Goal: Task Accomplishment & Management: Use online tool/utility

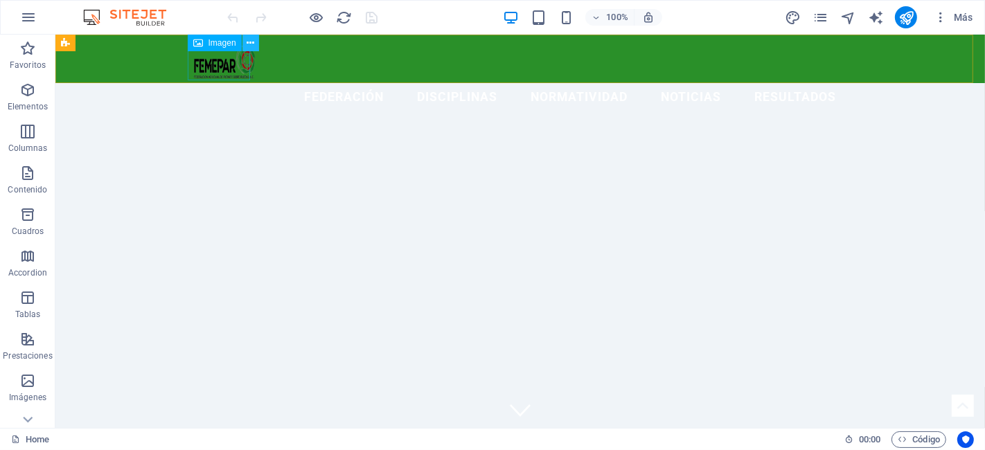
click at [251, 38] on icon at bounding box center [251, 43] width 8 height 15
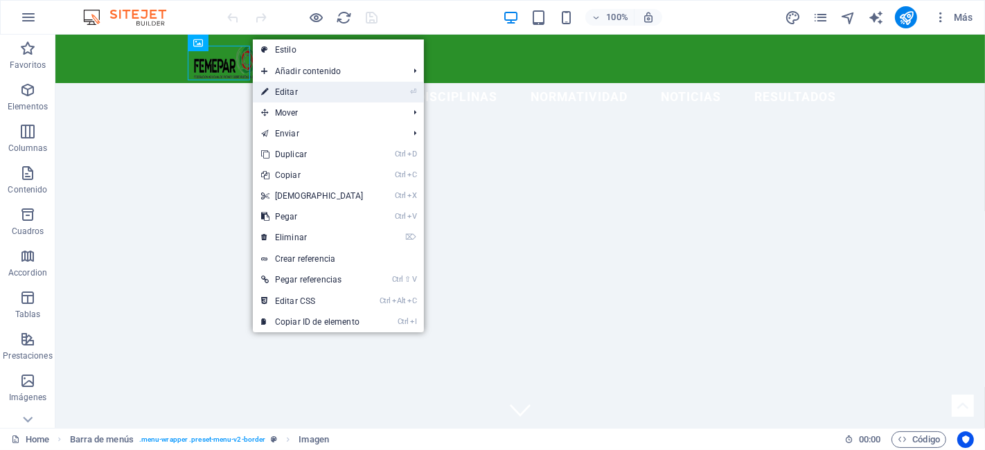
click at [328, 96] on link "⏎ Editar" at bounding box center [312, 92] width 119 height 21
select select "px"
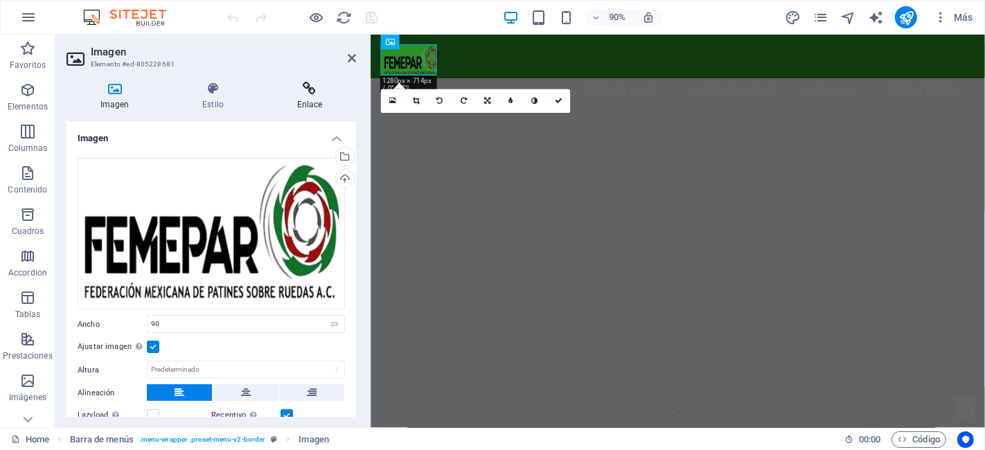
click at [310, 89] on icon at bounding box center [309, 89] width 93 height 14
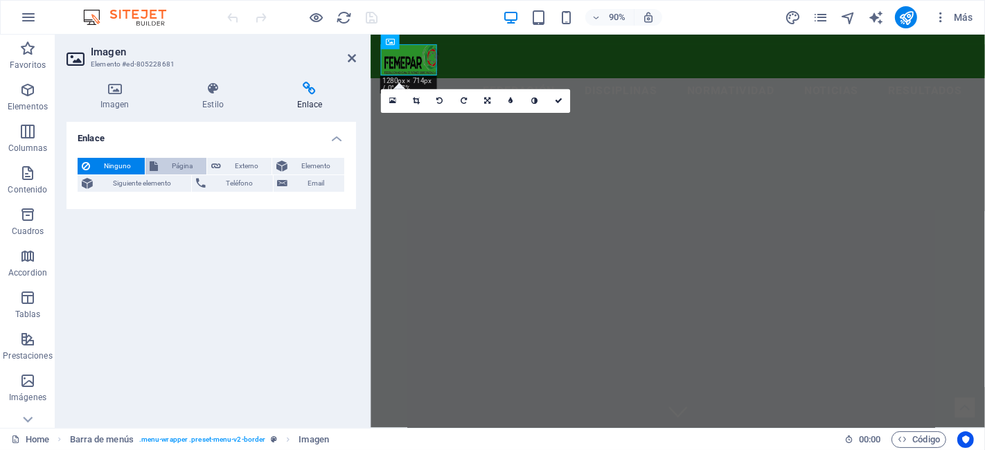
click at [165, 166] on span "Página" at bounding box center [182, 166] width 40 height 17
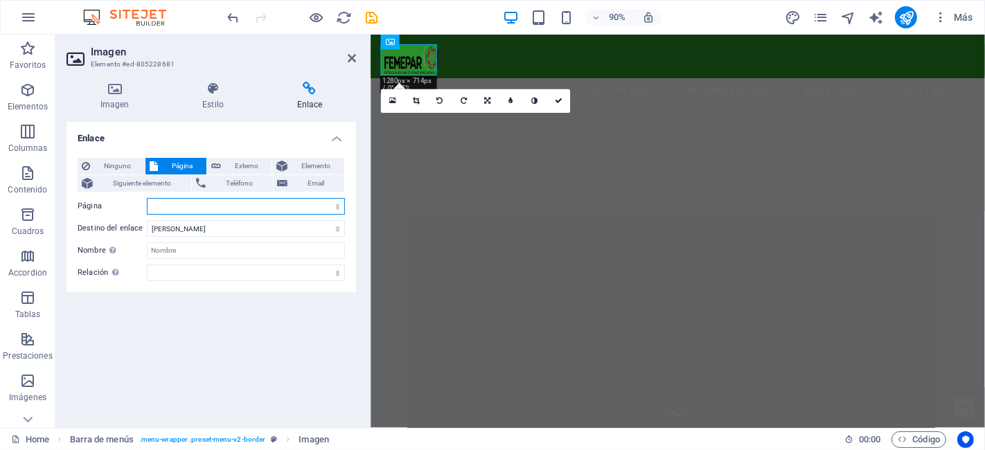
click at [192, 199] on select "Home Services About us Pricing Careers Contact Legal Notice Privacy Campeonato …" at bounding box center [246, 206] width 198 height 17
select select "0"
click at [147, 198] on select "Home Services About us Pricing Careers Contact Legal Notice Privacy Campeonato …" at bounding box center [246, 206] width 198 height 17
click at [561, 98] on icon at bounding box center [559, 102] width 8 height 8
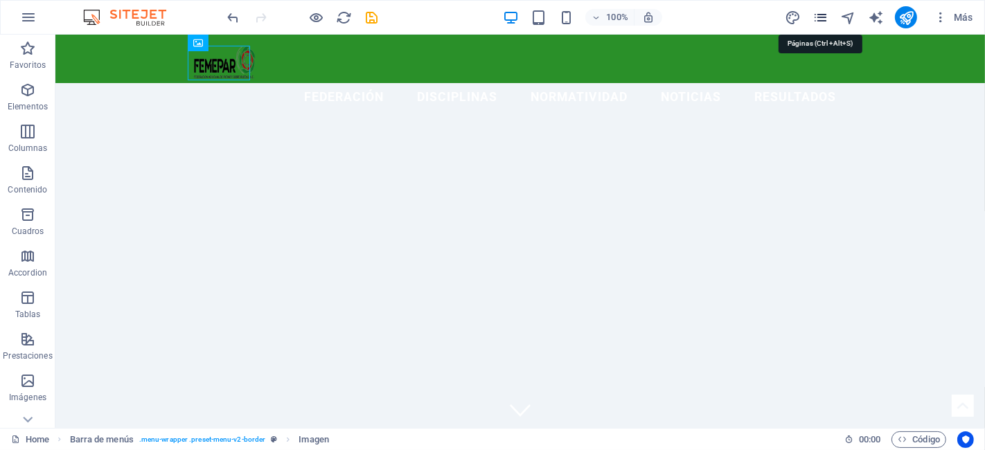
click at [821, 23] on icon "pages" at bounding box center [820, 18] width 16 height 16
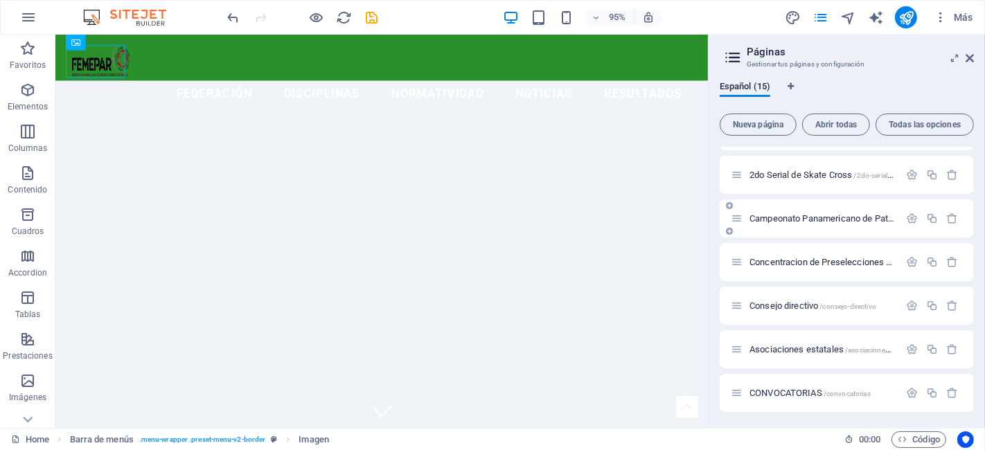
scroll to position [140, 0]
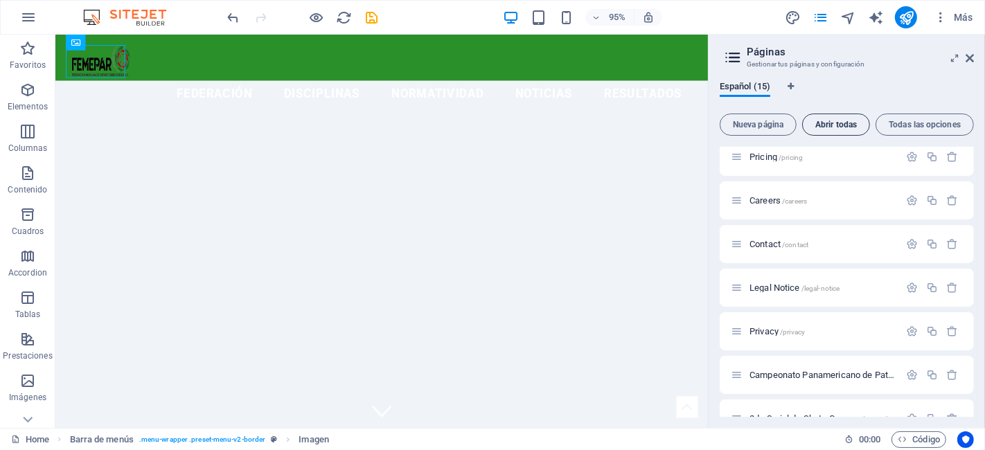
click at [851, 126] on span "Abrir todas" at bounding box center [835, 125] width 55 height 8
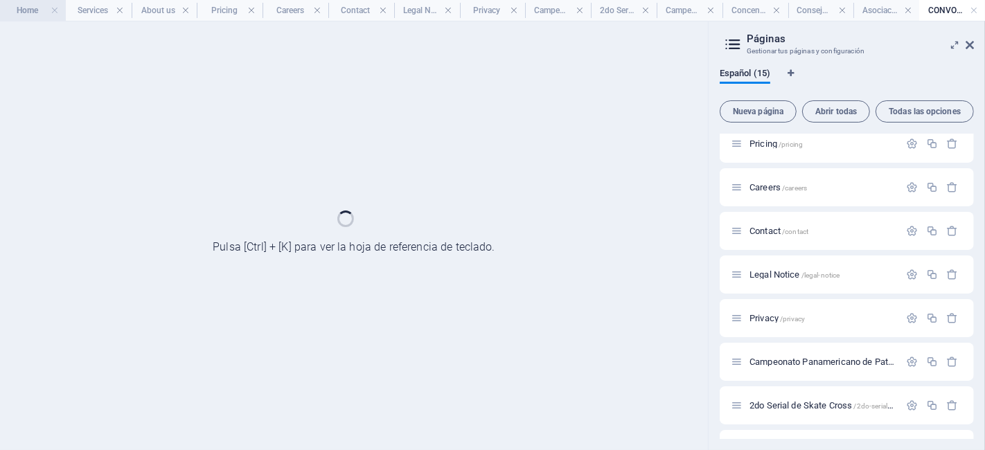
click at [33, 5] on h4 "Home" at bounding box center [33, 10] width 66 height 15
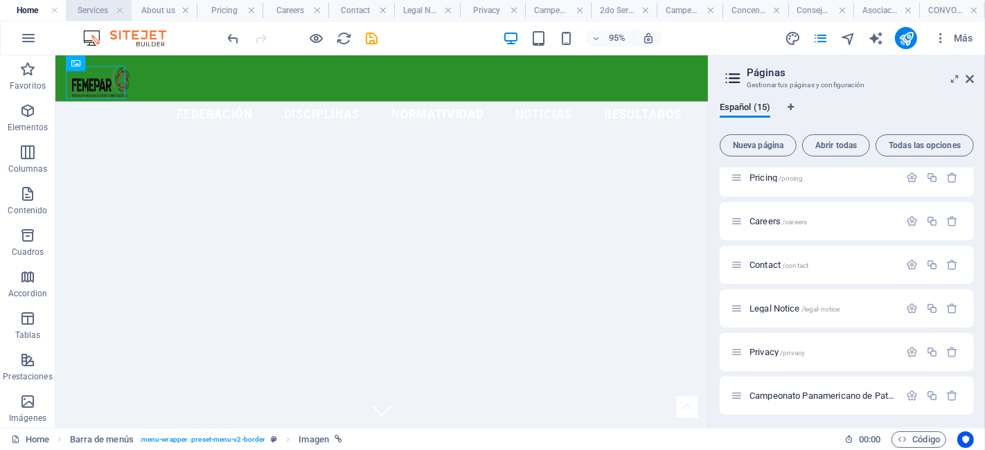
click at [95, 9] on h4 "Services" at bounding box center [99, 10] width 66 height 15
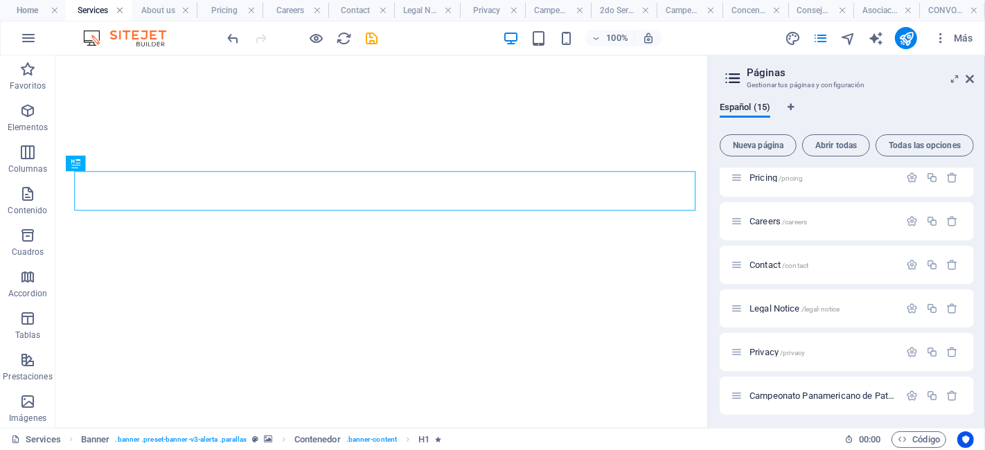
click at [122, 12] on link at bounding box center [120, 10] width 8 height 13
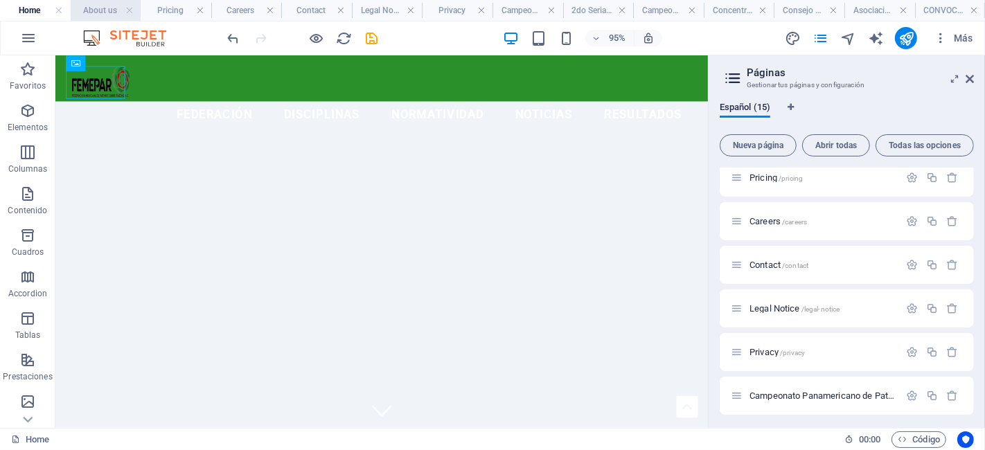
scroll to position [0, 0]
click at [111, 9] on h4 "About us" at bounding box center [106, 10] width 71 height 15
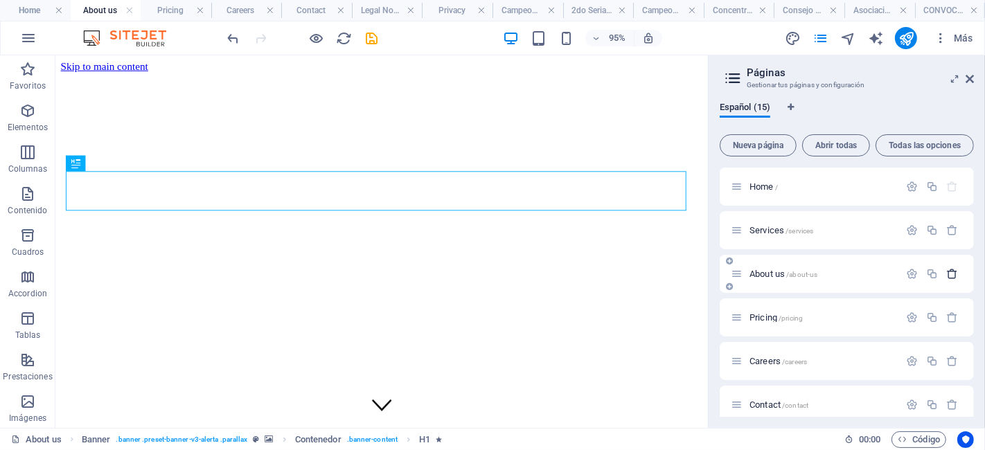
click at [948, 276] on icon "button" at bounding box center [953, 274] width 12 height 12
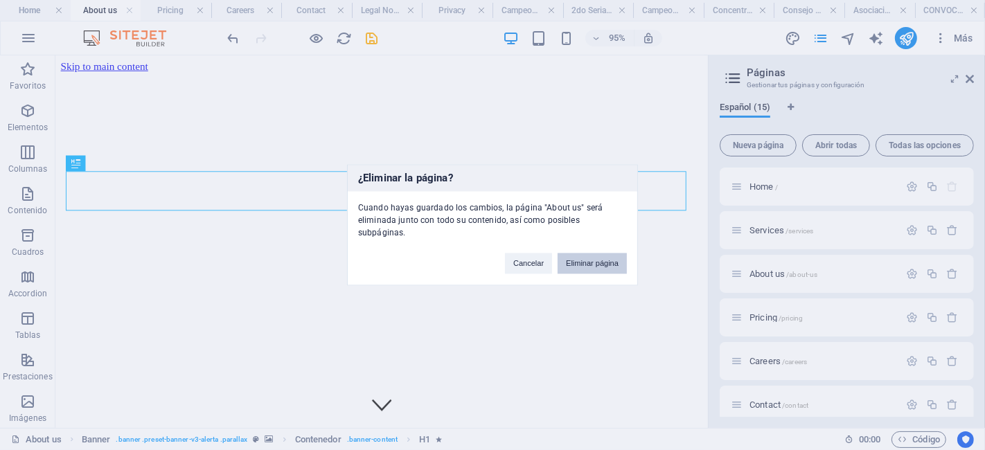
click at [599, 261] on button "Eliminar página" at bounding box center [592, 263] width 69 height 21
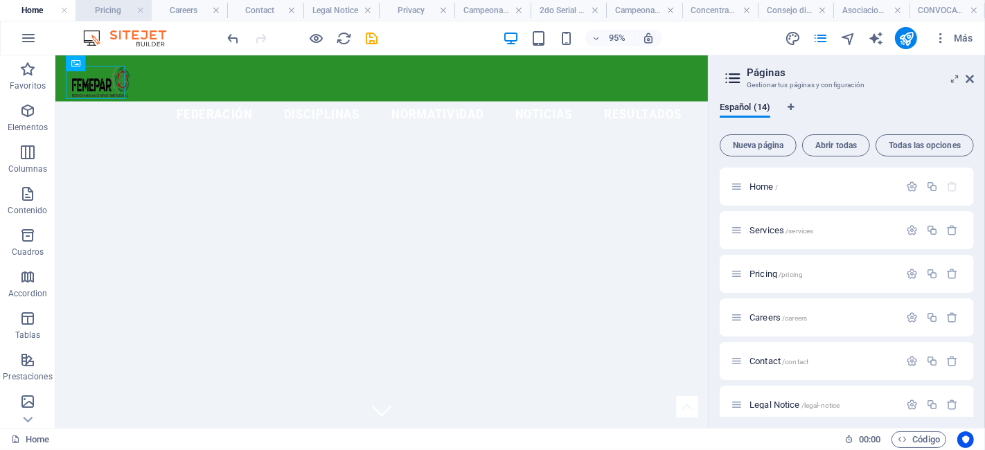
click at [111, 12] on h4 "Pricing" at bounding box center [112, 10] width 75 height 15
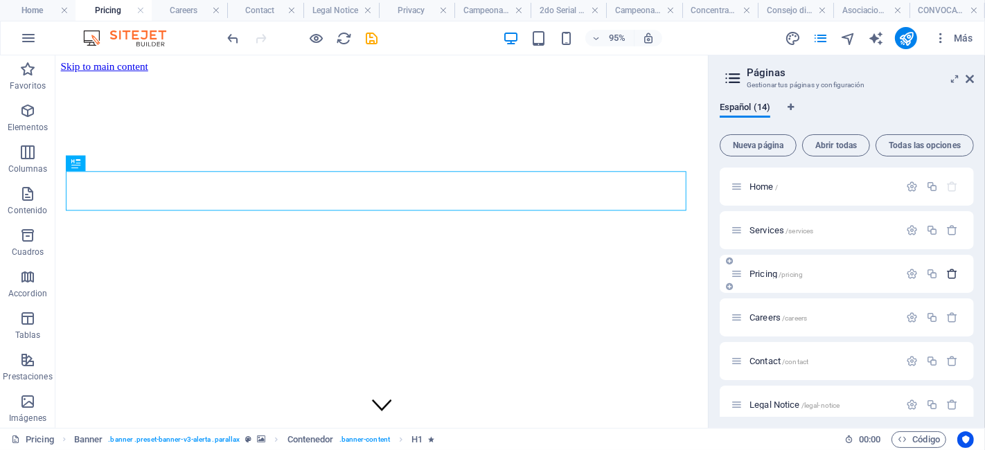
click at [952, 274] on icon "button" at bounding box center [953, 274] width 12 height 12
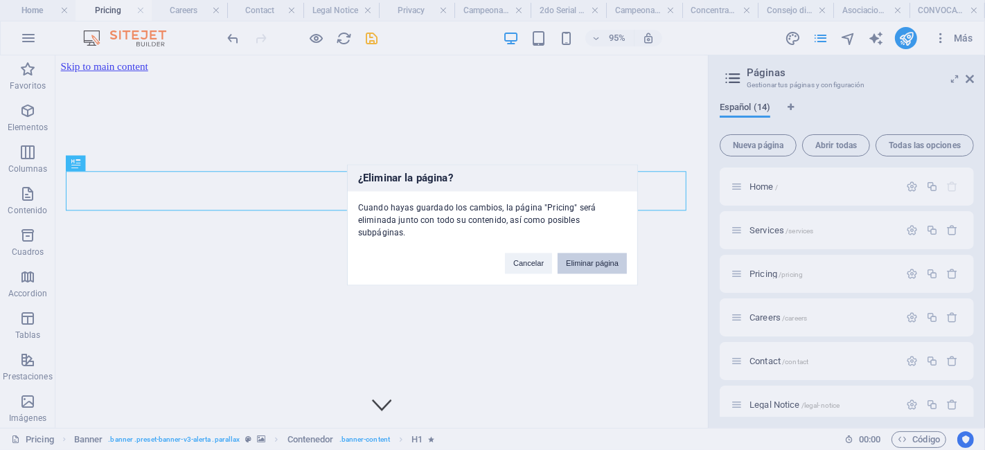
click at [585, 258] on button "Eliminar página" at bounding box center [592, 263] width 69 height 21
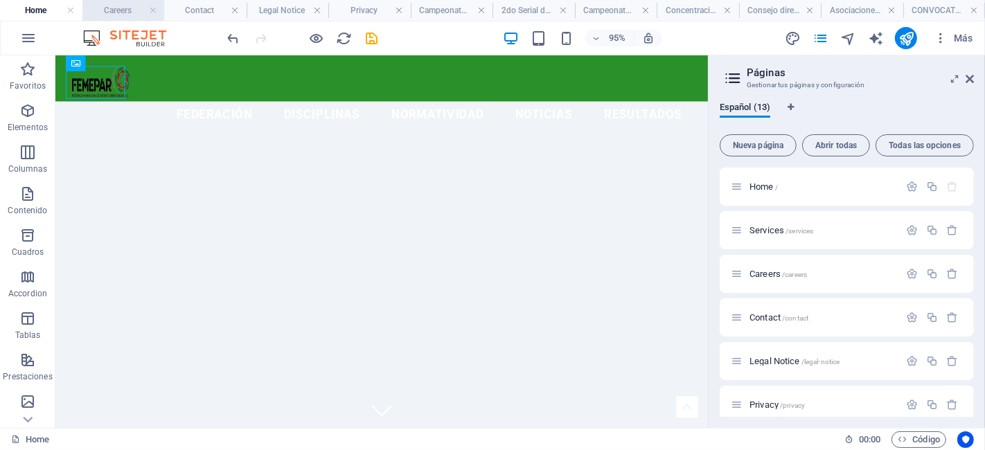
click at [121, 8] on h4 "Careers" at bounding box center [123, 10] width 82 height 15
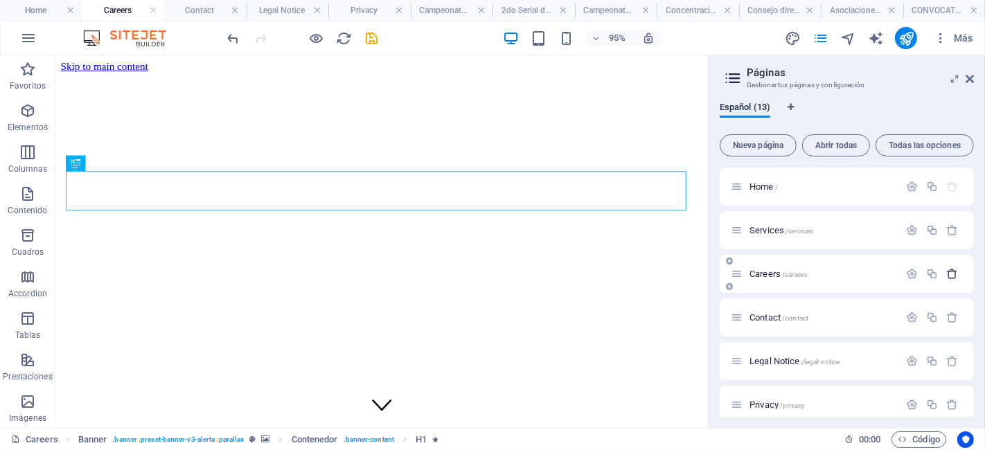
click at [952, 273] on icon "button" at bounding box center [953, 274] width 12 height 12
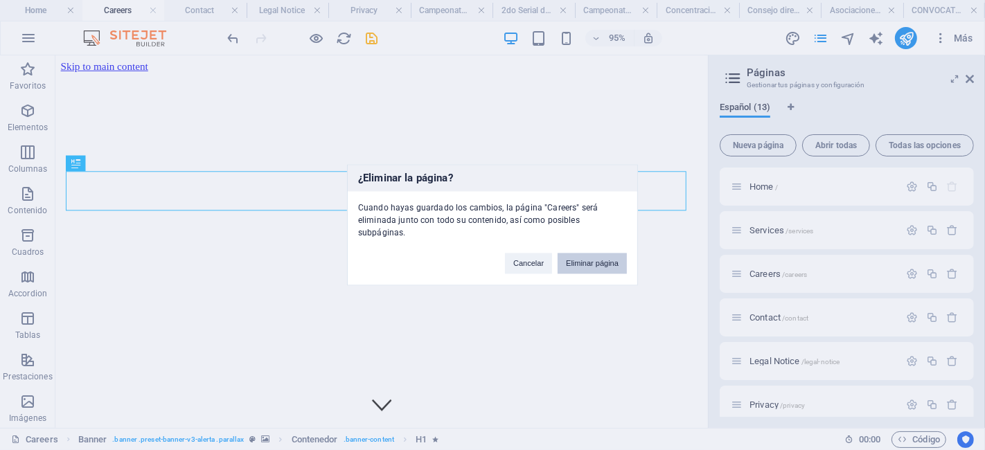
click at [590, 258] on button "Eliminar página" at bounding box center [592, 263] width 69 height 21
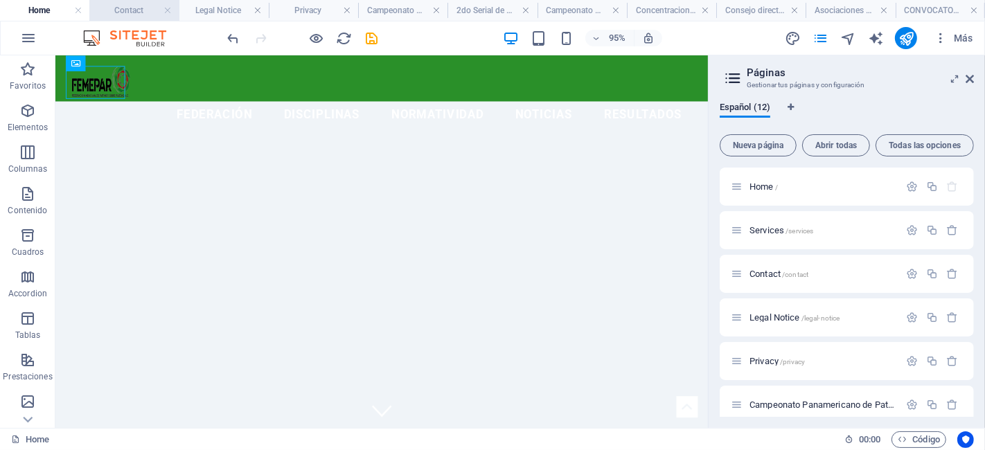
click at [126, 7] on h4 "Contact" at bounding box center [133, 10] width 89 height 15
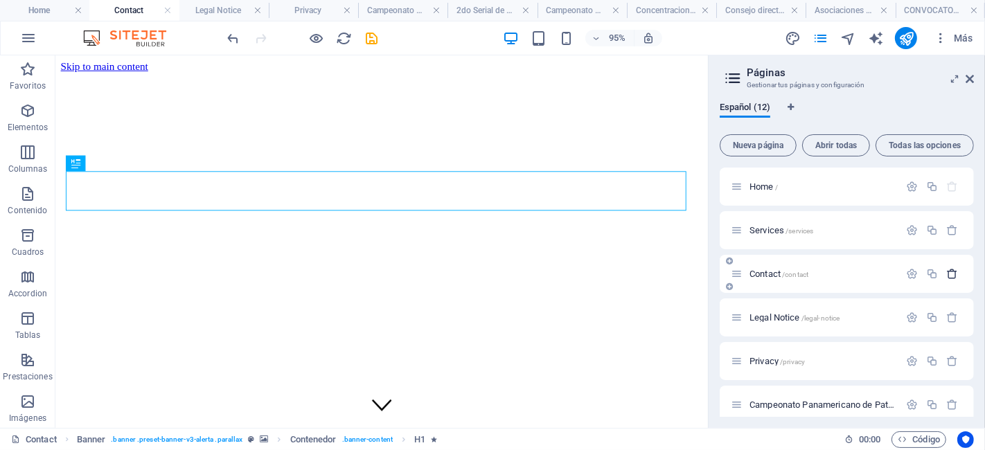
click at [950, 275] on icon "button" at bounding box center [953, 274] width 12 height 12
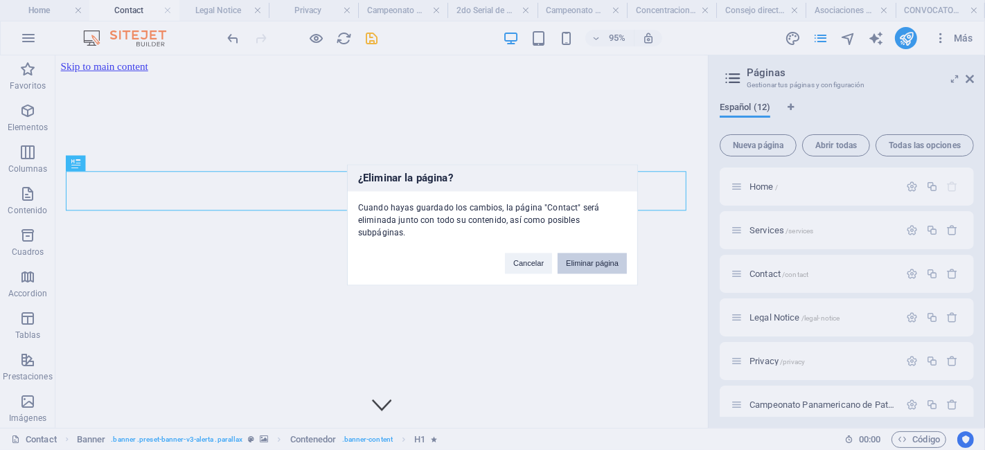
click at [597, 258] on button "Eliminar página" at bounding box center [592, 263] width 69 height 21
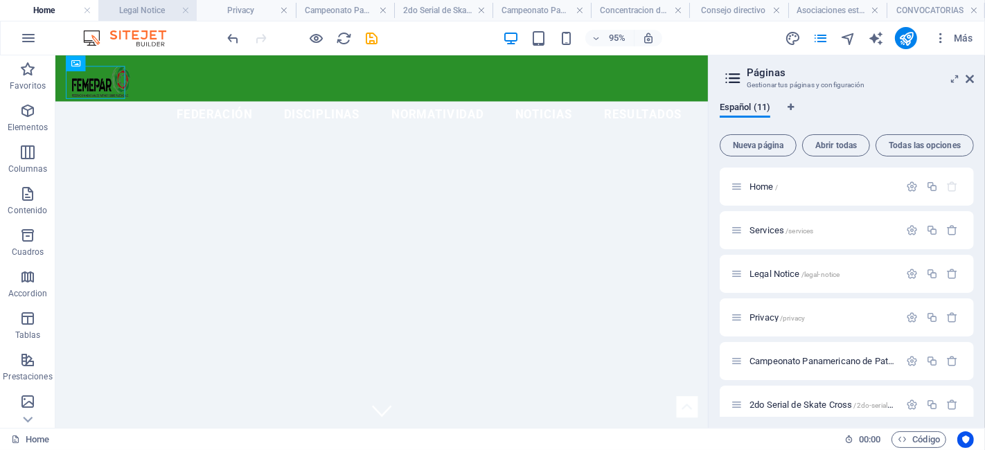
click at [148, 7] on h4 "Legal Notice" at bounding box center [147, 10] width 98 height 15
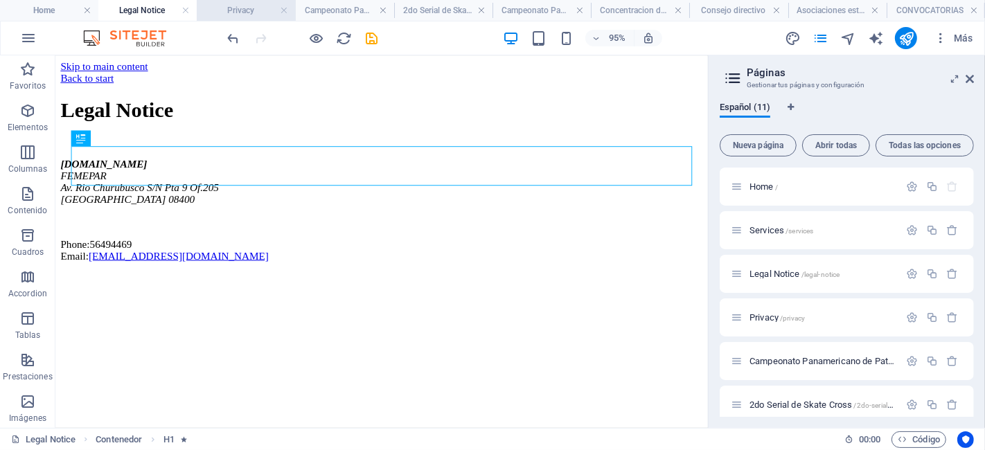
click at [239, 8] on h4 "Privacy" at bounding box center [246, 10] width 98 height 15
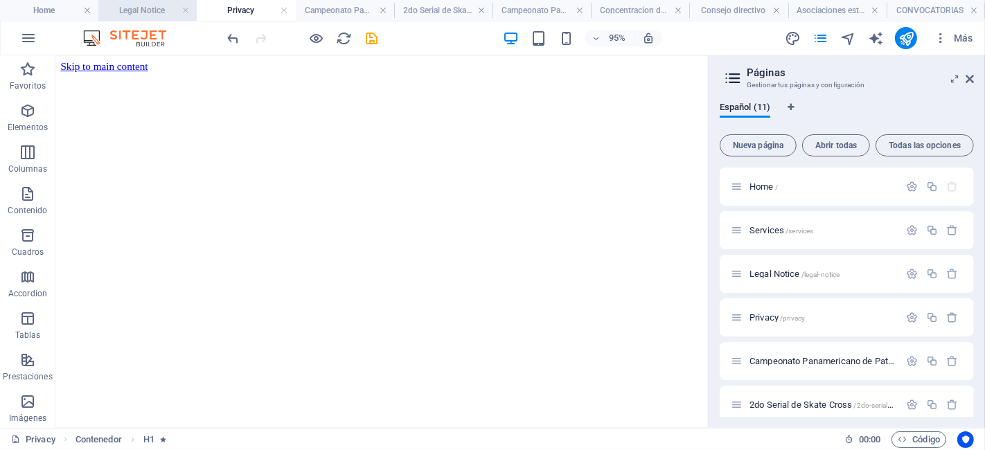
click at [159, 5] on h4 "Legal Notice" at bounding box center [147, 10] width 98 height 15
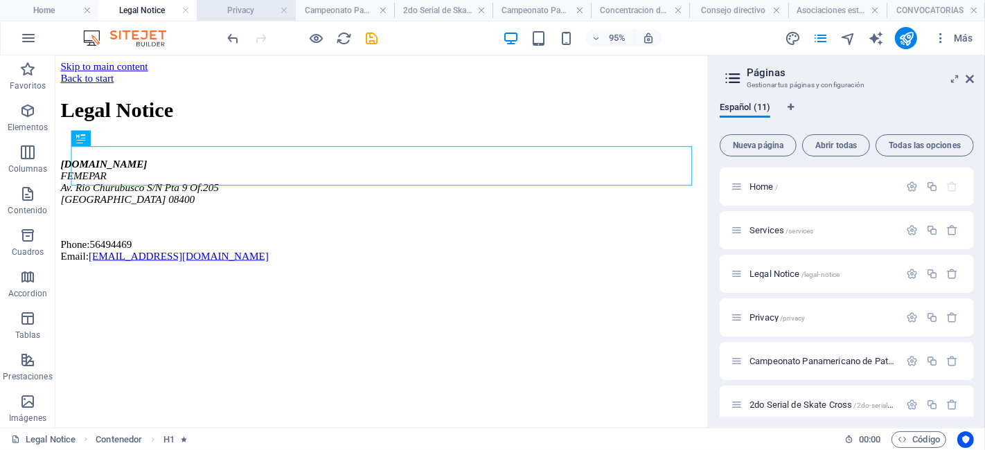
click at [249, 15] on h4 "Privacy" at bounding box center [246, 10] width 98 height 15
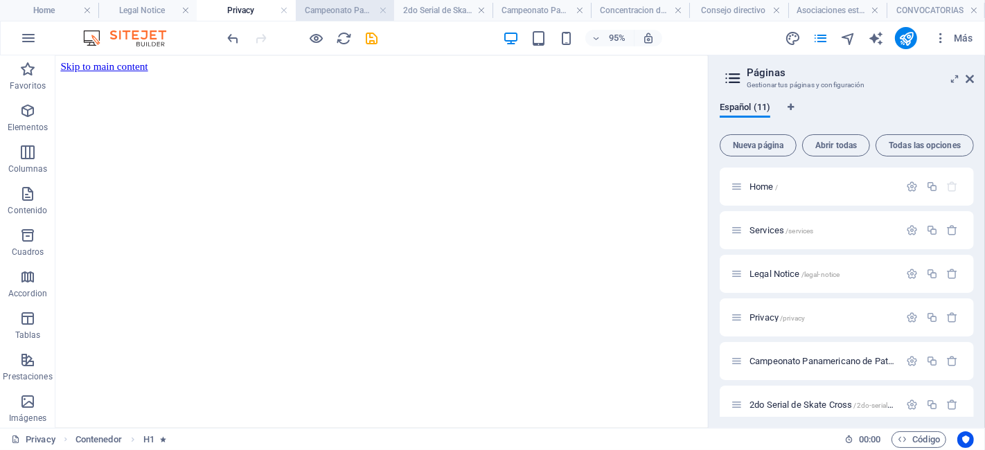
click at [338, 10] on h4 "Campeonato Panamericano de Patinaje Artístico" at bounding box center [345, 10] width 98 height 15
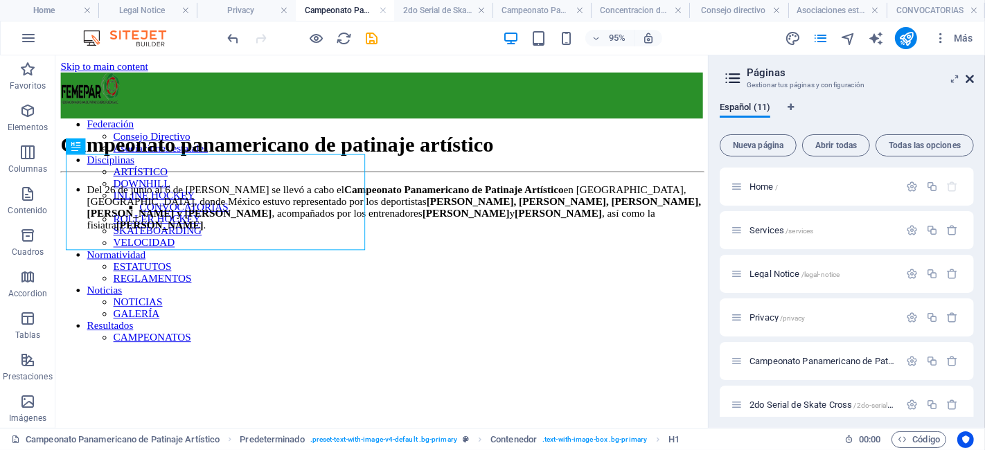
drag, startPoint x: 971, startPoint y: 80, endPoint x: 835, endPoint y: 22, distance: 148.1
click at [971, 80] on icon at bounding box center [969, 78] width 8 height 11
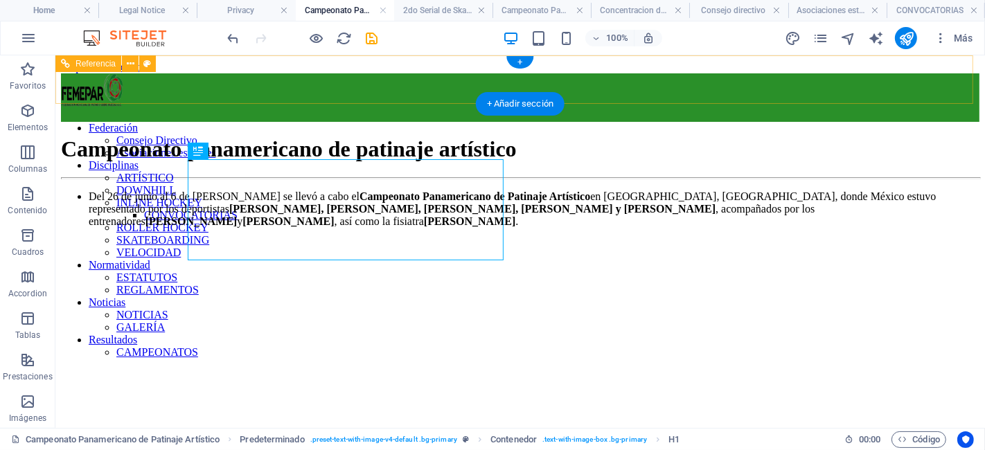
click at [235, 83] on figure at bounding box center [519, 91] width 918 height 37
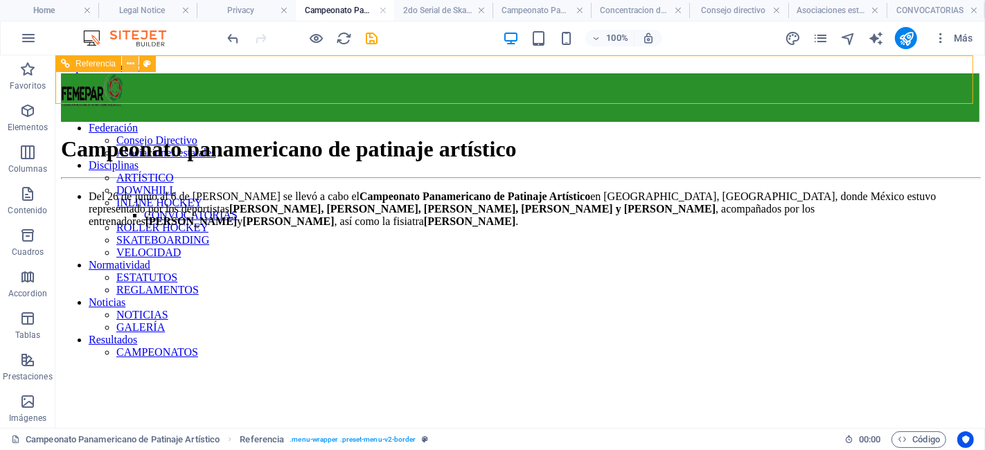
click at [132, 64] on icon at bounding box center [131, 64] width 8 height 15
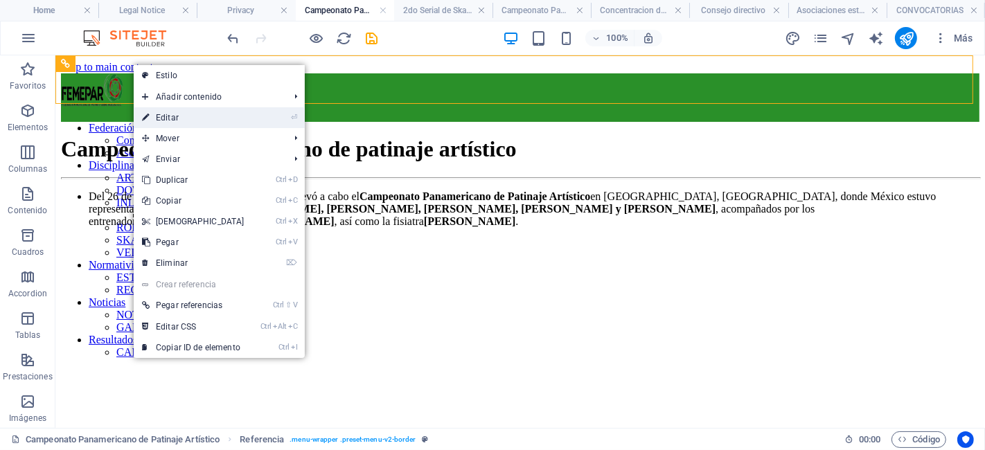
click at [188, 114] on link "⏎ Editar" at bounding box center [193, 117] width 119 height 21
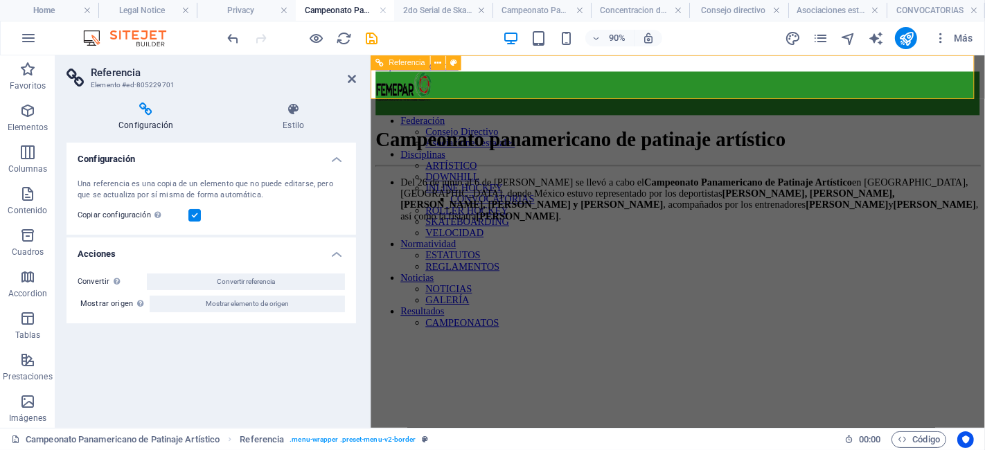
click at [425, 85] on figure at bounding box center [711, 91] width 671 height 37
click at [350, 76] on icon at bounding box center [352, 78] width 8 height 11
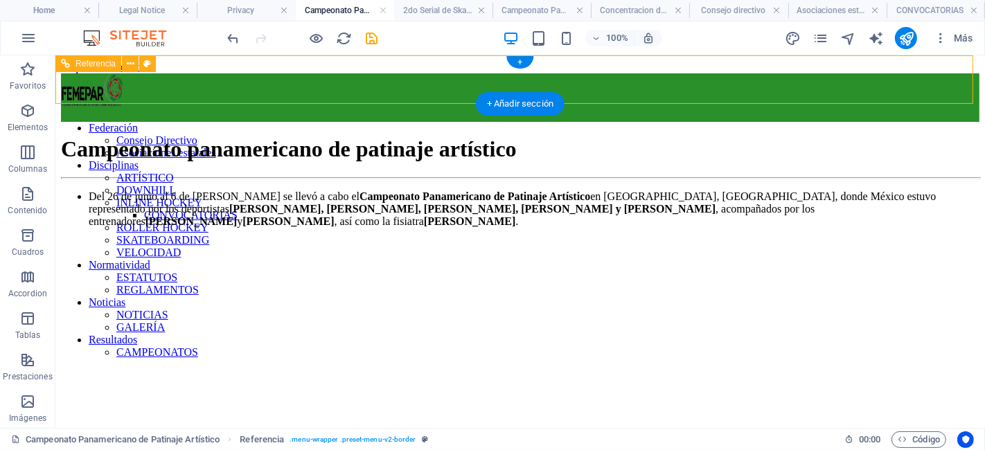
click at [231, 87] on figure at bounding box center [519, 91] width 918 height 37
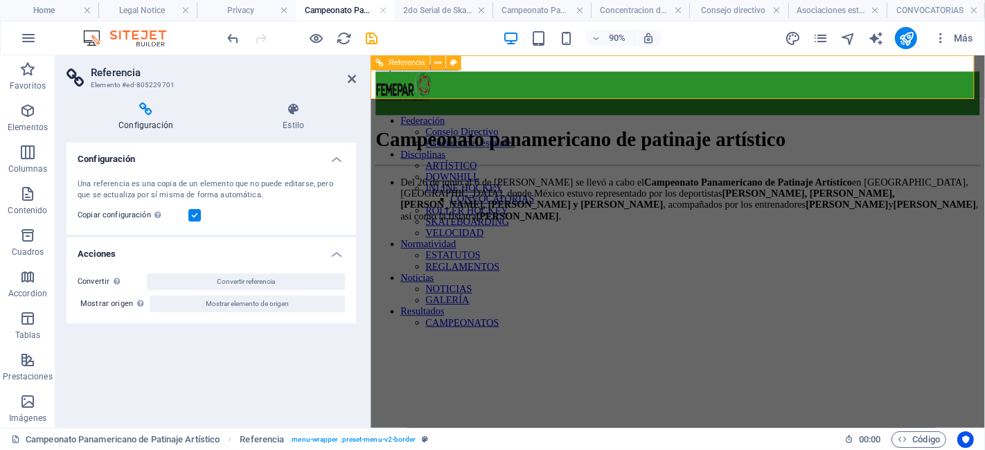
click at [400, 86] on figure at bounding box center [711, 91] width 671 height 37
click at [349, 75] on icon at bounding box center [352, 78] width 8 height 11
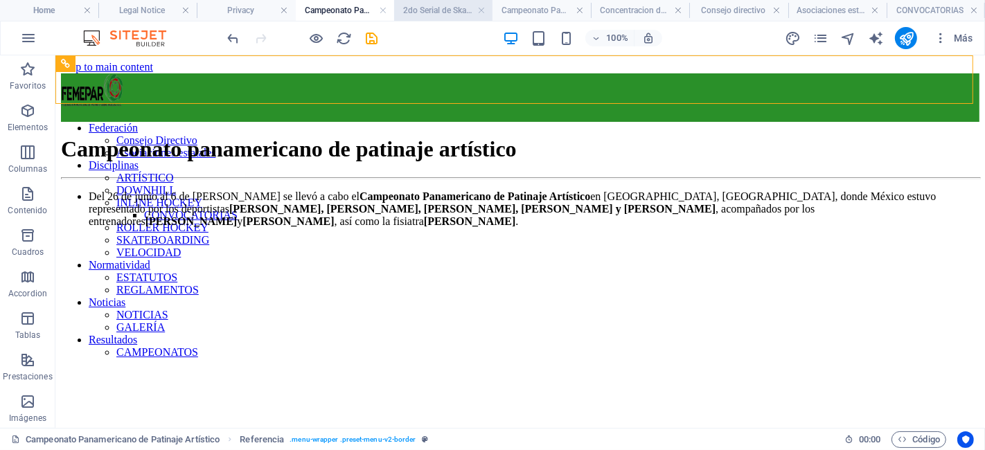
click at [436, 4] on h4 "2do Serial de Skate Cross" at bounding box center [443, 10] width 98 height 15
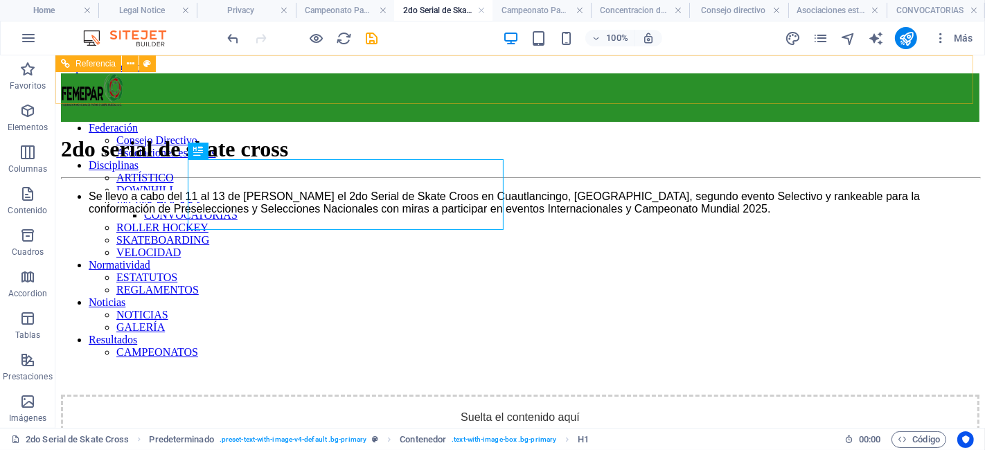
click at [100, 63] on span "Referencia" at bounding box center [95, 64] width 40 height 8
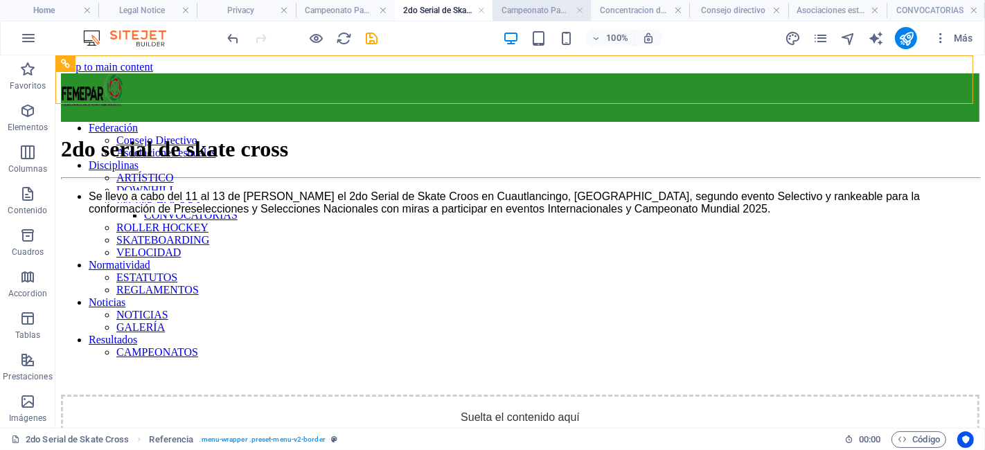
click at [528, 12] on h4 "Campeonato Panamericano de Patinaje de Velocidad" at bounding box center [541, 10] width 98 height 15
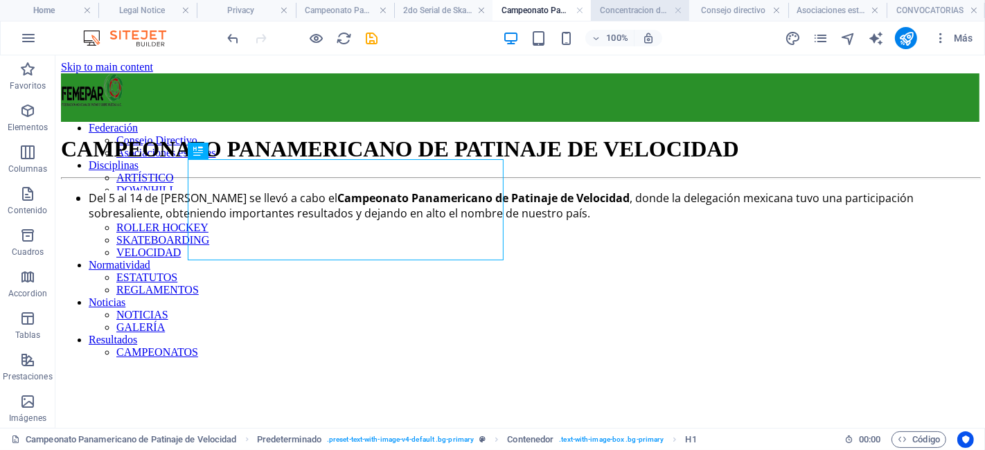
click at [639, 5] on h4 "Concentracion de Preselecciones Nacionales categoria Mayor Femenil y Varonil" at bounding box center [640, 10] width 98 height 15
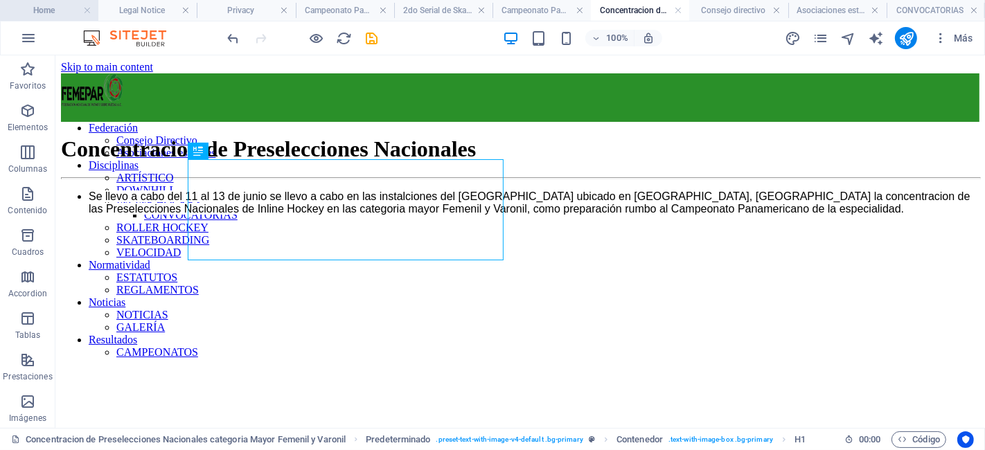
click at [30, 1] on li "Home" at bounding box center [49, 10] width 98 height 21
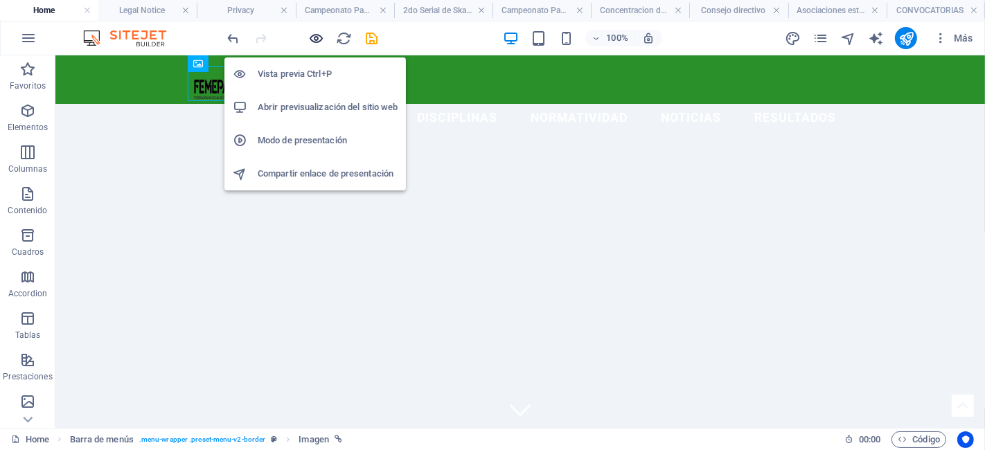
click at [321, 35] on icon "button" at bounding box center [317, 38] width 16 height 16
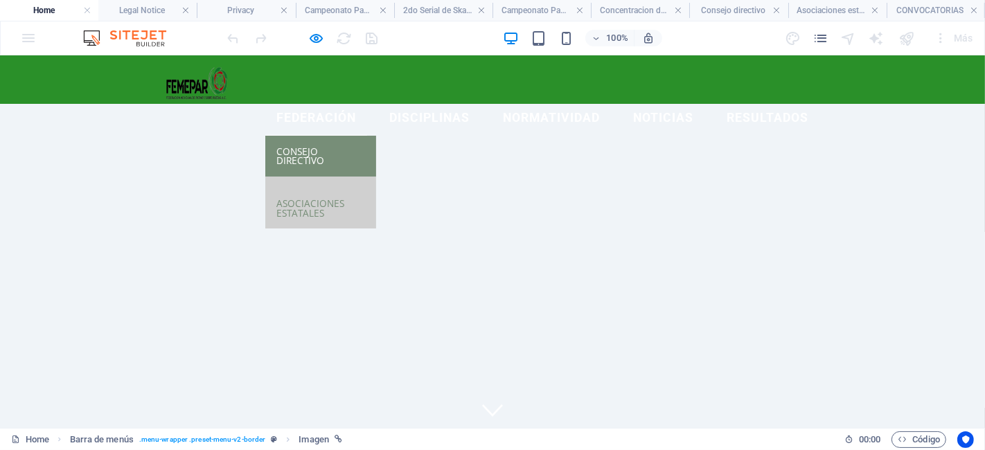
click at [333, 135] on link "Consejo Directivo" at bounding box center [320, 155] width 111 height 41
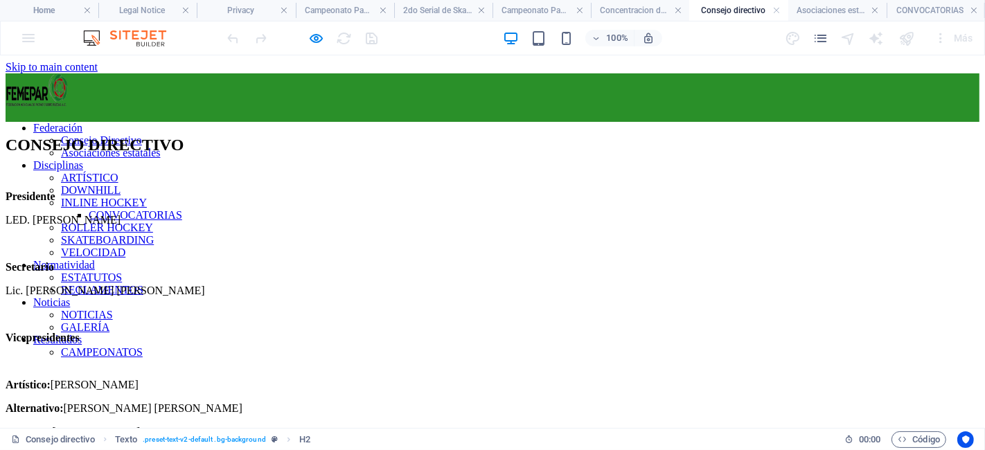
click at [68, 87] on img at bounding box center [37, 90] width 62 height 35
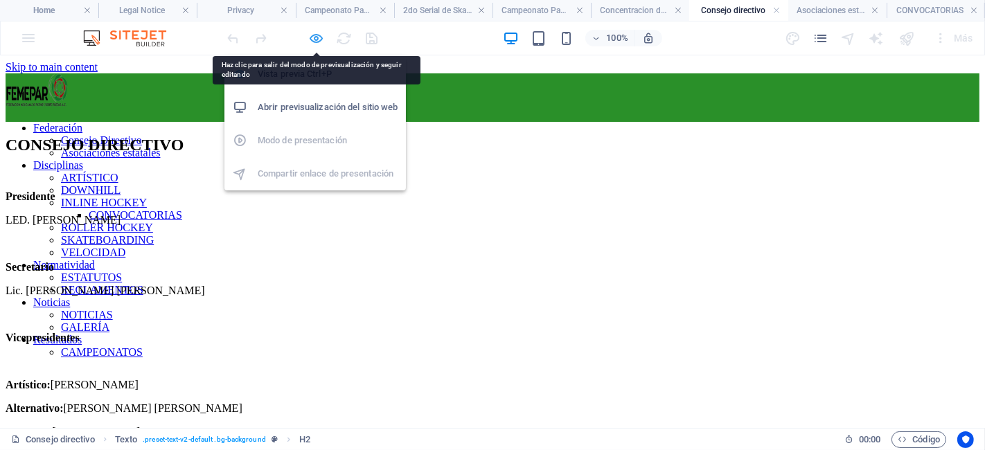
click at [314, 41] on icon "button" at bounding box center [317, 38] width 16 height 16
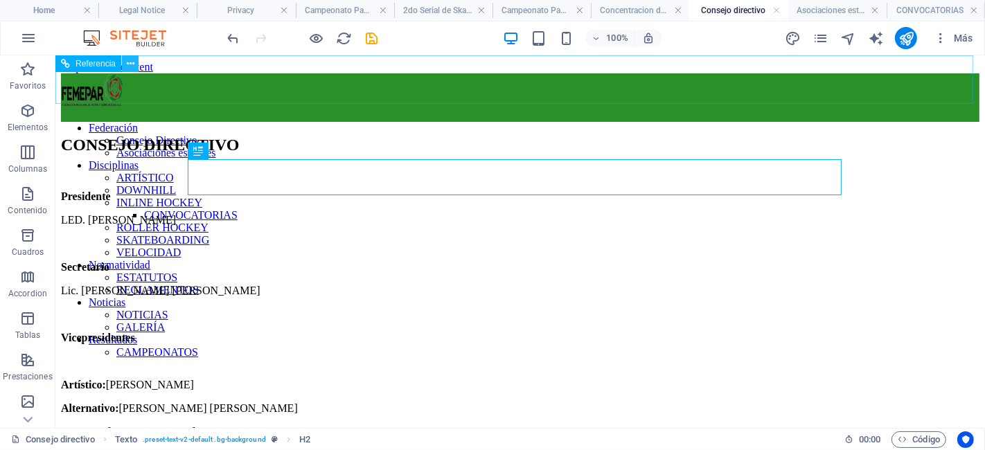
click at [128, 63] on icon at bounding box center [131, 64] width 8 height 15
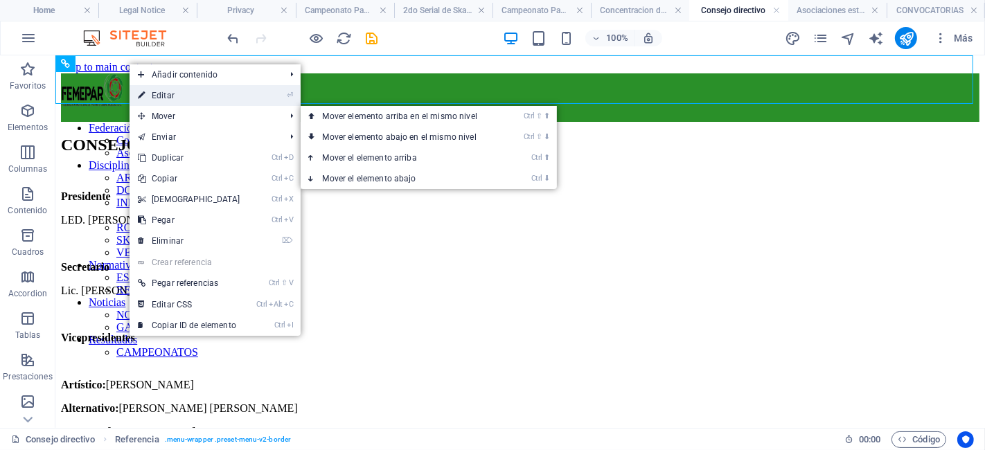
click at [172, 103] on link "⏎ Editar" at bounding box center [189, 95] width 119 height 21
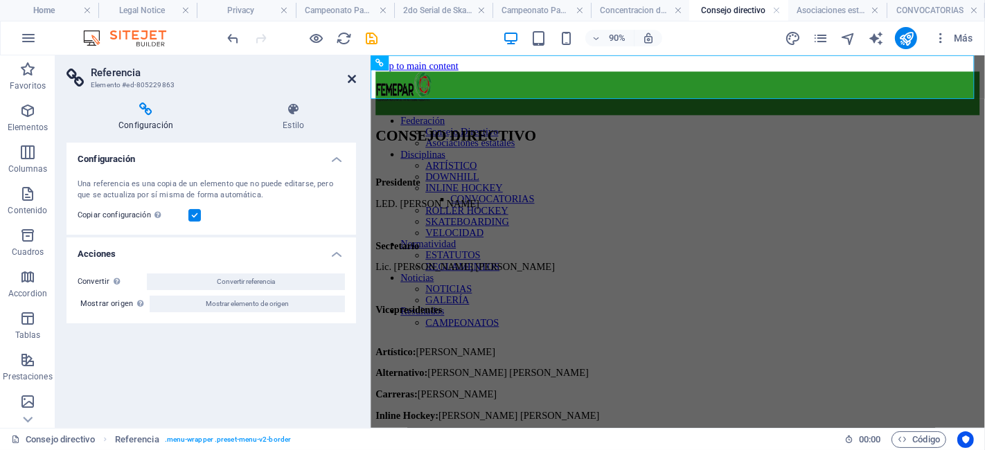
click at [348, 78] on icon at bounding box center [352, 78] width 8 height 11
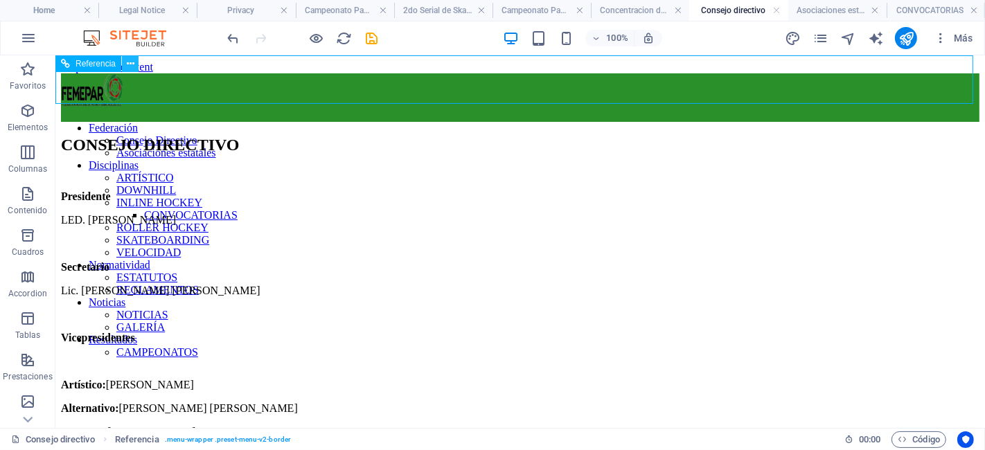
click at [132, 64] on icon at bounding box center [131, 64] width 8 height 15
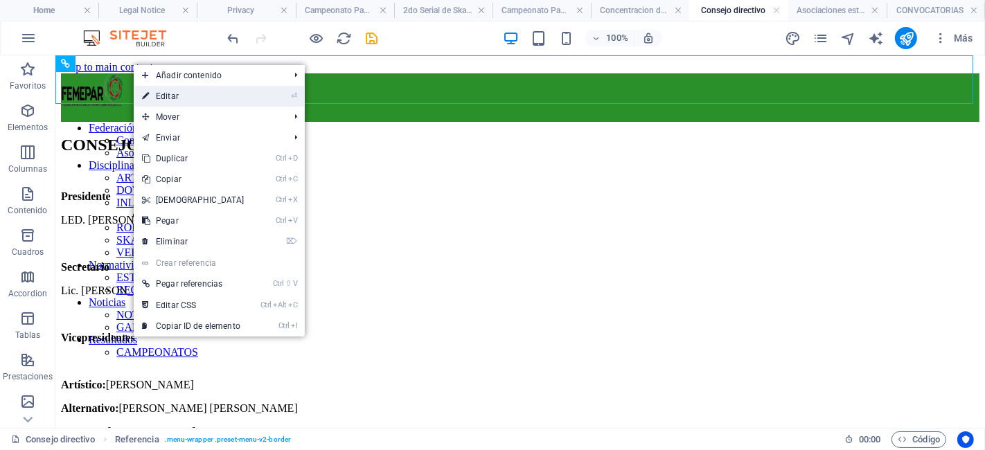
click at [174, 93] on link "⏎ Editar" at bounding box center [193, 96] width 119 height 21
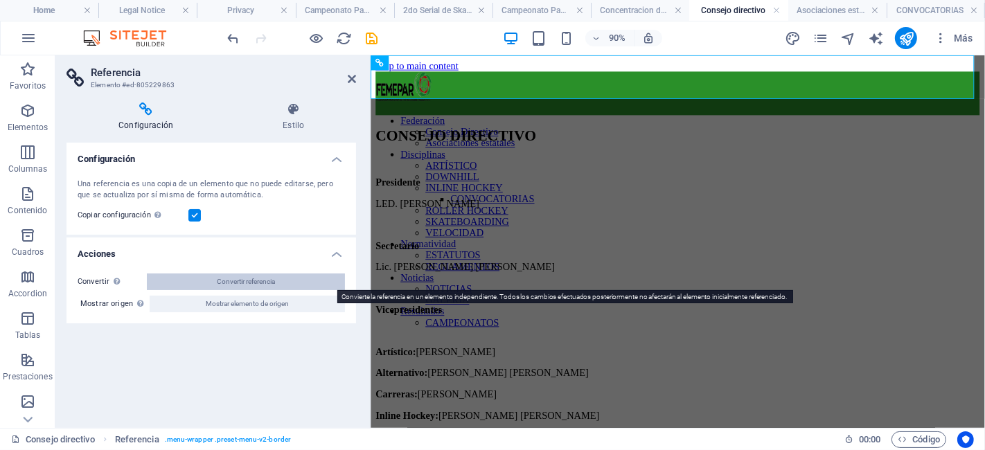
click at [278, 281] on button "Convertir referencia" at bounding box center [246, 282] width 198 height 17
select select "px"
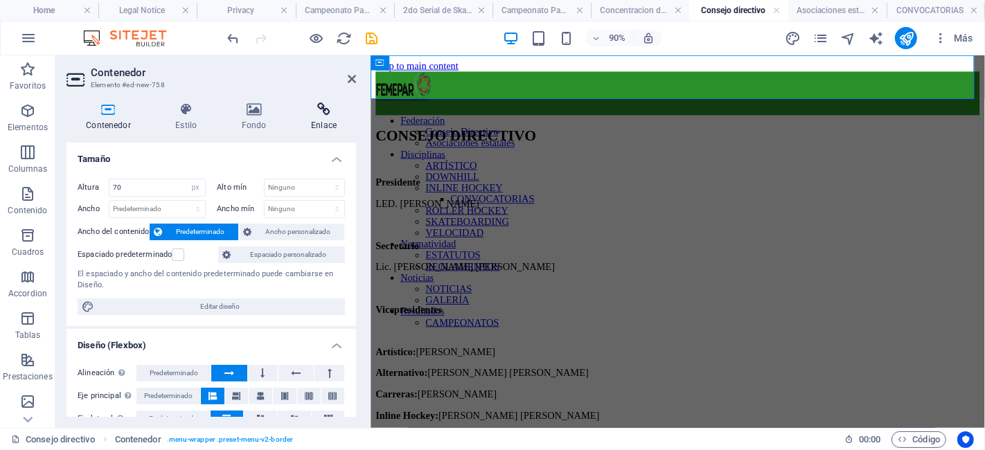
click at [326, 116] on icon at bounding box center [324, 110] width 64 height 14
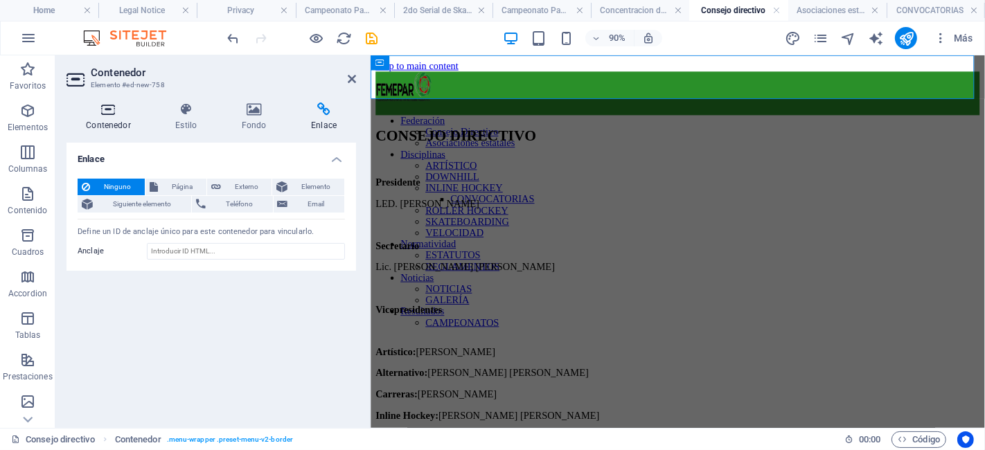
click at [112, 118] on h4 "Contenedor" at bounding box center [110, 117] width 89 height 29
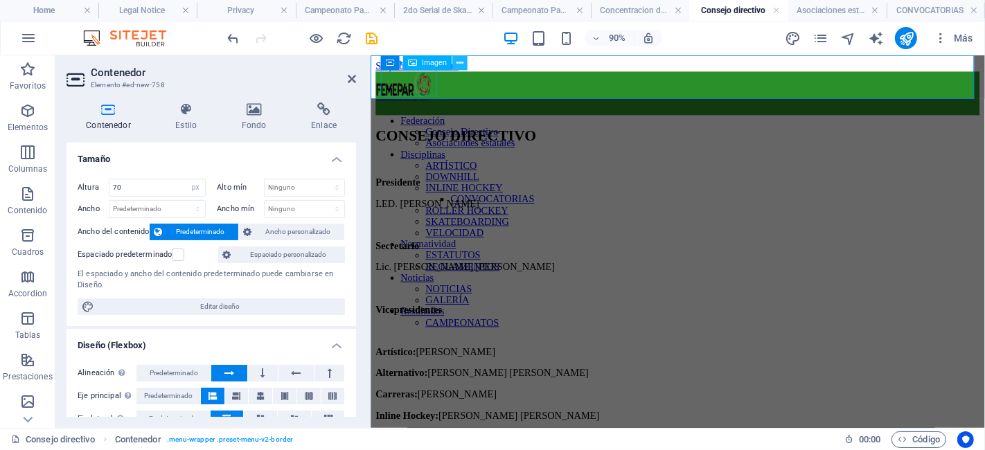
click at [461, 64] on icon at bounding box center [459, 62] width 7 height 13
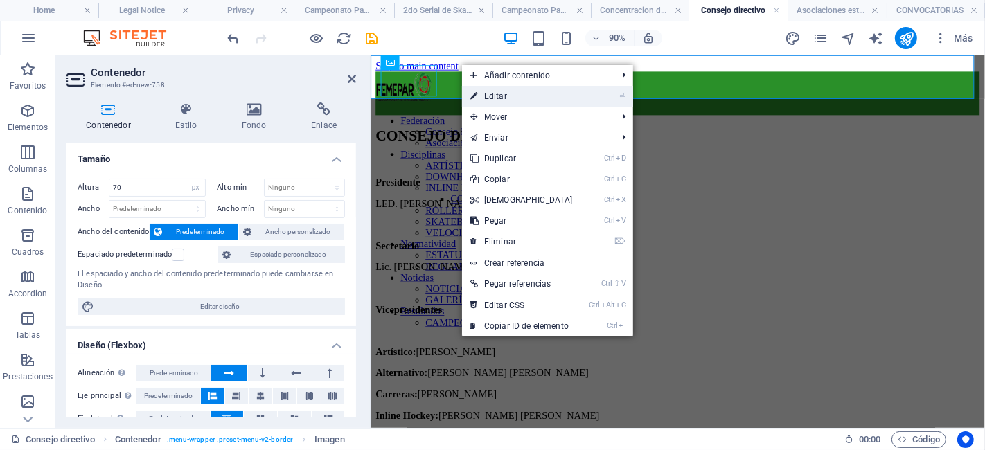
click at [483, 89] on link "⏎ Editar" at bounding box center [521, 96] width 119 height 21
select select "px"
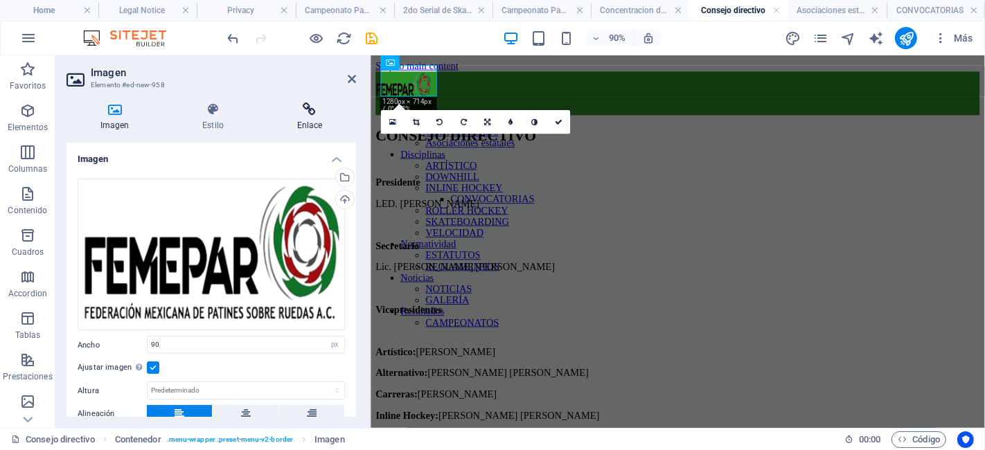
click at [306, 112] on icon at bounding box center [309, 110] width 93 height 14
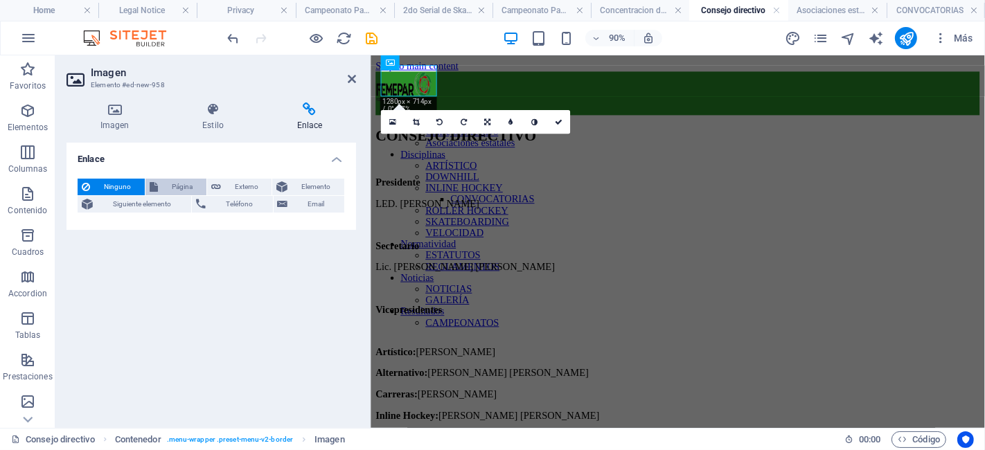
click at [163, 182] on span "Página" at bounding box center [182, 187] width 40 height 17
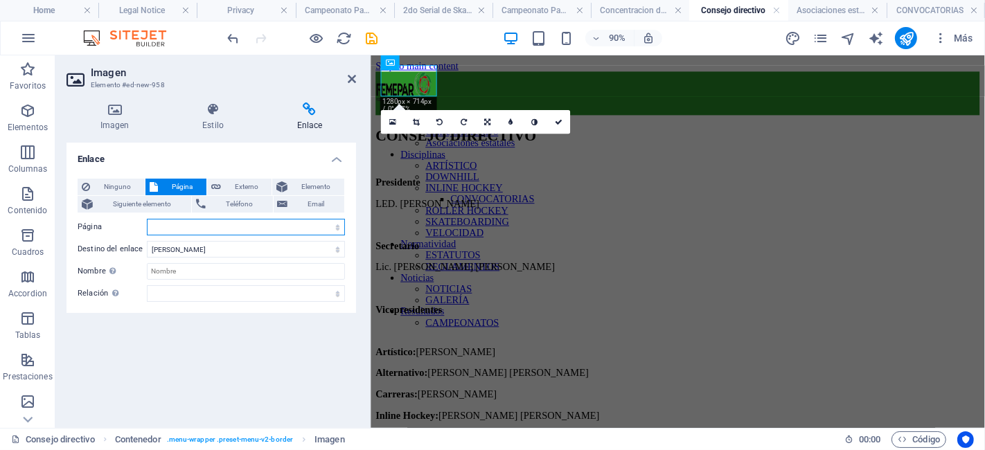
click at [209, 220] on select "Home Services Legal Notice Privacy Campeonato Panamericano de Patinaje Artístic…" at bounding box center [246, 227] width 198 height 17
select select "0"
click at [147, 219] on select "Home Services Legal Notice Privacy Campeonato Panamericano de Patinaje Artístic…" at bounding box center [246, 227] width 198 height 17
click at [561, 116] on link at bounding box center [558, 122] width 24 height 24
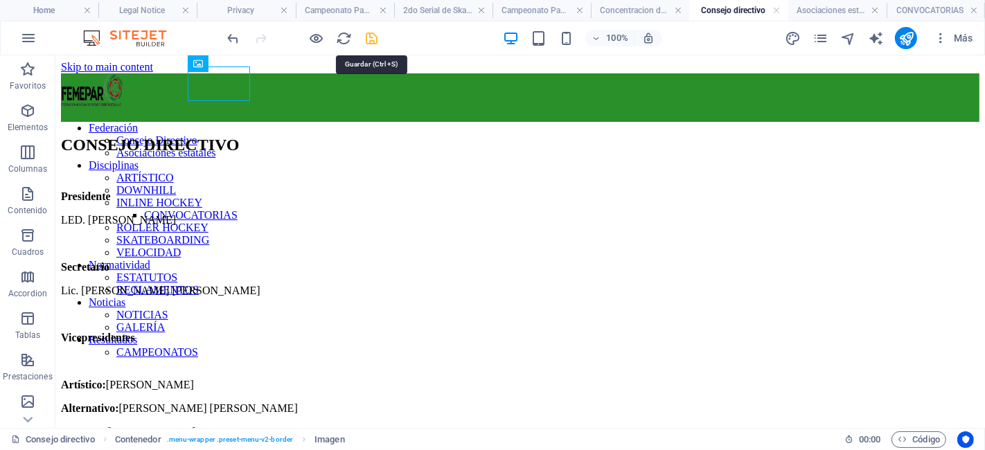
click at [370, 38] on icon "save" at bounding box center [372, 38] width 16 height 16
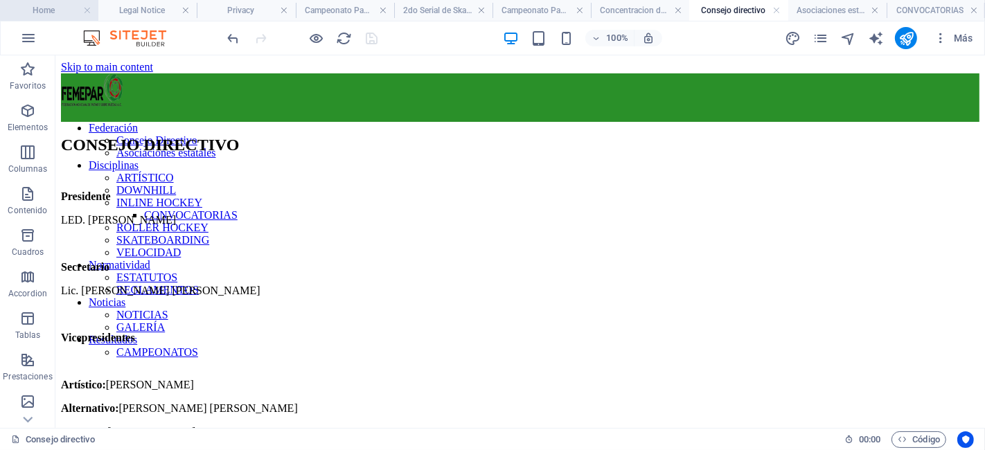
click at [69, 8] on h4 "Home" at bounding box center [49, 10] width 98 height 15
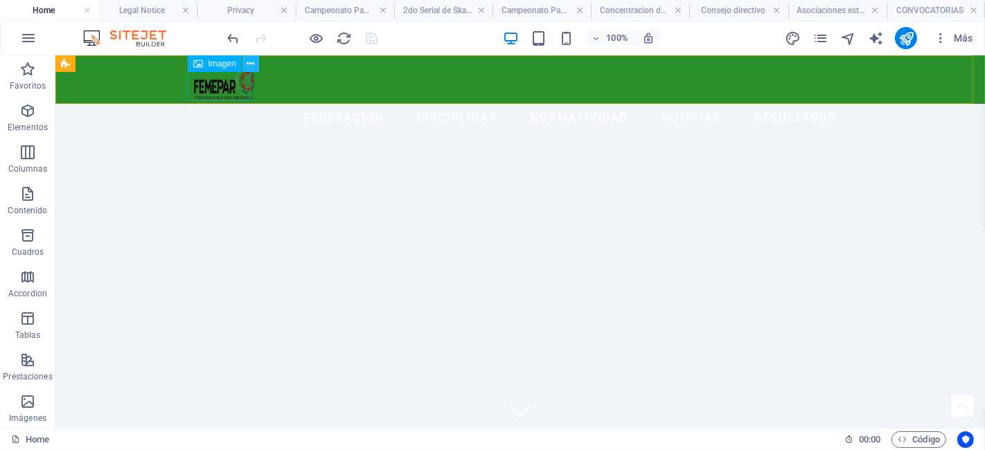
click at [251, 62] on icon at bounding box center [251, 64] width 8 height 15
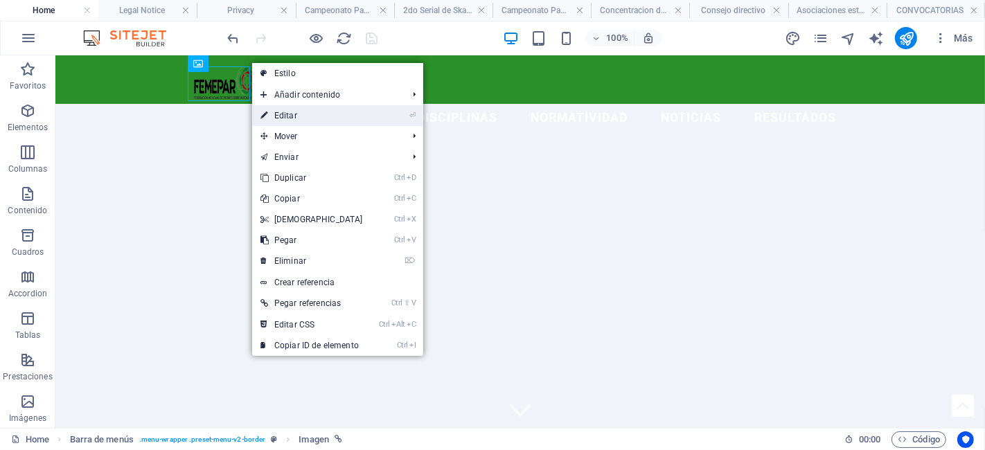
click at [290, 110] on link "⏎ Editar" at bounding box center [311, 115] width 119 height 21
select select
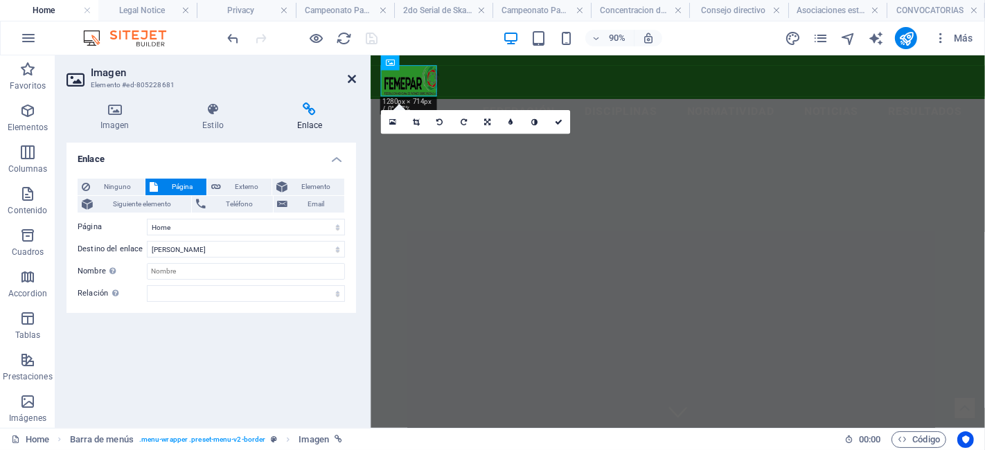
click at [348, 84] on icon at bounding box center [352, 78] width 8 height 11
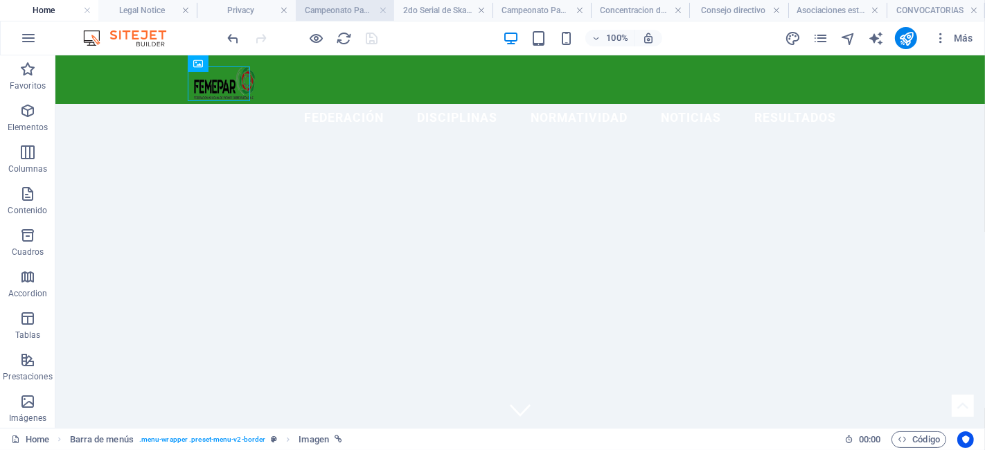
click at [319, 8] on h4 "Campeonato Panamericano de Patinaje Artístico" at bounding box center [345, 10] width 98 height 15
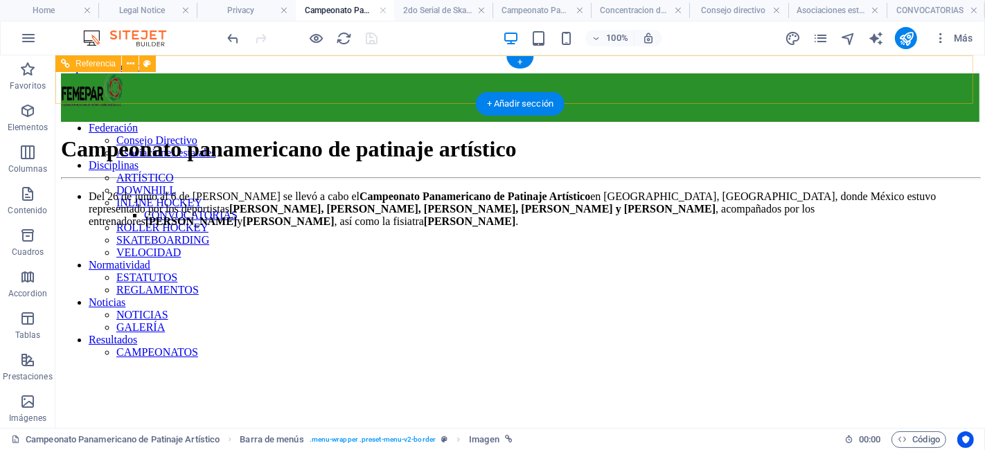
click at [262, 121] on nav "Federación Consejo Directivo Asociaciones estatales Disciplinas ARTÍSTICO DOWNH…" at bounding box center [519, 239] width 918 height 237
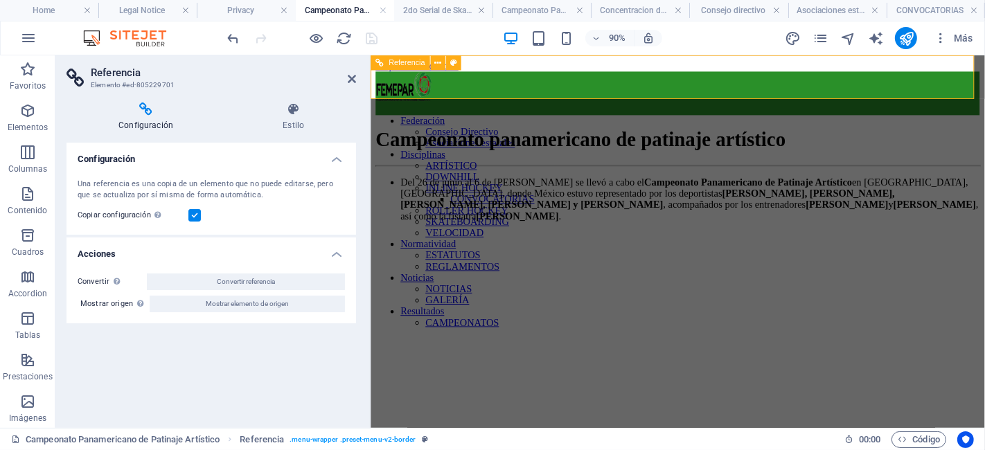
click at [434, 100] on figure at bounding box center [711, 91] width 671 height 37
click at [353, 79] on icon at bounding box center [352, 78] width 8 height 11
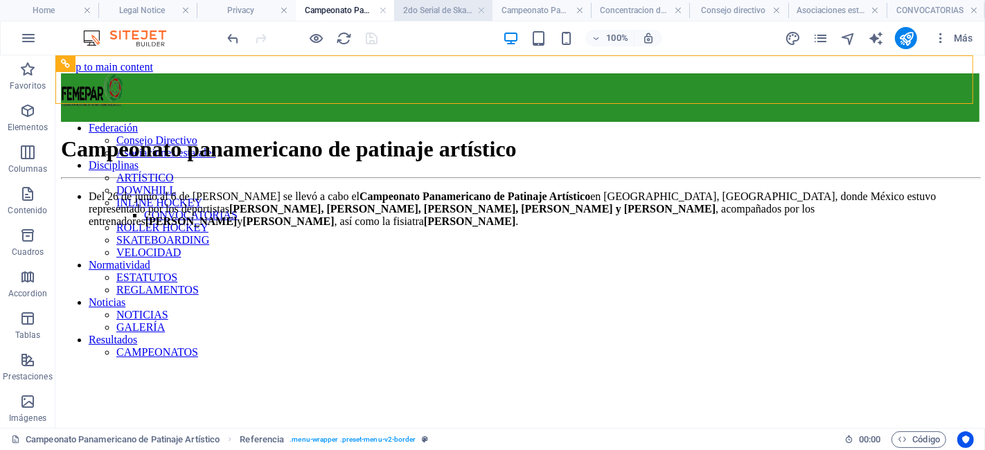
click at [411, 14] on h4 "2do Serial de Skate Cross" at bounding box center [443, 10] width 98 height 15
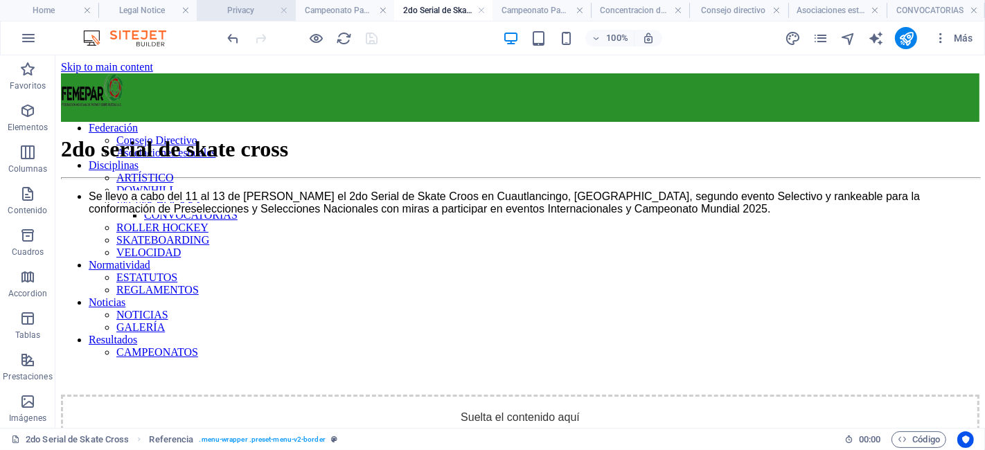
click at [264, 8] on h4 "Privacy" at bounding box center [246, 10] width 98 height 15
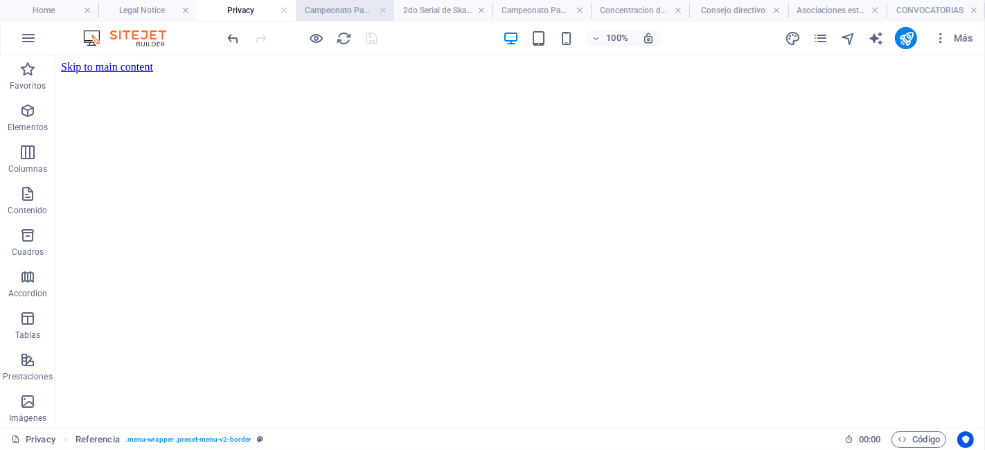
click at [349, 8] on h4 "Campeonato Panamericano de Patinaje Artístico" at bounding box center [345, 10] width 98 height 15
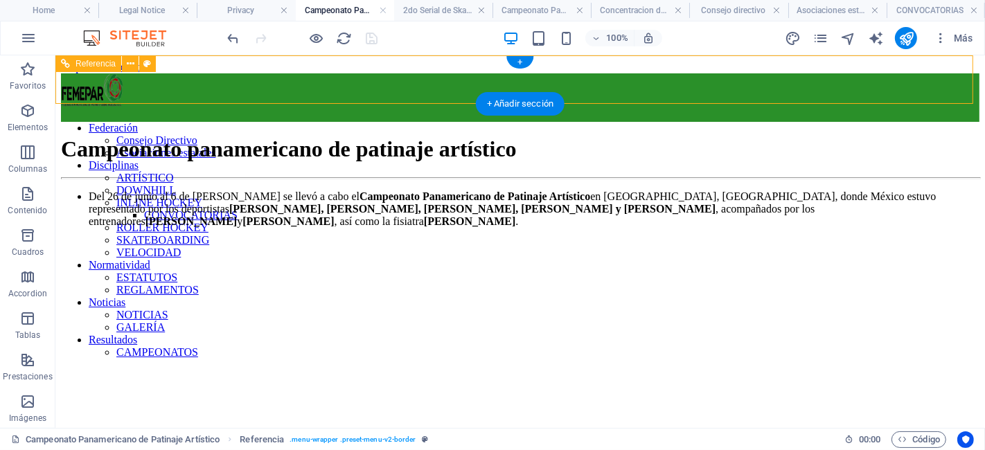
click at [231, 89] on figure at bounding box center [519, 91] width 918 height 37
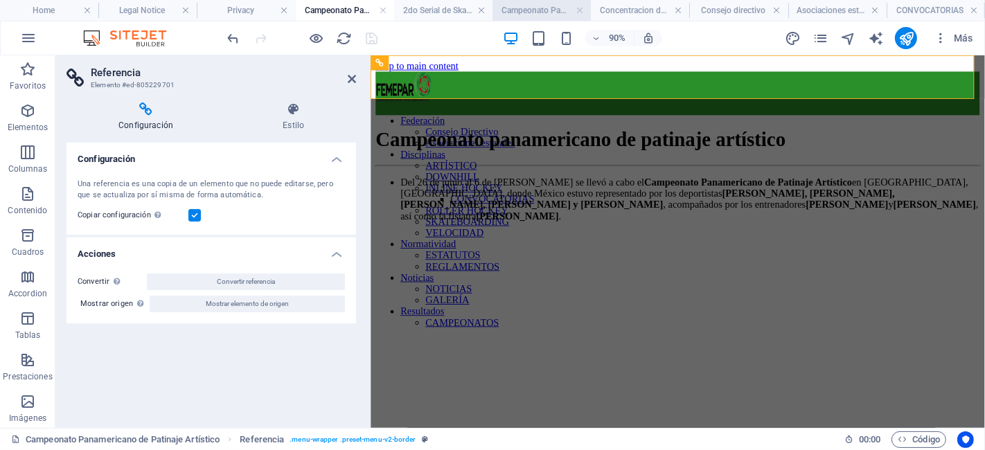
click at [542, 8] on h4 "Campeonato Panamericano de Patinaje de Velocidad" at bounding box center [541, 10] width 98 height 15
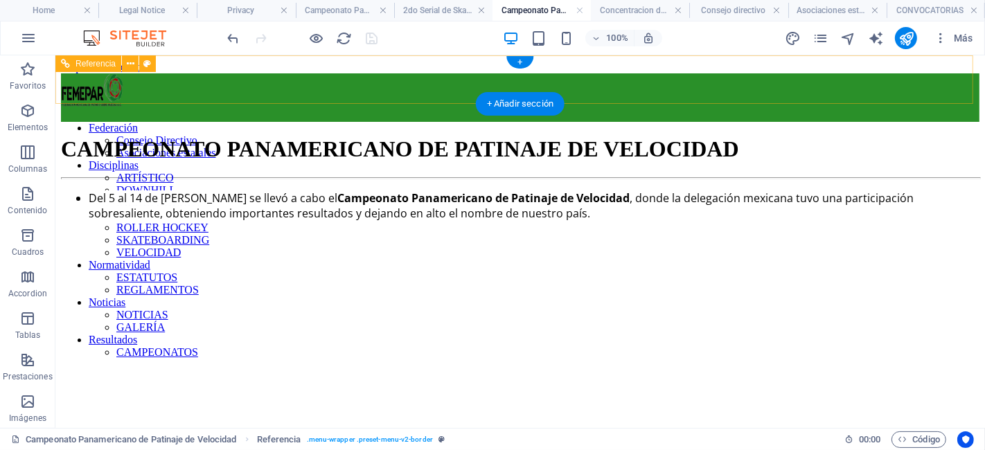
click at [240, 73] on figure at bounding box center [519, 91] width 918 height 37
select select "rem"
select select "preset-menu-v2-border"
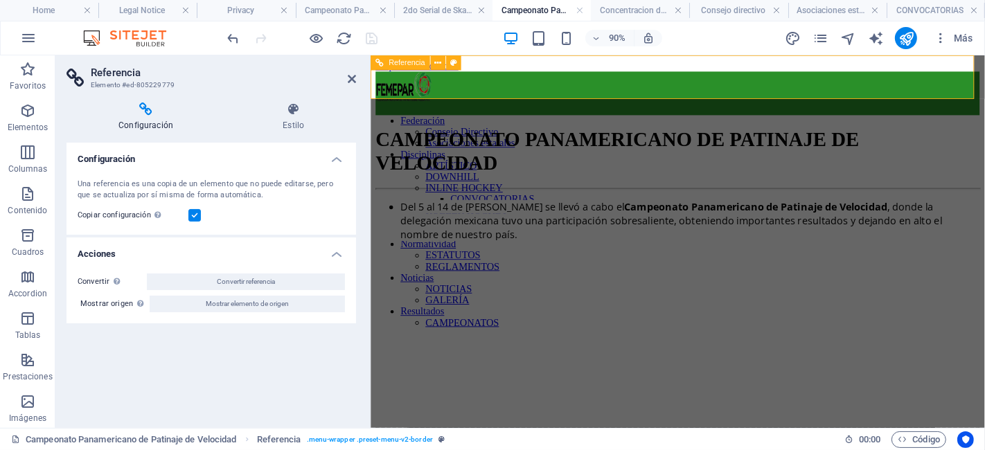
click at [515, 122] on nav "Federación Consejo Directivo Asociaciones estatales Disciplinas ARTÍSTICO DOWNH…" at bounding box center [711, 240] width 671 height 237
click at [296, 108] on icon at bounding box center [293, 110] width 125 height 14
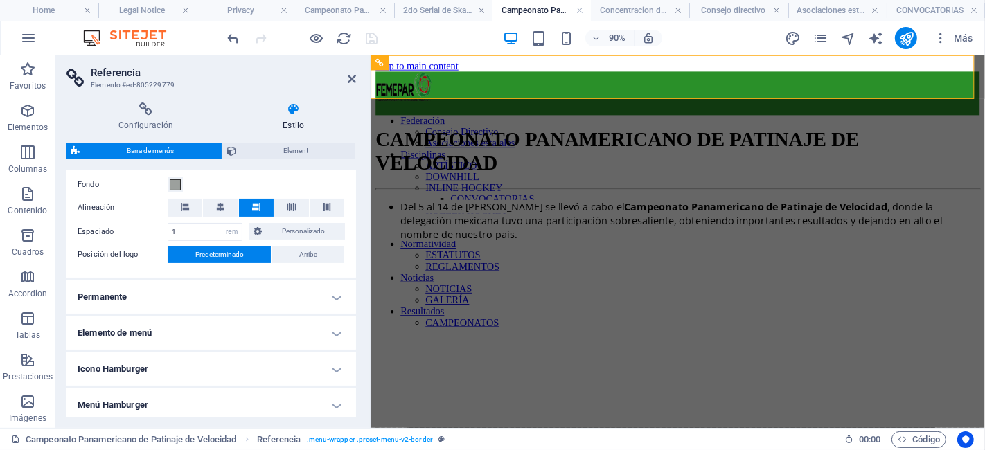
scroll to position [364, 0]
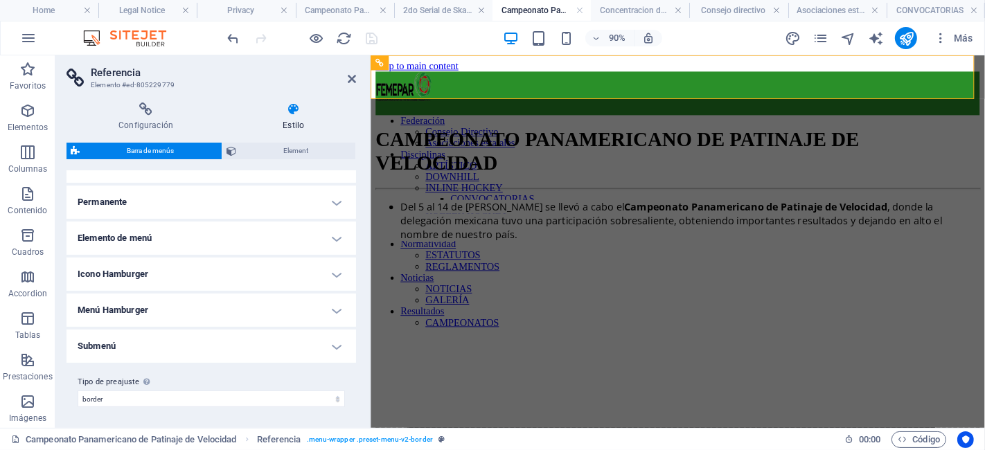
click at [202, 278] on h4 "Icono Hamburger" at bounding box center [211, 274] width 290 height 33
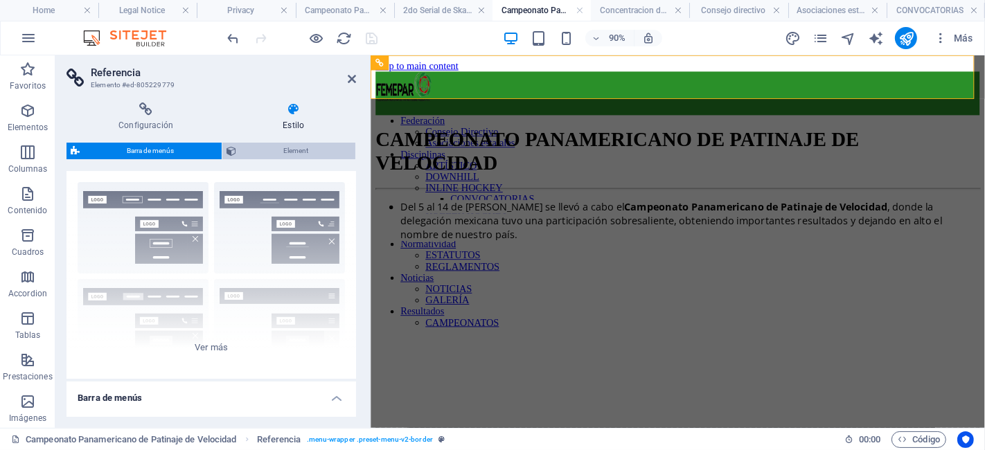
scroll to position [0, 0]
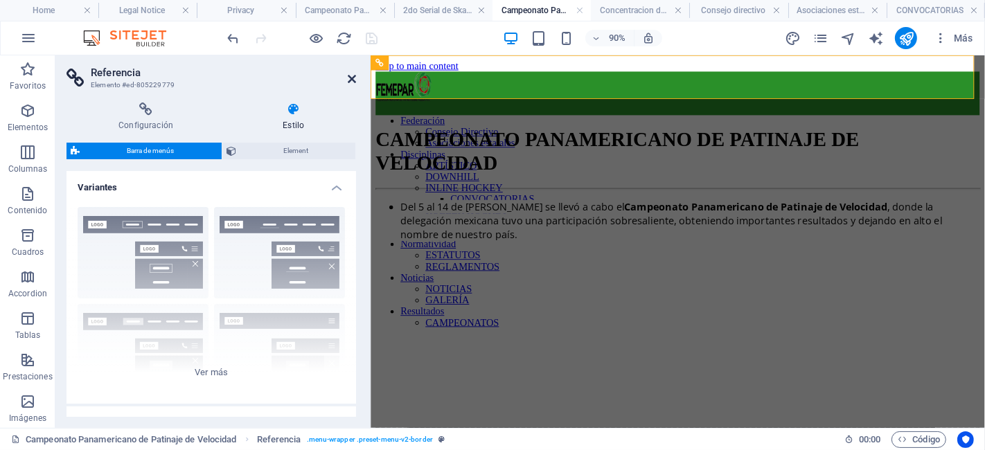
click at [352, 81] on icon at bounding box center [352, 78] width 8 height 11
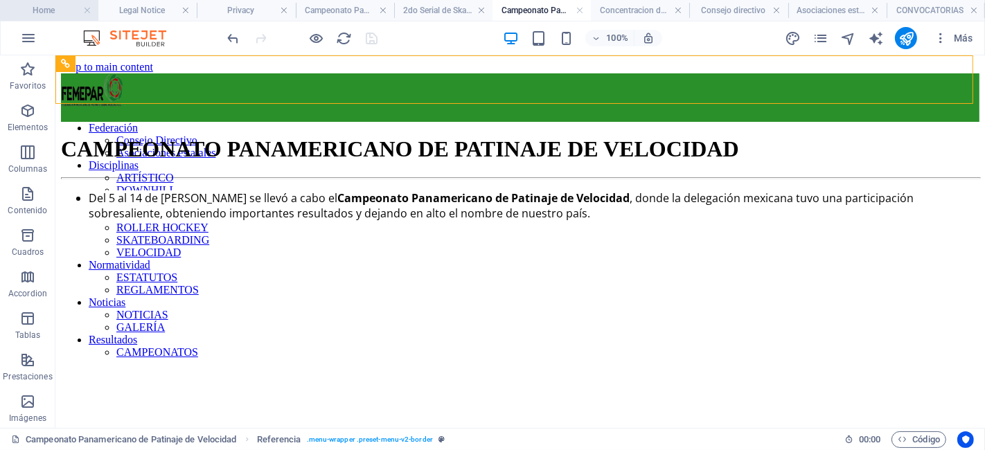
click at [48, 7] on h4 "Home" at bounding box center [49, 10] width 98 height 15
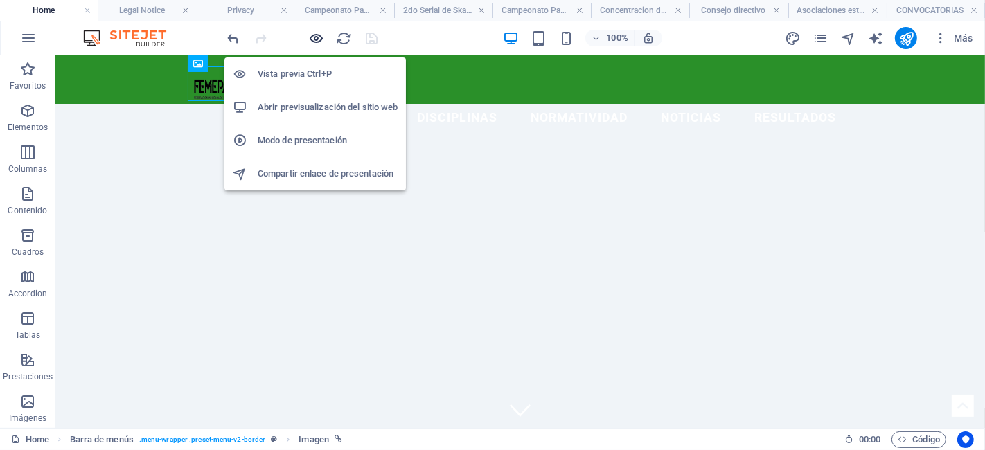
click at [312, 41] on icon "button" at bounding box center [317, 38] width 16 height 16
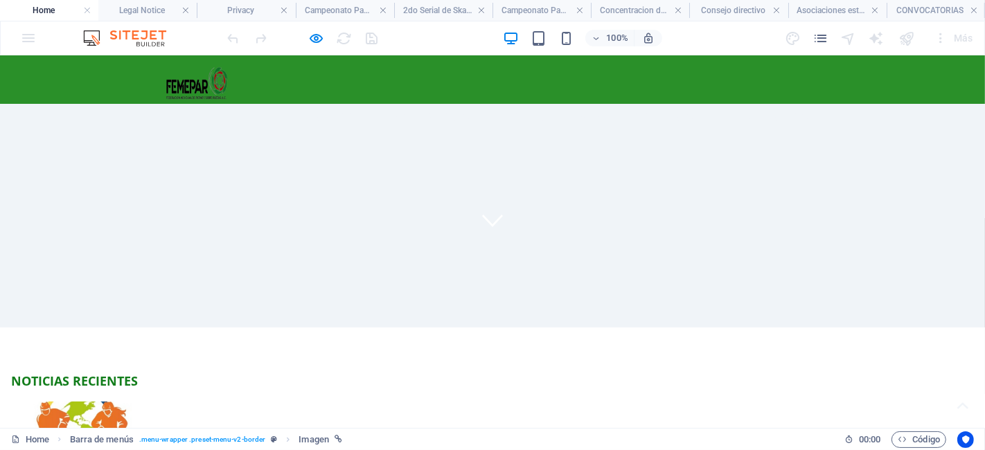
scroll to position [99, 0]
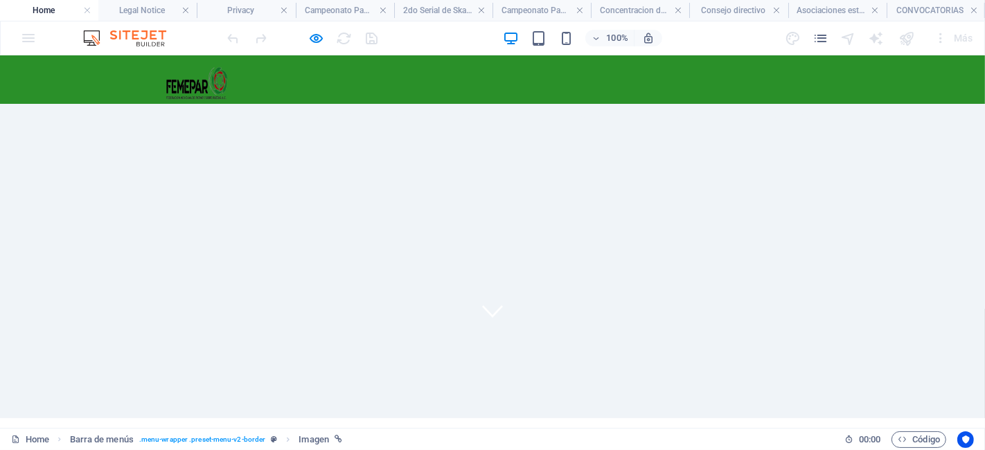
click at [200, 81] on img at bounding box center [197, 83] width 62 height 35
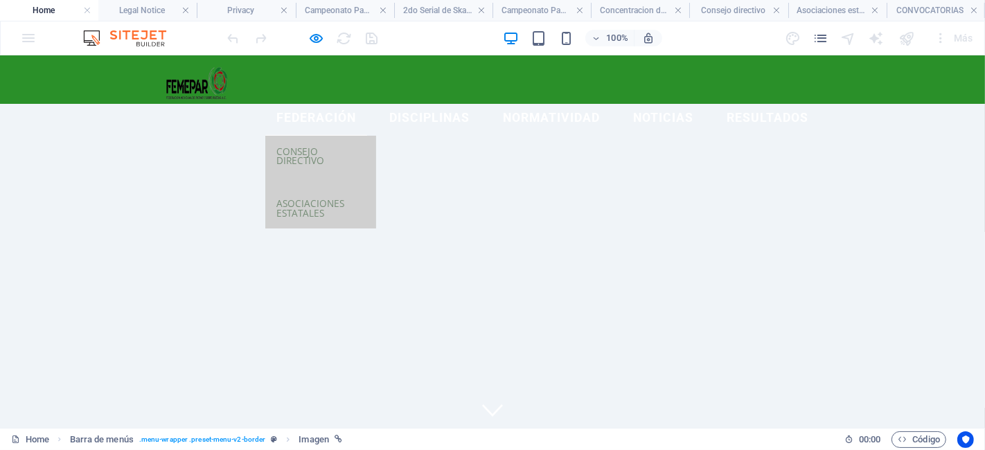
click at [319, 100] on link "Federación" at bounding box center [316, 117] width 102 height 35
click at [319, 135] on link "Consejo Directivo" at bounding box center [320, 155] width 111 height 41
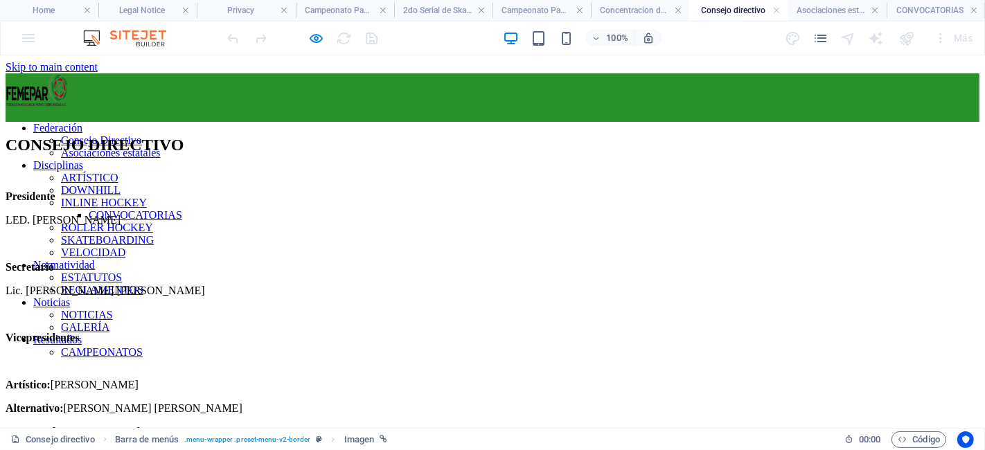
click at [68, 85] on img at bounding box center [37, 90] width 62 height 35
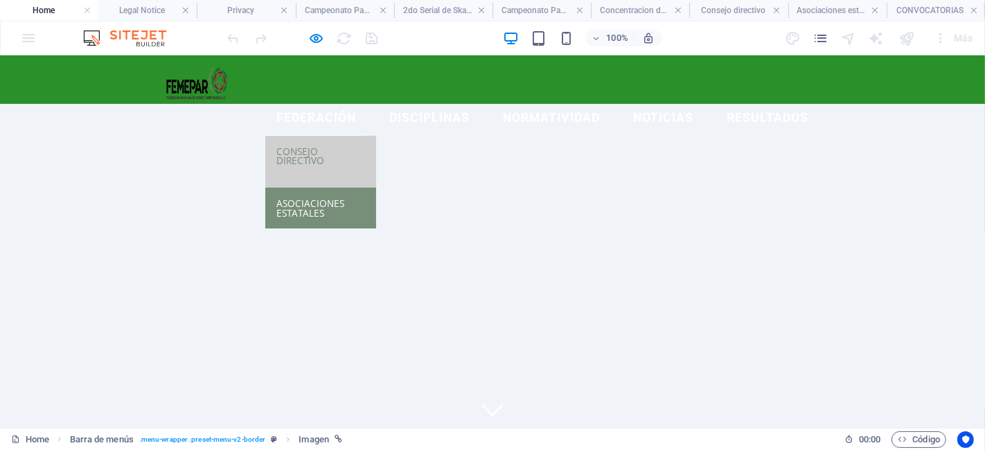
click at [330, 187] on link "Asociaciones estatales" at bounding box center [320, 207] width 111 height 41
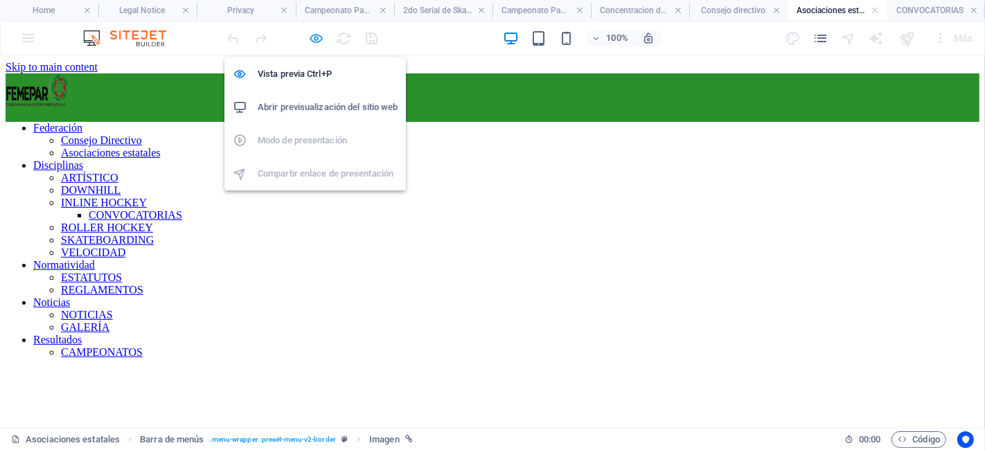
click at [319, 37] on icon "button" at bounding box center [317, 38] width 16 height 16
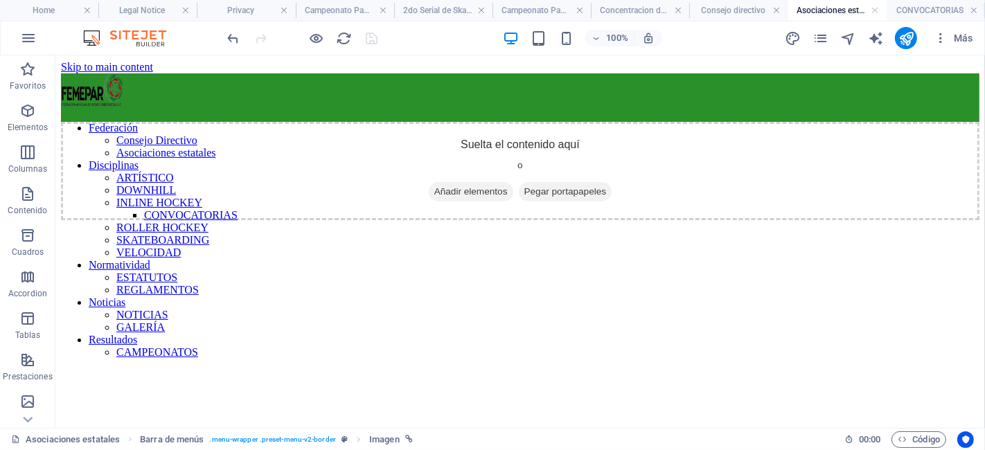
click at [826, 12] on h4 "Asociaciones estatales" at bounding box center [837, 10] width 98 height 15
click at [734, 7] on h4 "Consejo directivo" at bounding box center [738, 10] width 98 height 15
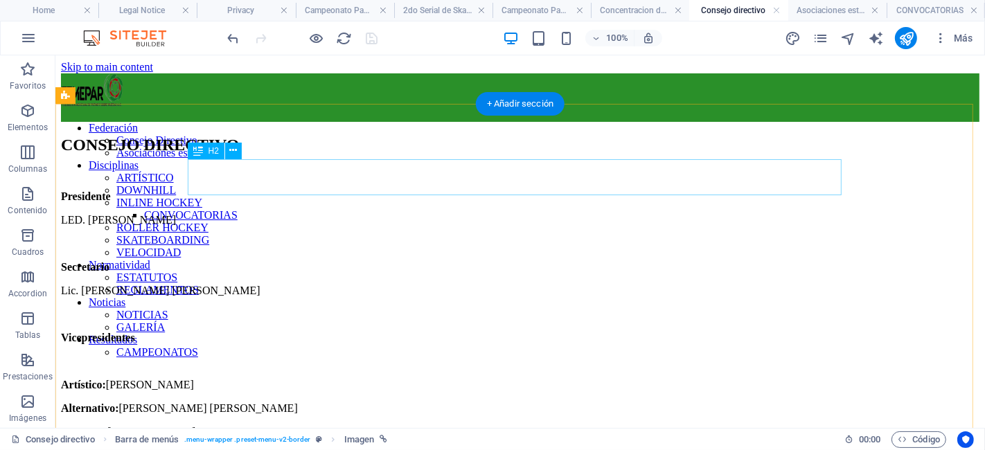
click at [197, 154] on div "CONSEJO DIRECTIVO" at bounding box center [519, 144] width 918 height 19
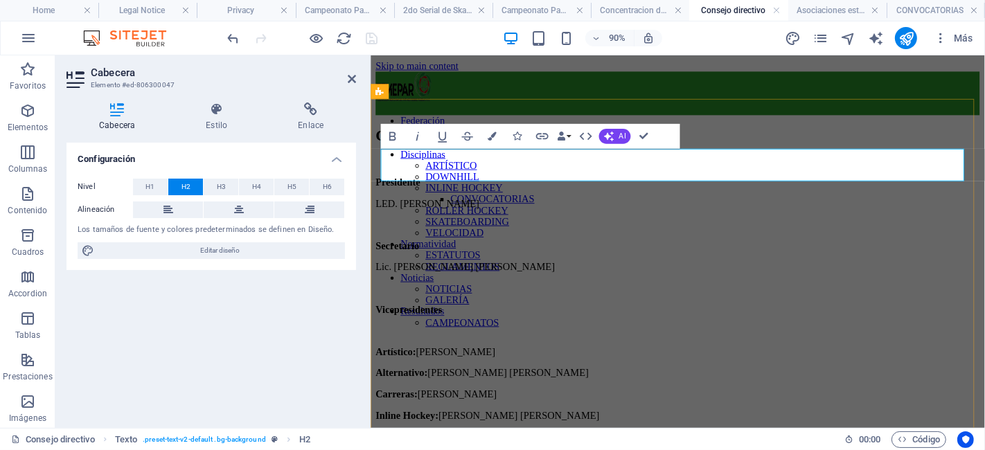
click at [391, 154] on span "CONSEJO DIRECTIVO" at bounding box center [465, 145] width 179 height 18
click at [188, 213] on button at bounding box center [168, 210] width 70 height 17
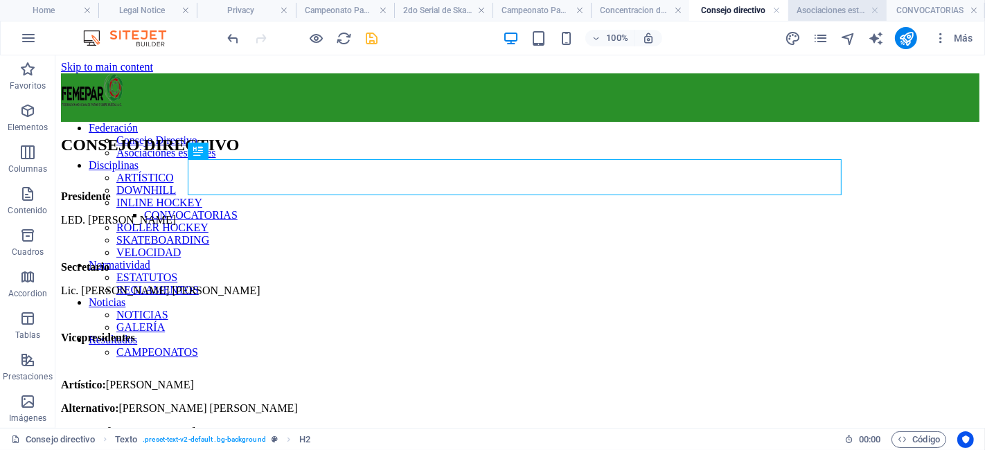
click at [810, 7] on h4 "Asociaciones estatales" at bounding box center [837, 10] width 98 height 15
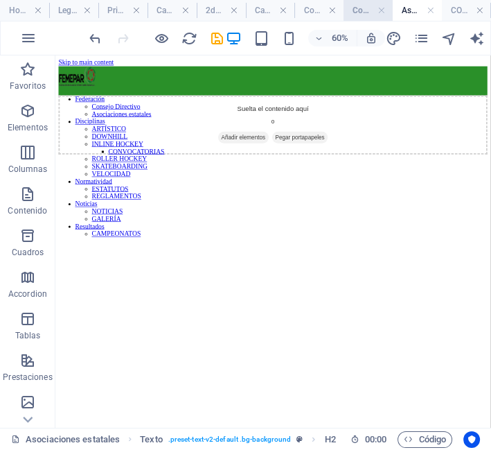
click at [359, 8] on h4 "Consejo directivo" at bounding box center [368, 10] width 49 height 15
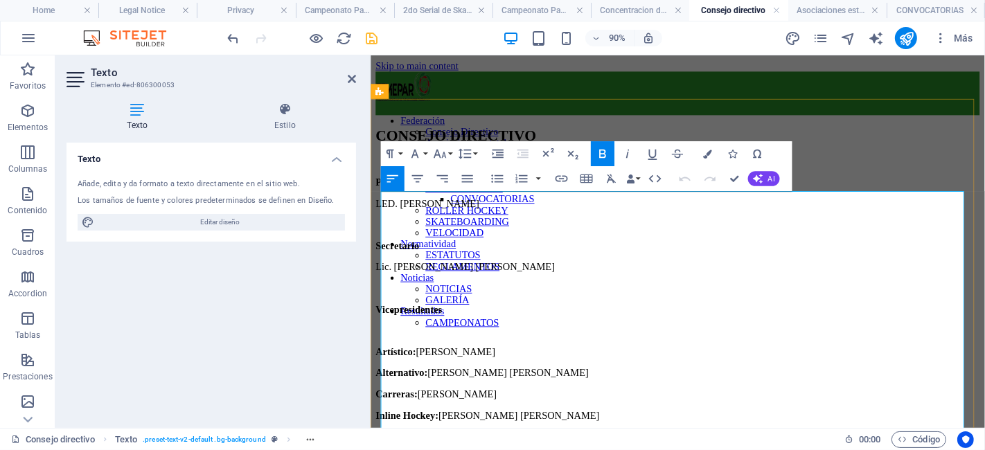
click at [402, 226] on span "LED. [PERSON_NAME]" at bounding box center [433, 220] width 115 height 12
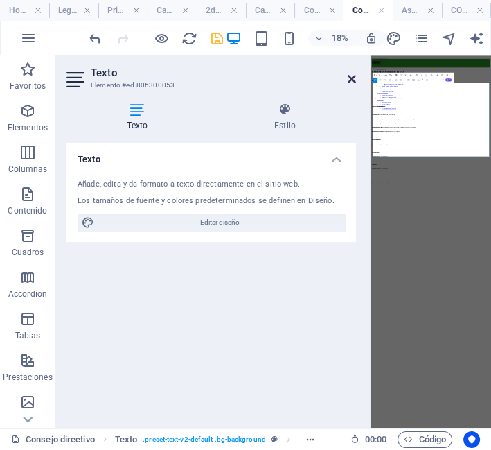
click at [348, 73] on icon at bounding box center [352, 78] width 8 height 11
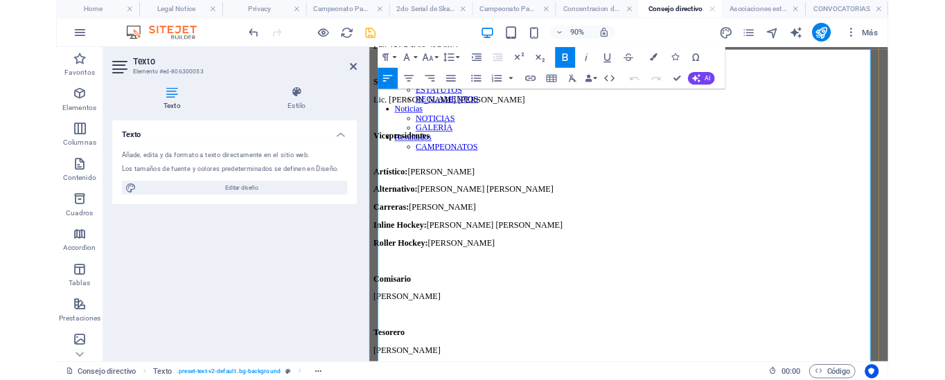
scroll to position [174, 0]
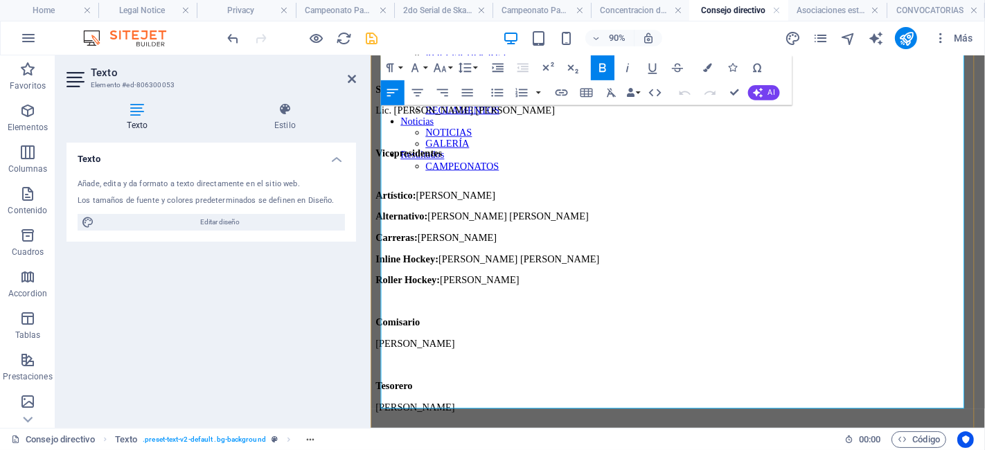
click at [521, 440] on p "[PERSON_NAME]" at bounding box center [711, 446] width 671 height 12
drag, startPoint x: 522, startPoint y: 339, endPoint x: 382, endPoint y: 336, distance: 139.2
click at [382, 440] on span "[PERSON_NAME] [PERSON_NAME]" at bounding box center [465, 446] width 179 height 12
click at [523, 440] on span "[PERSON_NAME] [PERSON_NAME]" at bounding box center [465, 446] width 179 height 12
drag, startPoint x: 523, startPoint y: 343, endPoint x: 372, endPoint y: 341, distance: 151.0
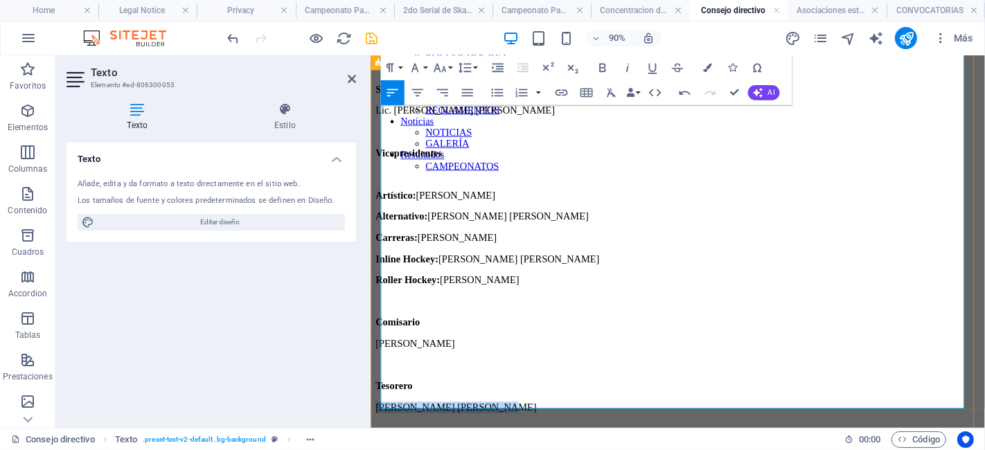
click at [376, 341] on div "CONSEJO DIRECTIVO Presidente [PERSON_NAME]. [PERSON_NAME] [PERSON_NAME] Lic. [P…" at bounding box center [711, 278] width 671 height 632
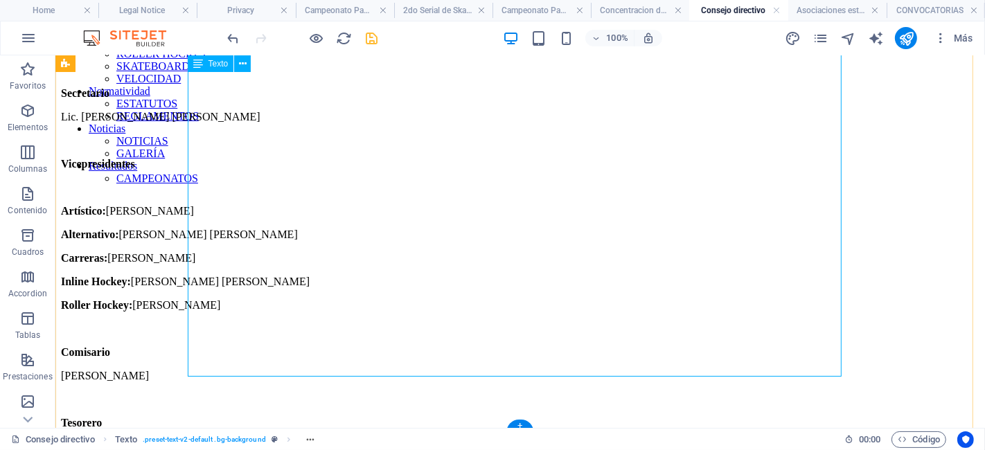
scroll to position [246, 0]
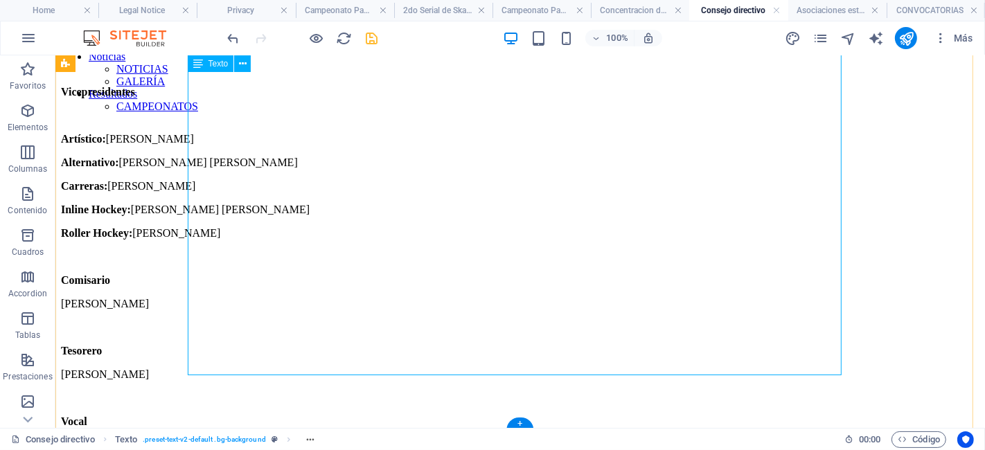
click at [226, 298] on div "Presidente [PERSON_NAME]. [PERSON_NAME] [PERSON_NAME] Lic. [PERSON_NAME] [PERSO…" at bounding box center [519, 233] width 918 height 578
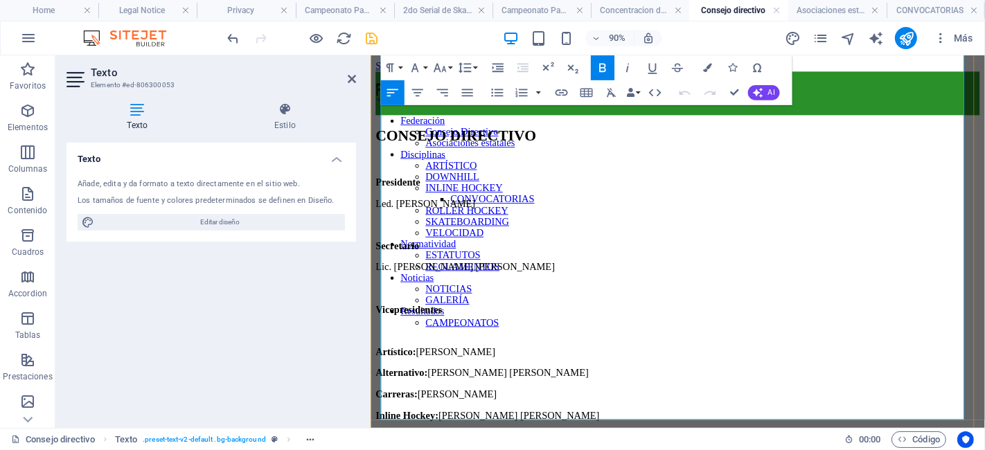
scroll to position [175, 0]
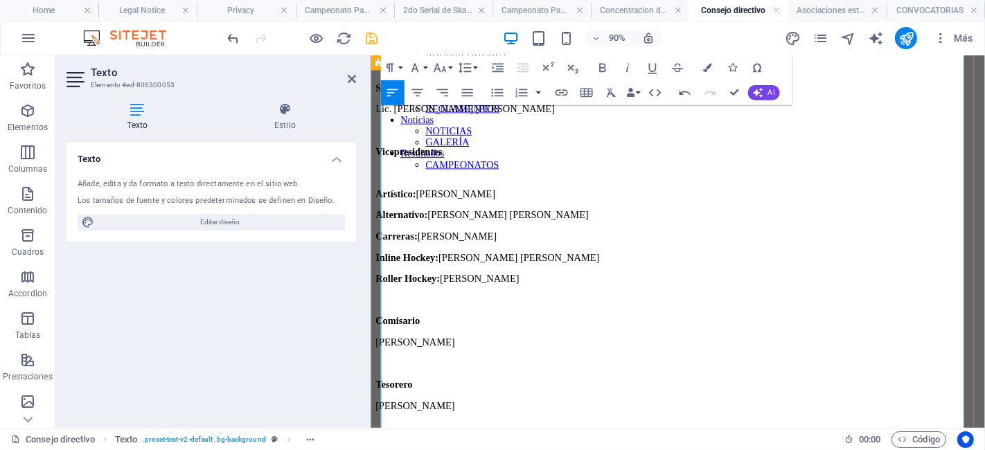
drag, startPoint x: 481, startPoint y: 416, endPoint x: 373, endPoint y: 421, distance: 108.2
click at [376, 421] on div "CONSEJO DIRECTIVO Presidente [PERSON_NAME]. [PERSON_NAME] [PERSON_NAME] Lic. [P…" at bounding box center [711, 300] width 671 height 679
drag, startPoint x: 599, startPoint y: 62, endPoint x: 183, endPoint y: 183, distance: 433.5
click at [599, 62] on icon "button" at bounding box center [602, 67] width 15 height 15
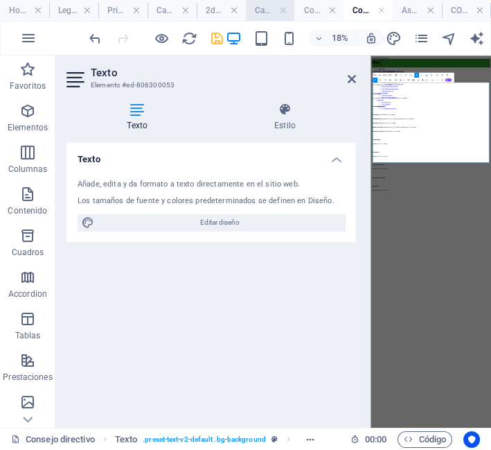
scroll to position [0, 0]
click at [349, 78] on icon at bounding box center [352, 78] width 8 height 11
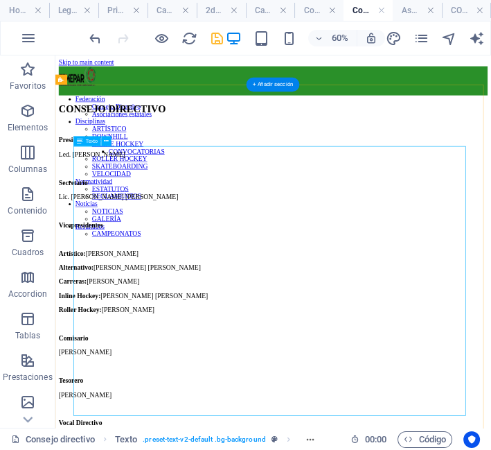
scroll to position [35, 0]
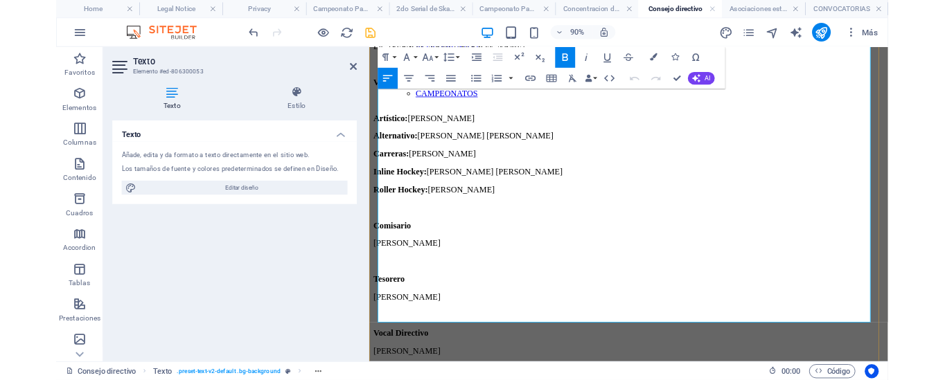
scroll to position [236, 0]
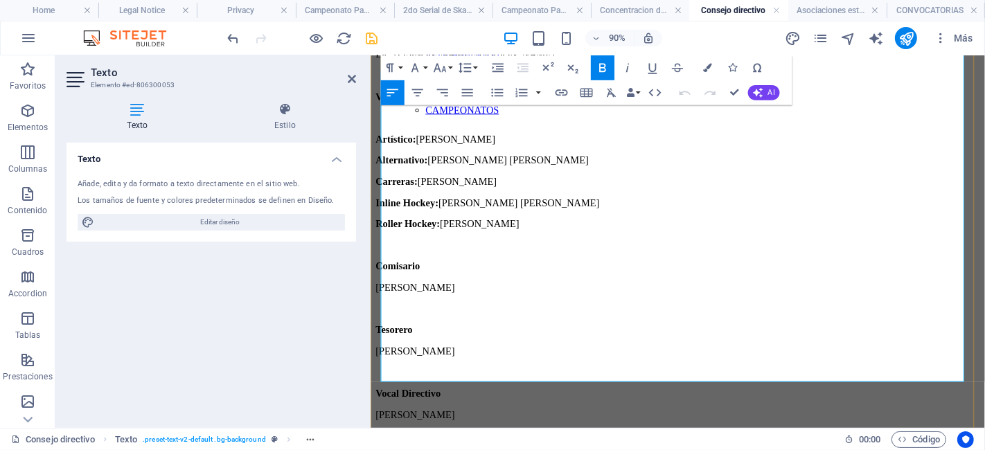
drag, startPoint x: 539, startPoint y: 334, endPoint x: 387, endPoint y: 329, distance: 151.8
click at [387, 449] on p "[PERSON_NAME]" at bounding box center [711, 455] width 671 height 12
drag, startPoint x: 732, startPoint y: 90, endPoint x: 679, endPoint y: 1, distance: 104.1
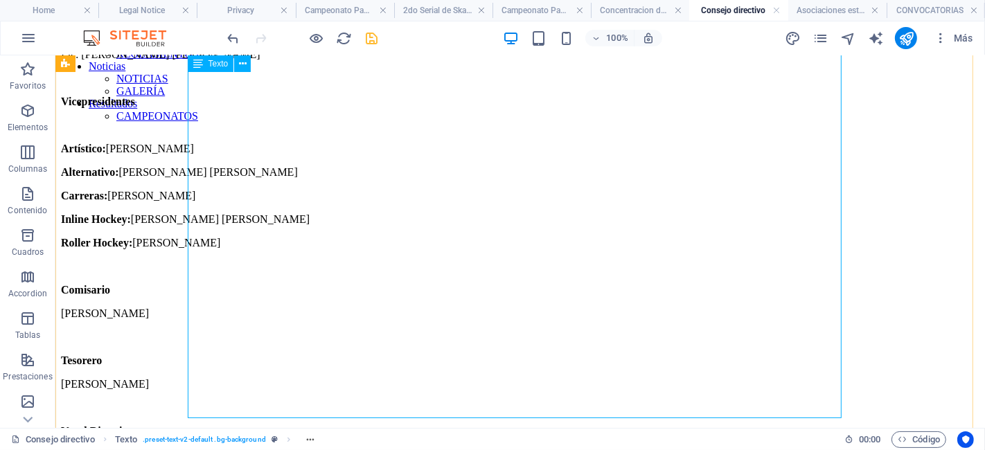
click at [282, 351] on div "Presidente [PERSON_NAME]. [PERSON_NAME] [PERSON_NAME] Lic. [PERSON_NAME] [PERSO…" at bounding box center [519, 266] width 918 height 625
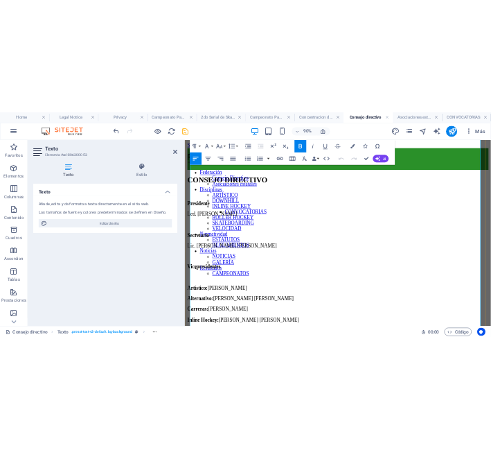
scroll to position [190, 0]
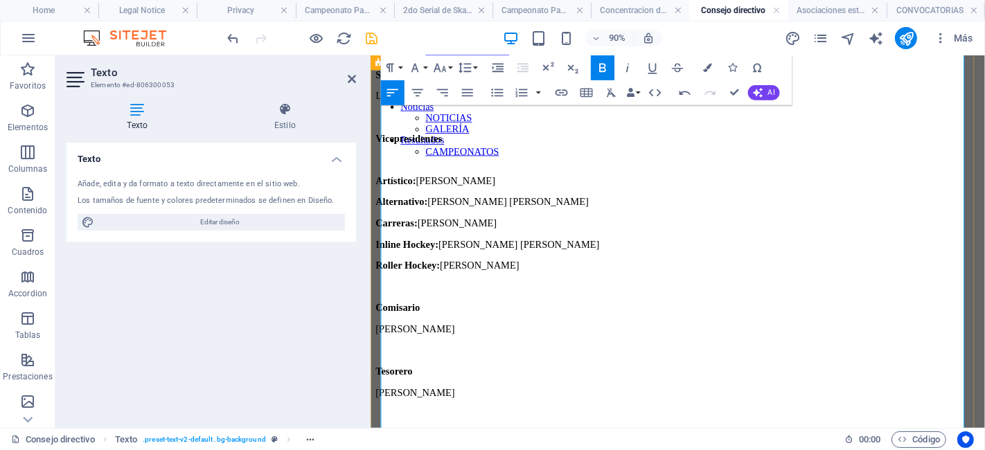
drag, startPoint x: 492, startPoint y: 421, endPoint x: 371, endPoint y: 427, distance: 121.4
click at [376, 427] on div "CONSEJO DIRECTIVO Presidente [PERSON_NAME]. [PERSON_NAME] [PERSON_NAME] Lic. [P…" at bounding box center [711, 297] width 671 height 703
drag, startPoint x: 492, startPoint y: 424, endPoint x: 380, endPoint y: 425, distance: 112.2
click at [380, 425] on div "CONSEJO DIRECTIVO Presidente [PERSON_NAME]. [PERSON_NAME] [PERSON_NAME] Lic. [P…" at bounding box center [711, 297] width 671 height 703
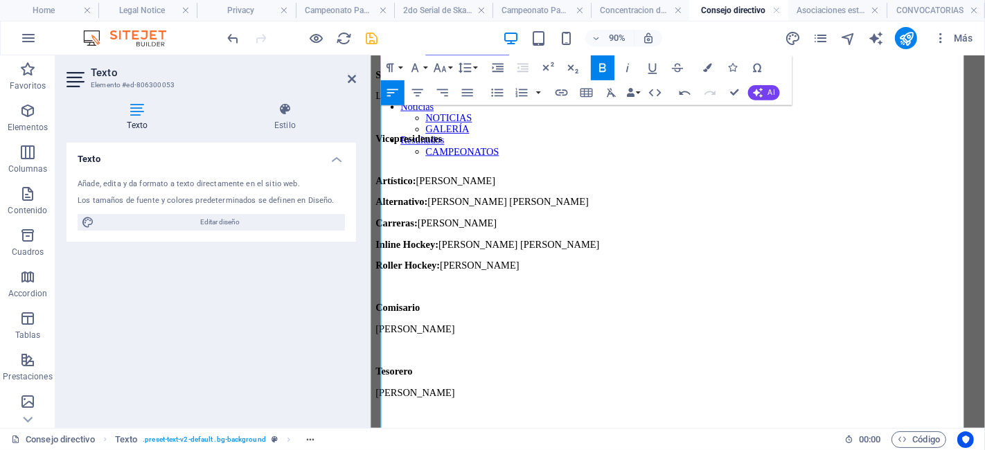
click at [603, 61] on icon "button" at bounding box center [602, 67] width 15 height 15
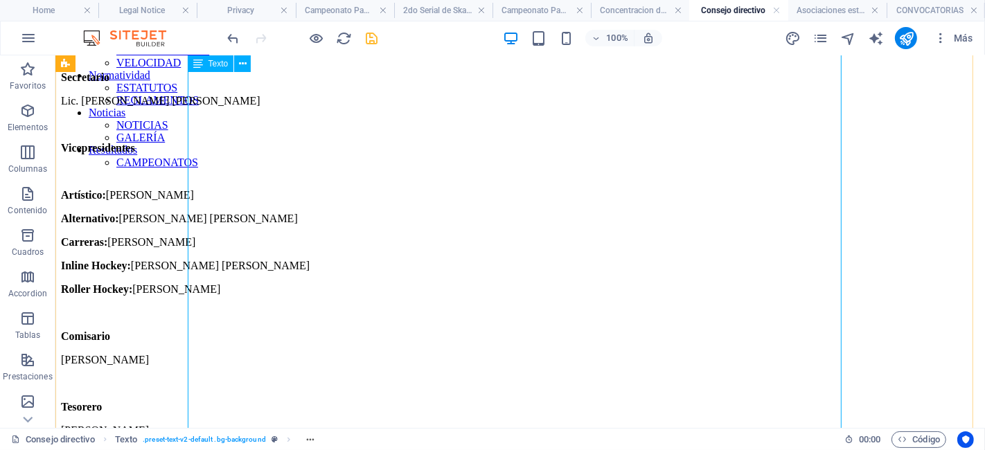
scroll to position [299, 0]
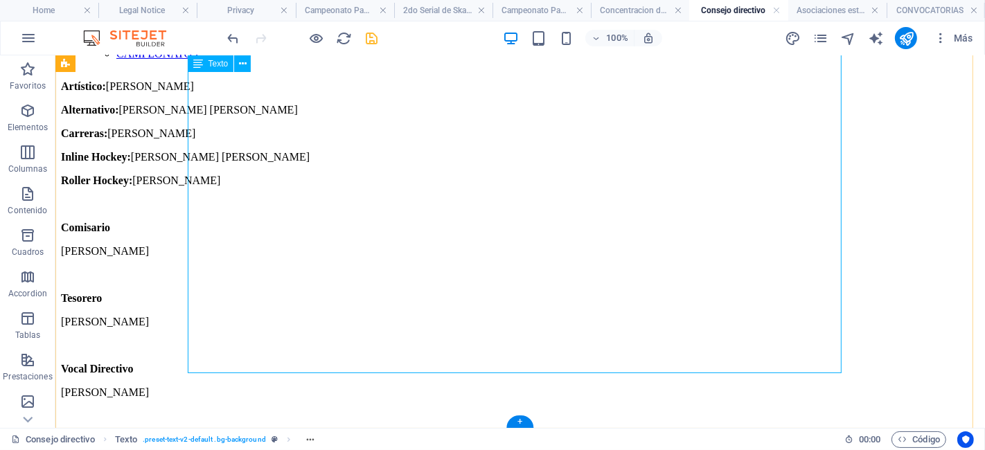
click at [319, 357] on div "Presidente [PERSON_NAME]. [PERSON_NAME] [PERSON_NAME] Lic. [PERSON_NAME] [PERSO…" at bounding box center [519, 215] width 918 height 648
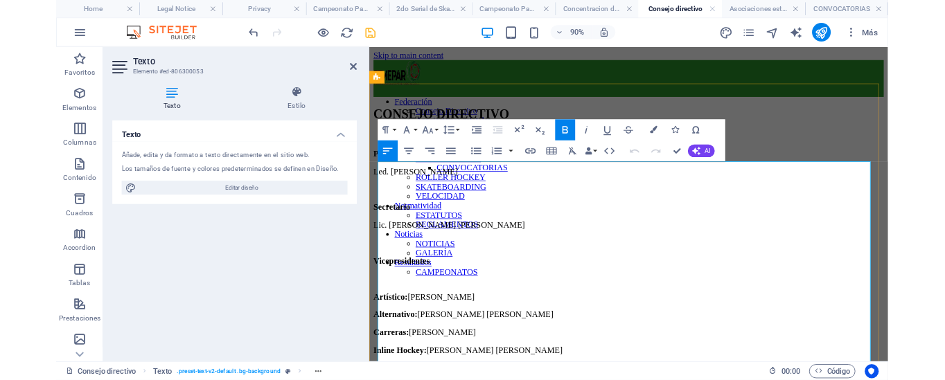
scroll to position [257, 0]
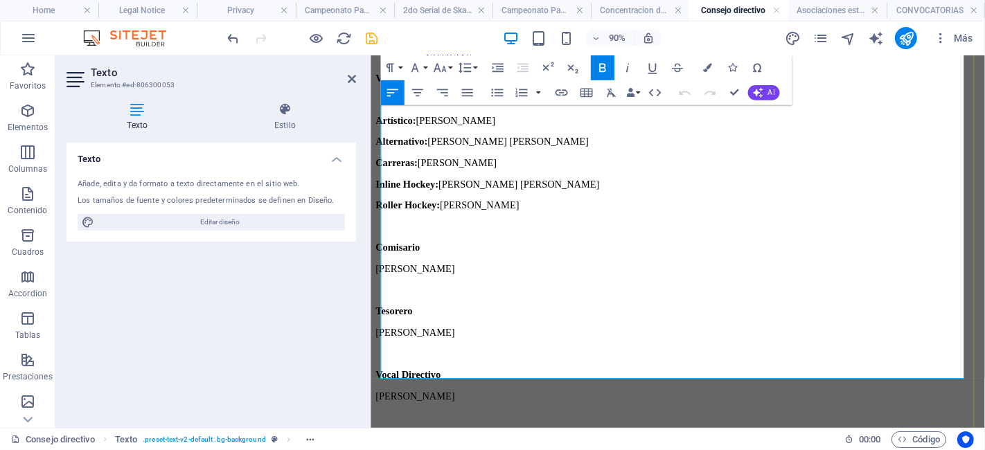
drag, startPoint x: 519, startPoint y: 411, endPoint x: 385, endPoint y: 408, distance: 133.7
drag, startPoint x: 732, startPoint y: 87, endPoint x: 673, endPoint y: 21, distance: 88.3
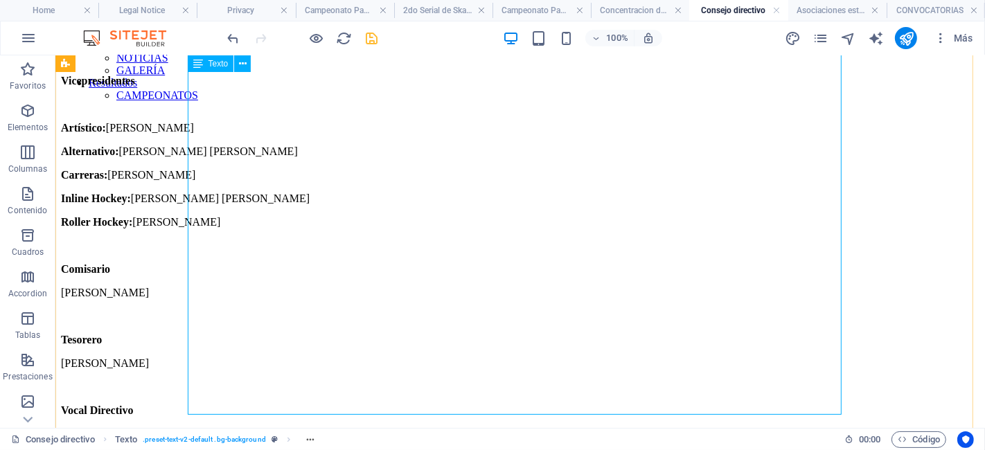
click at [232, 388] on div "Presidente [PERSON_NAME]. [PERSON_NAME] [PERSON_NAME] Lic. [PERSON_NAME] [PERSO…" at bounding box center [519, 257] width 918 height 648
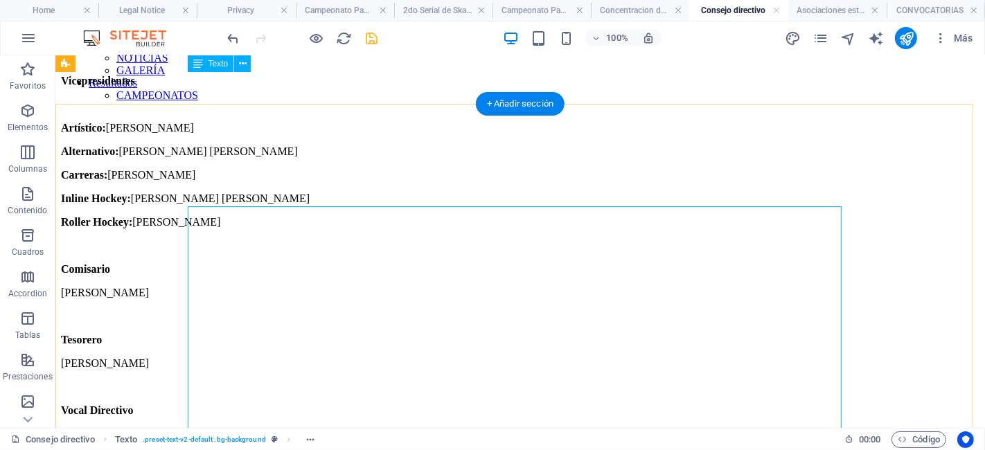
scroll to position [0, 0]
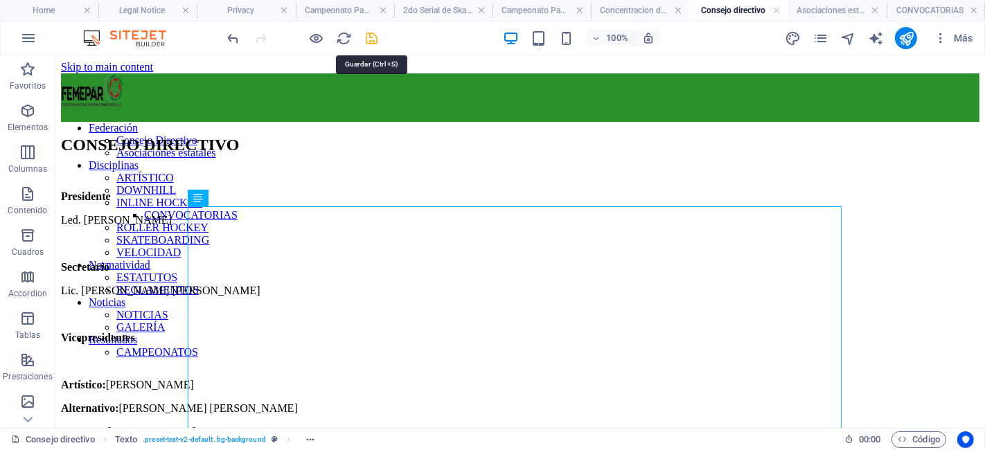
click at [372, 39] on icon "save" at bounding box center [372, 38] width 16 height 16
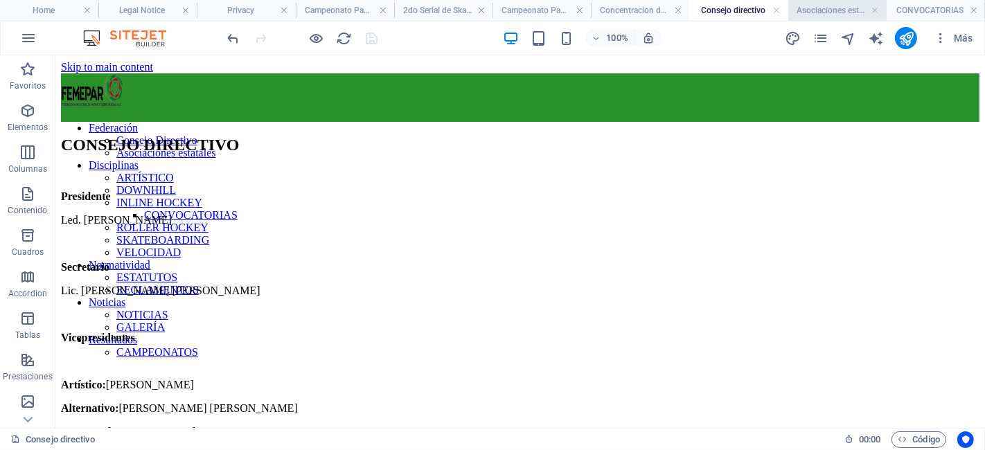
click at [815, 8] on h4 "Asociaciones estatales" at bounding box center [837, 10] width 98 height 15
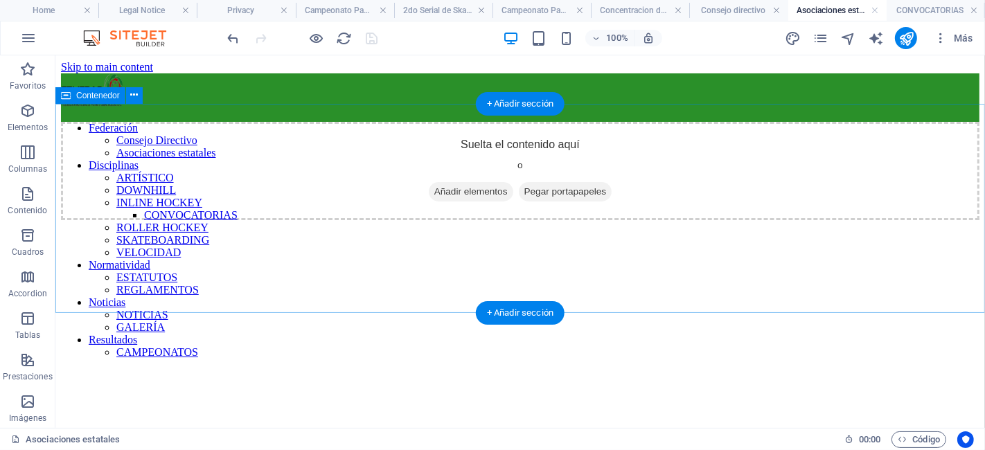
click at [470, 201] on span "Añadir elementos" at bounding box center [470, 190] width 84 height 19
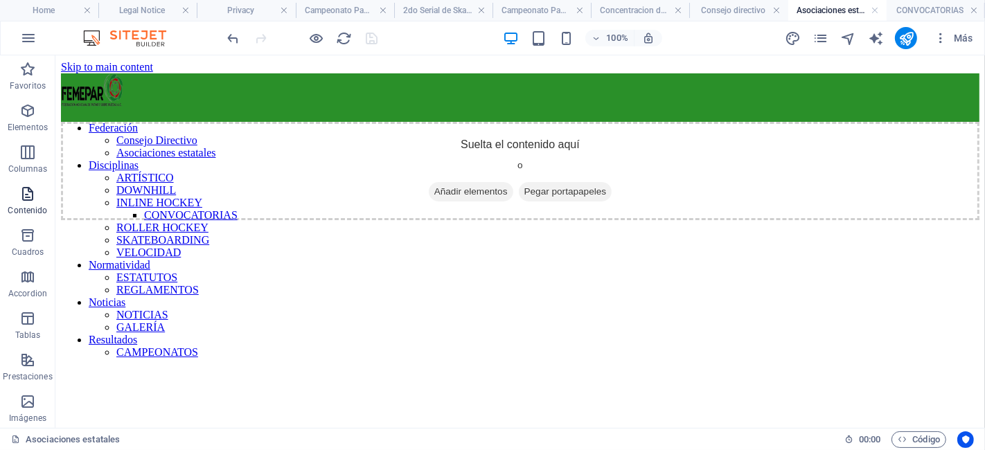
click at [17, 204] on span "Contenido" at bounding box center [27, 202] width 55 height 33
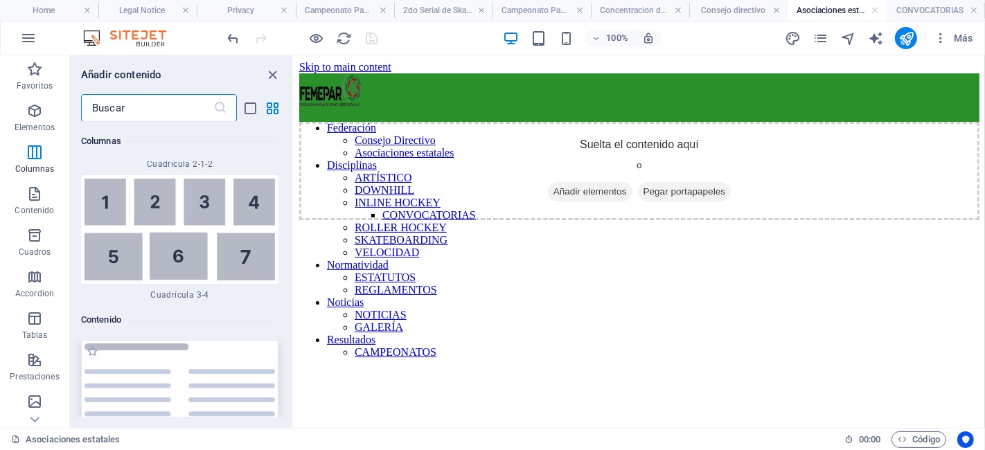
scroll to position [4628, 0]
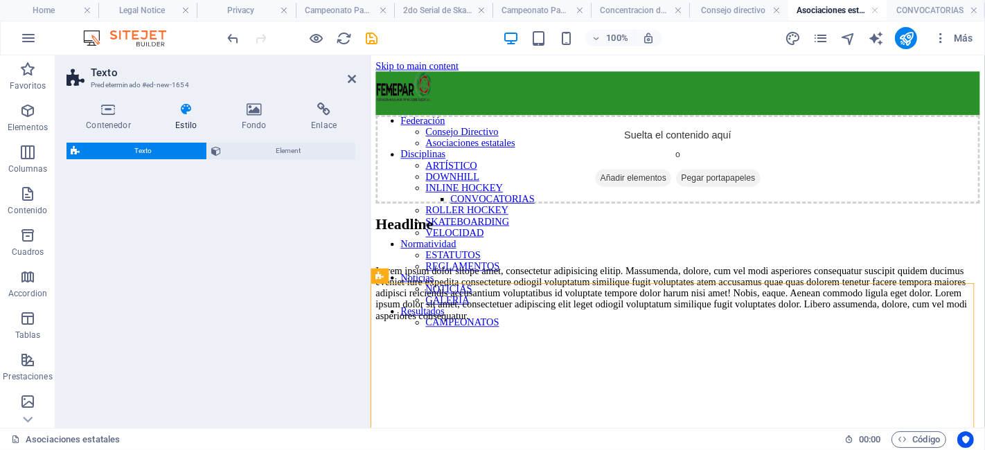
select select "rem"
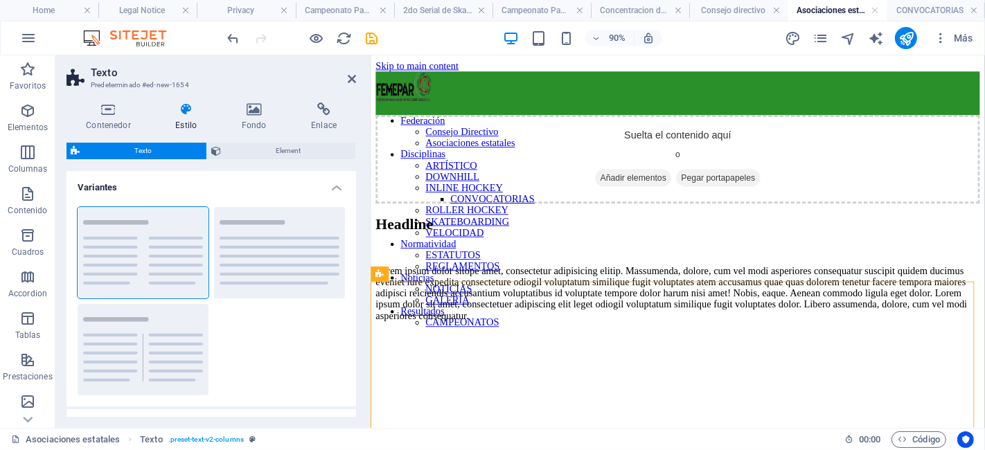
scroll to position [0, 0]
click at [441, 94] on icon at bounding box center [441, 91] width 7 height 13
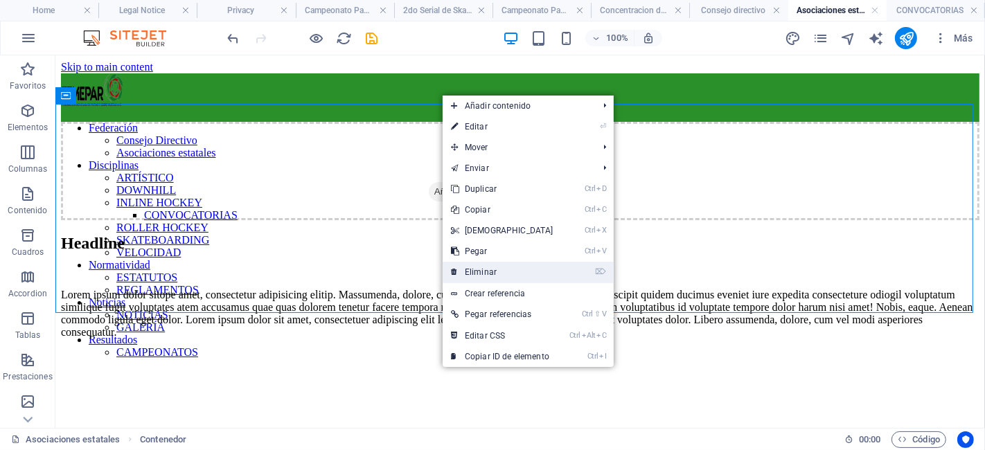
click at [527, 270] on link "⌦ Eliminar" at bounding box center [502, 272] width 119 height 21
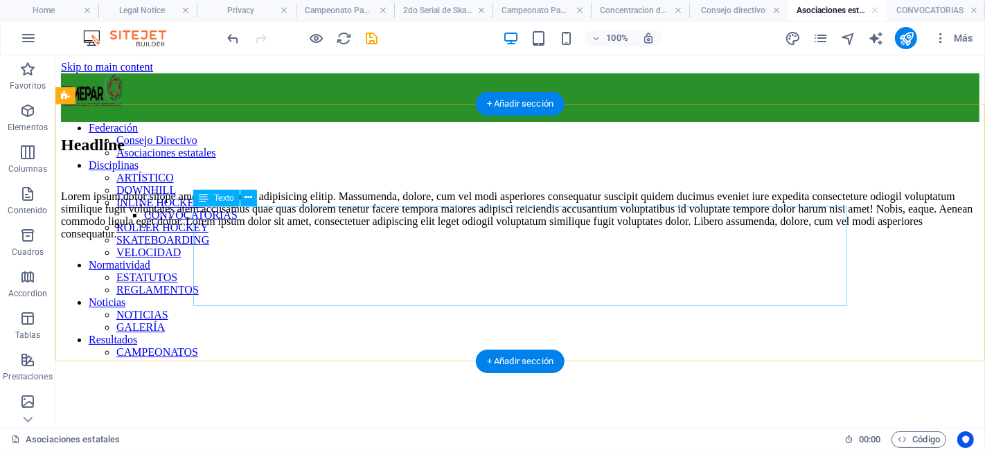
click at [411, 240] on div "Lorem ipsum dolor sitope amet, consectetur adipisicing elitip. Massumenda, dolo…" at bounding box center [519, 215] width 918 height 50
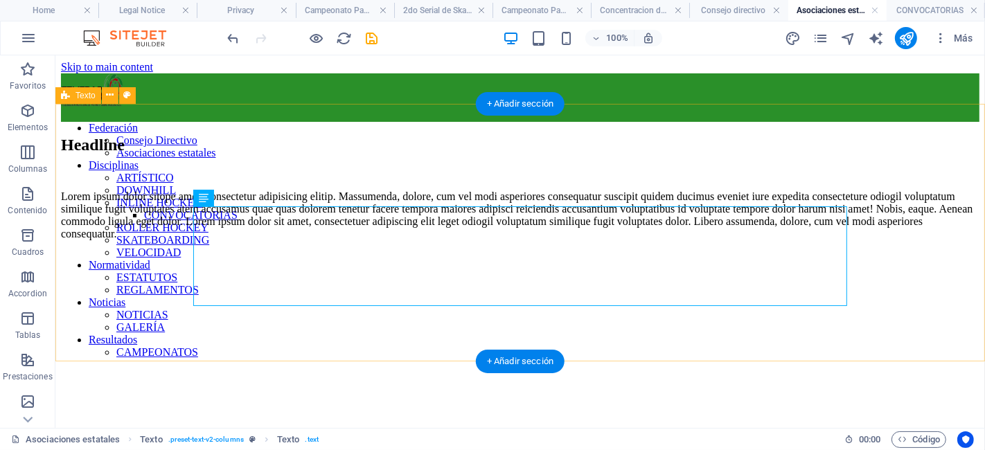
click at [166, 137] on div "Headline Lorem ipsum dolor sitope amet, consectetur adipisicing elitip. [PERSON…" at bounding box center [519, 187] width 918 height 105
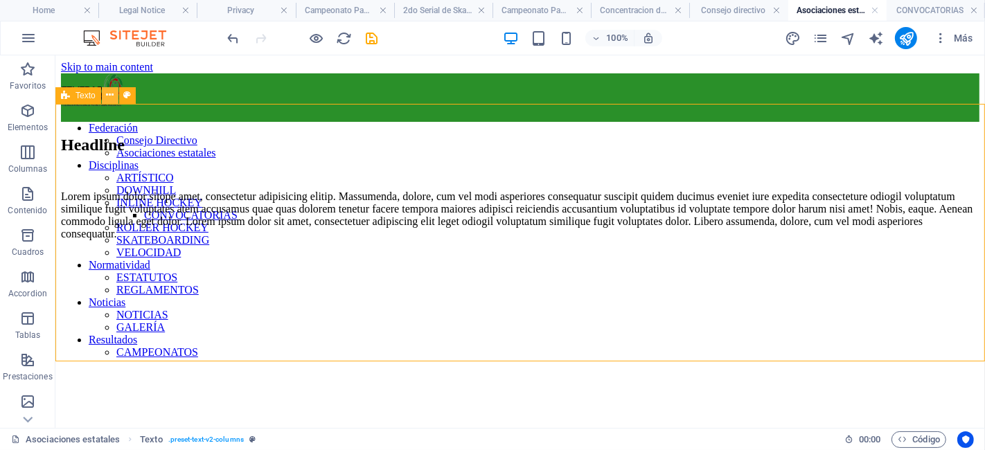
click at [112, 99] on icon at bounding box center [110, 95] width 8 height 15
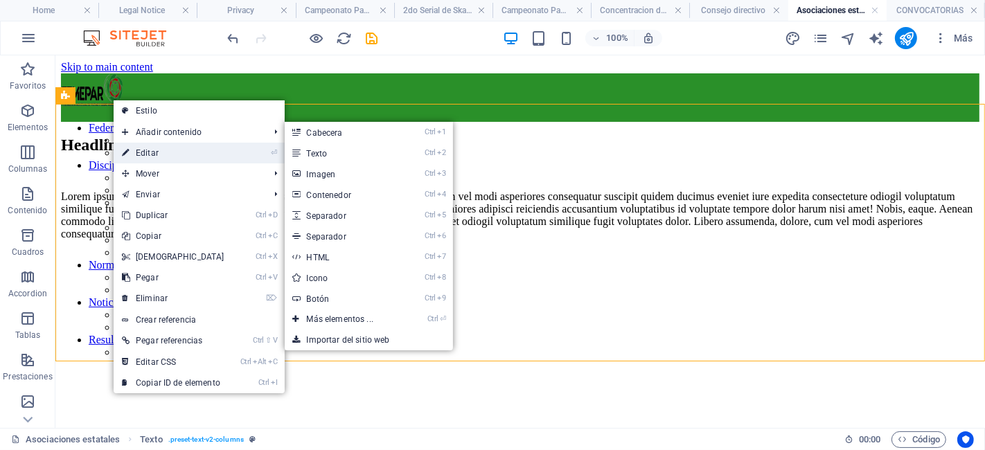
click at [175, 147] on link "⏎ Editar" at bounding box center [173, 153] width 119 height 21
select select "rem"
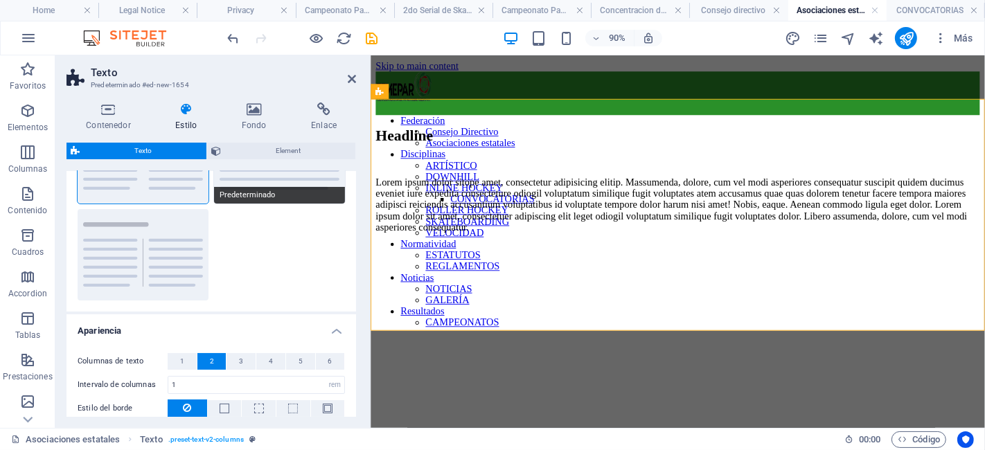
scroll to position [139, 0]
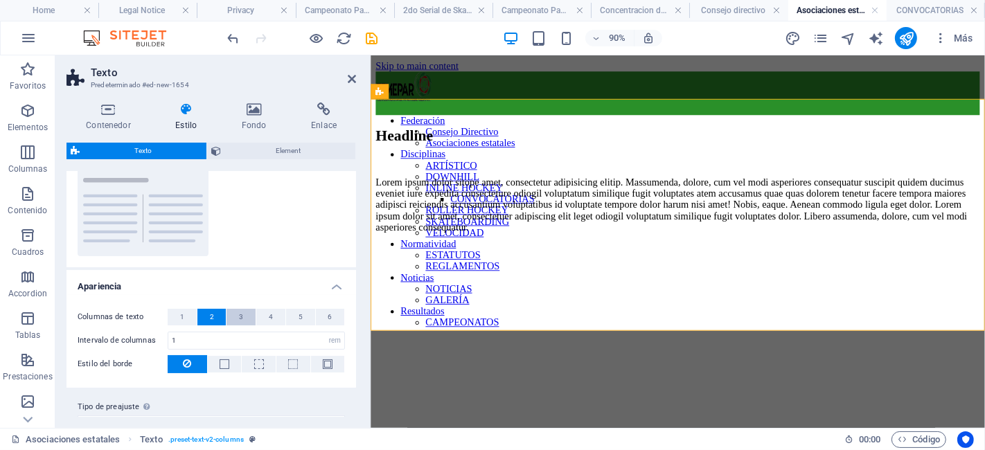
click at [244, 310] on button "3" at bounding box center [240, 317] width 29 height 17
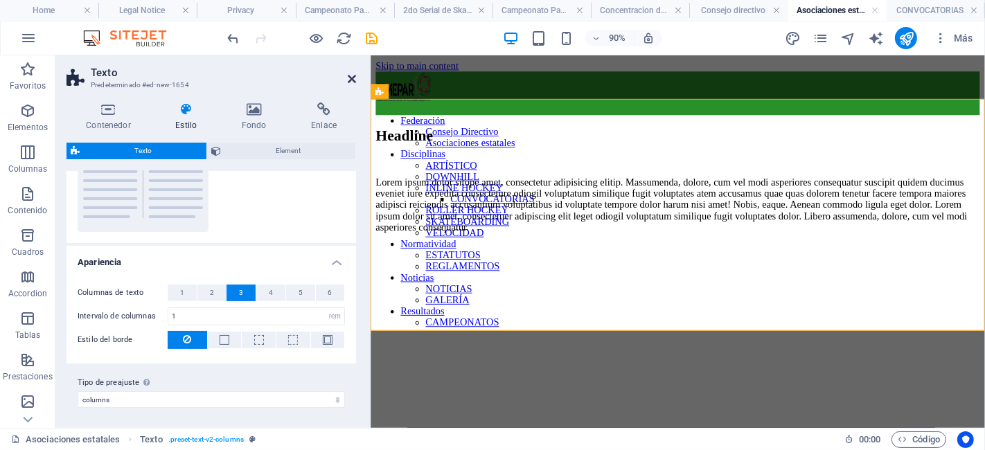
click at [350, 75] on icon at bounding box center [352, 78] width 8 height 11
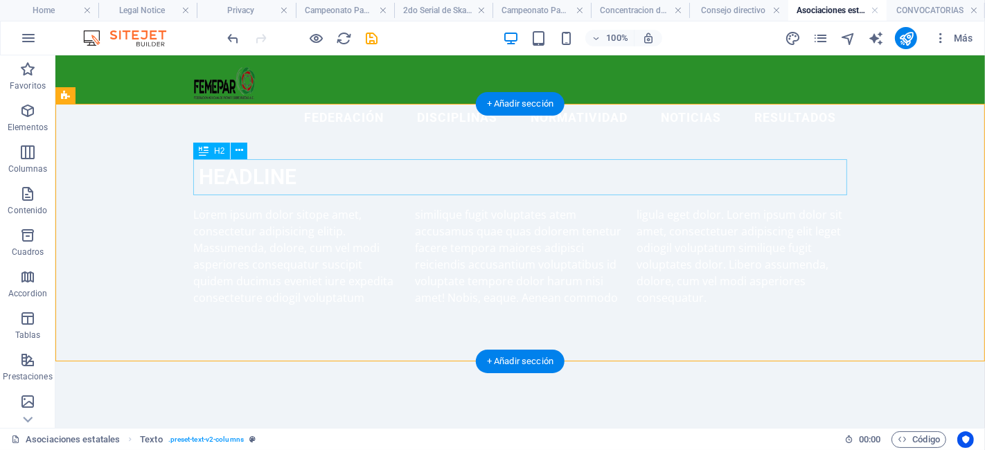
click at [286, 171] on div "Headline" at bounding box center [520, 177] width 654 height 36
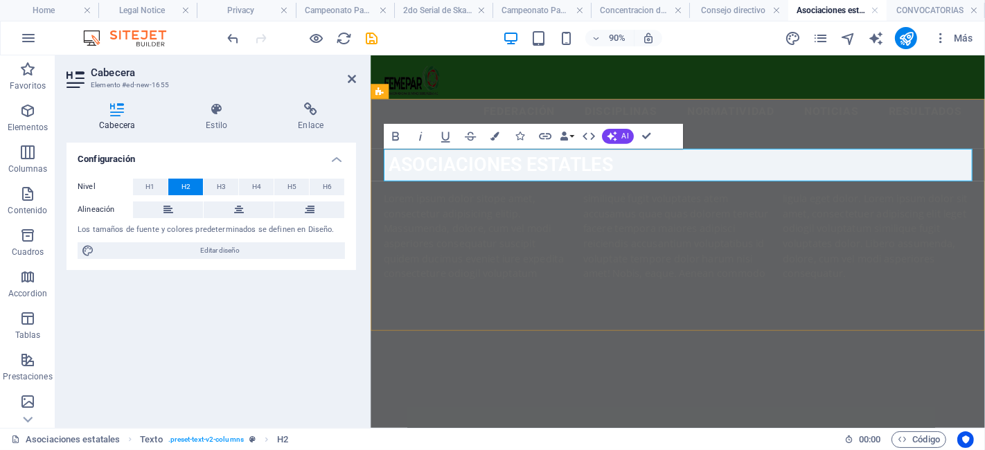
drag, startPoint x: 651, startPoint y: 166, endPoint x: 590, endPoint y: 170, distance: 61.1
click at [590, 170] on div "Asociaciones estatles" at bounding box center [712, 177] width 654 height 36
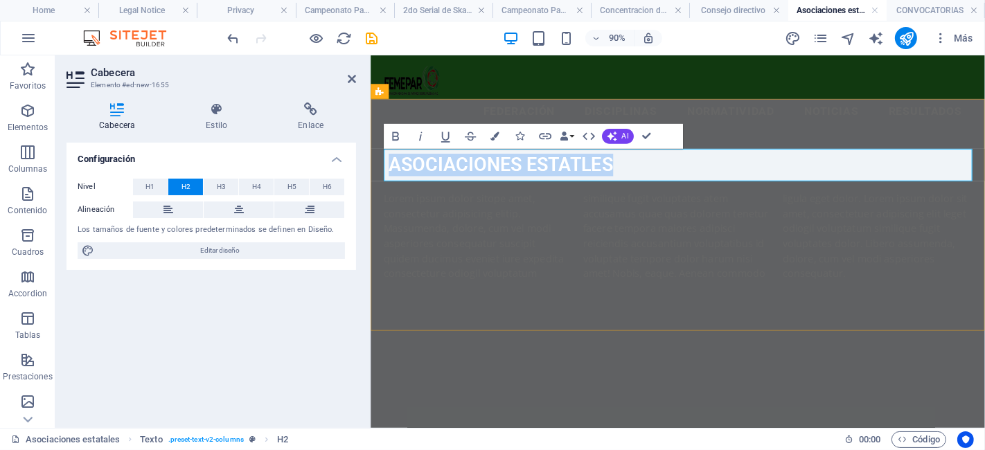
drag, startPoint x: 640, startPoint y: 187, endPoint x: 389, endPoint y: 170, distance: 252.0
click at [389, 170] on h2 "Asociaciones estatles" at bounding box center [515, 177] width 260 height 36
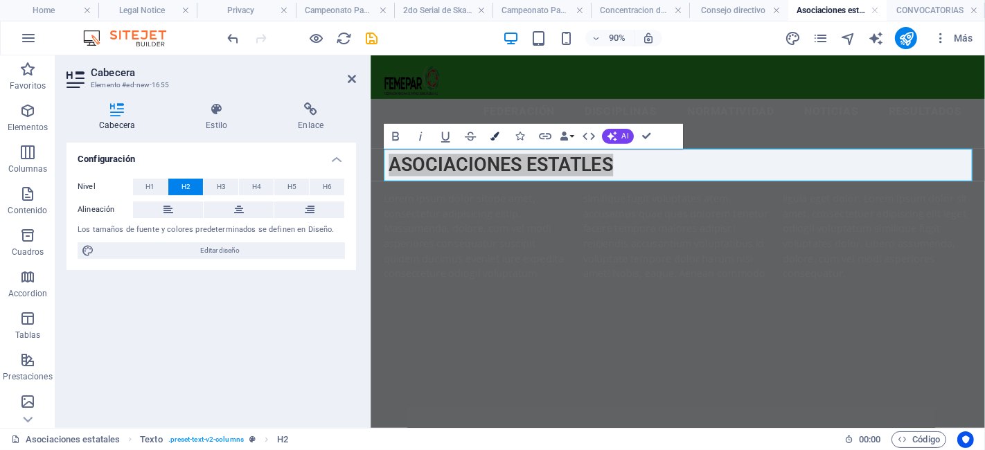
click at [497, 135] on icon "button" at bounding box center [495, 136] width 9 height 9
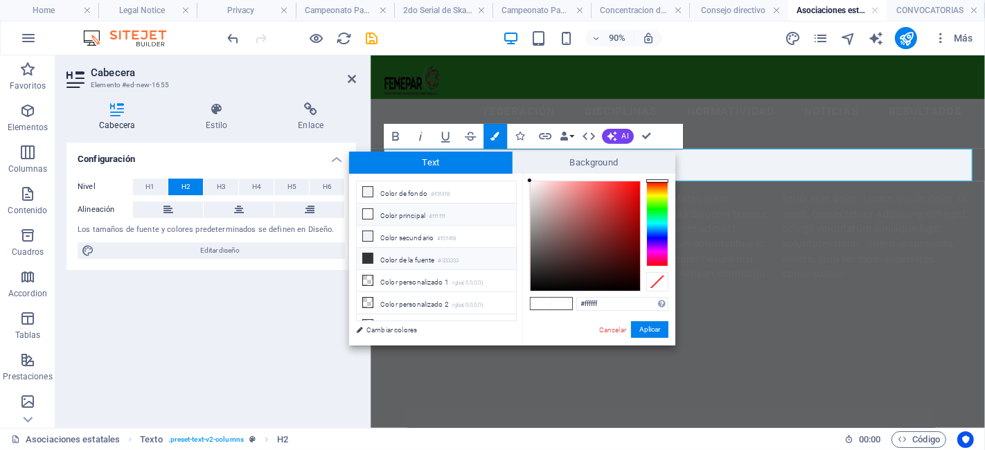
click at [393, 255] on li "Color de la fuente #333333" at bounding box center [436, 259] width 159 height 22
type input "#333333"
click at [654, 325] on button "Aplicar" at bounding box center [649, 329] width 37 height 17
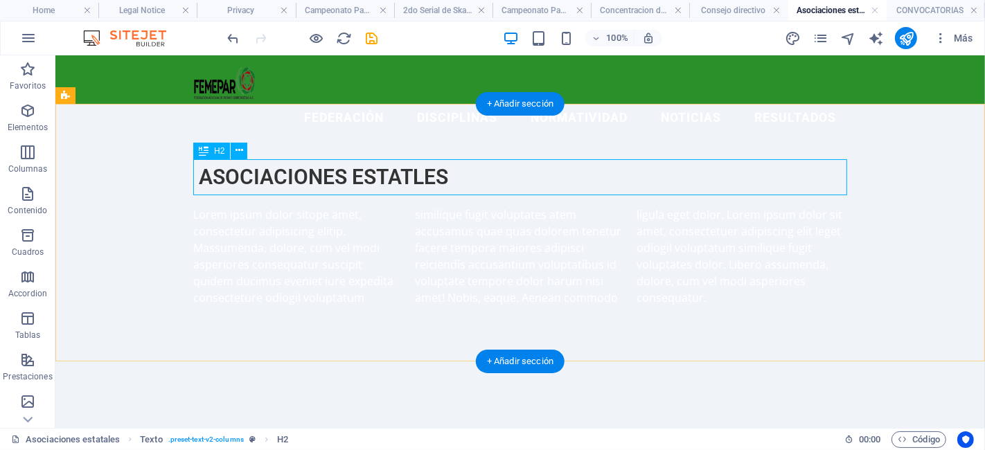
click at [399, 172] on div "Asociaciones estatles" at bounding box center [520, 177] width 654 height 36
click at [323, 219] on div "Lorem ipsum dolor sitope amet, consectetur adipisicing elitip. Massumenda, dolo…" at bounding box center [520, 256] width 654 height 100
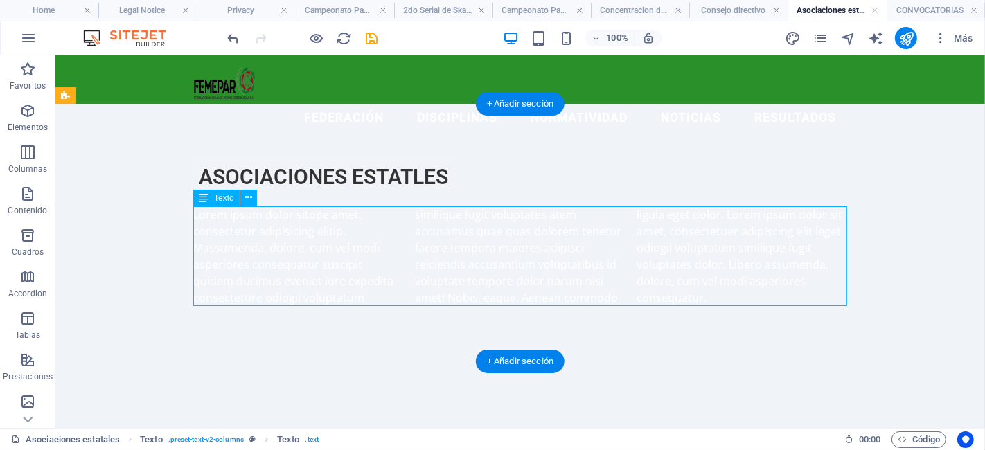
click at [323, 219] on div "Lorem ipsum dolor sitope amet, consectetur adipisicing elitip. Massumenda, dolo…" at bounding box center [520, 256] width 654 height 100
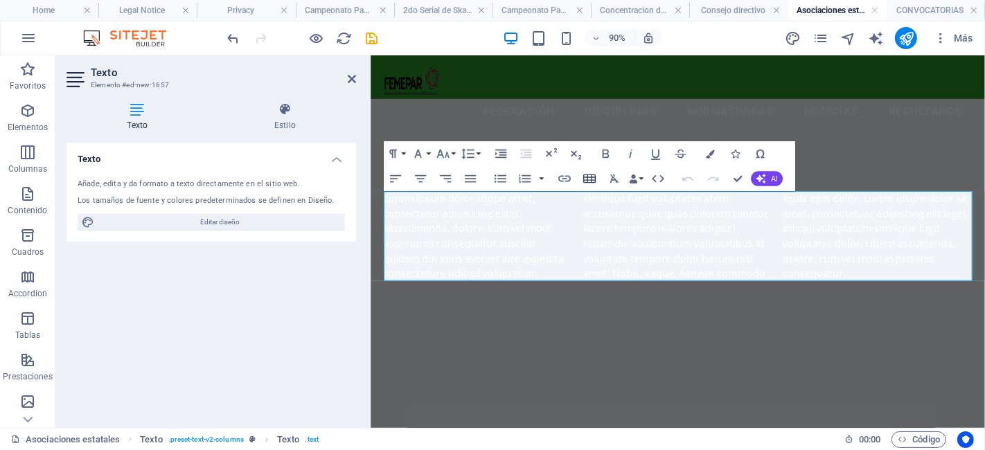
click at [591, 179] on icon "button" at bounding box center [589, 178] width 15 height 15
click at [587, 172] on icon "button" at bounding box center [589, 178] width 15 height 15
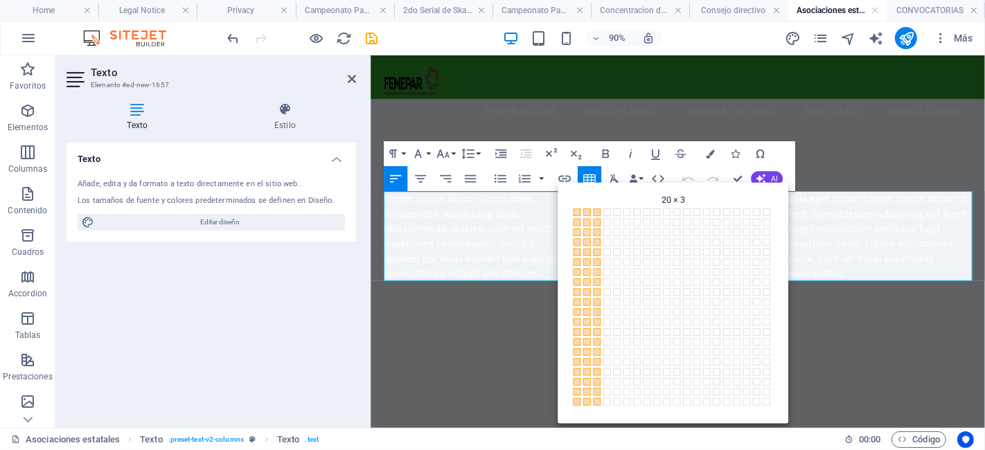
click at [597, 415] on div "Back 20 × 3 1 × 1 1 × 2 1 × 3 1 × 4 1 × 5 1 × 6 1 × 7 1 × 8 1 × 9 1 × 10 1 × 11…" at bounding box center [673, 303] width 231 height 241
click at [594, 402] on span at bounding box center [598, 402] width 8 height 8
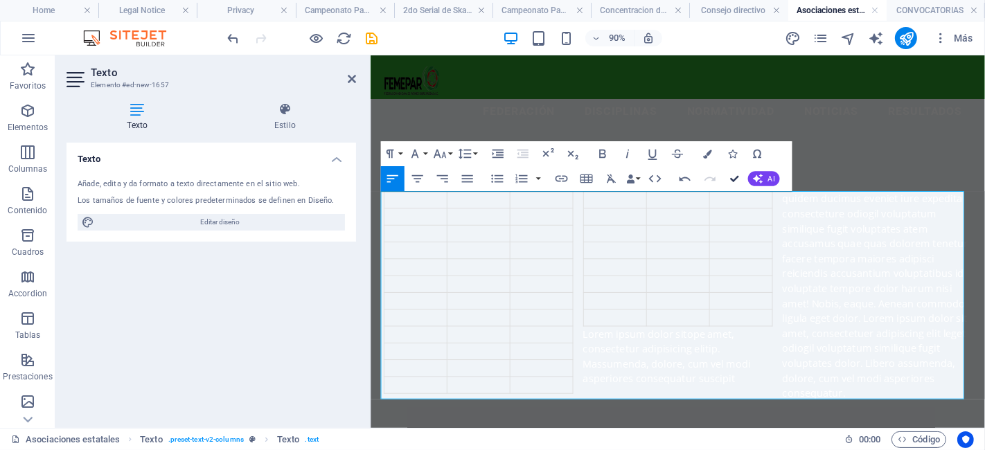
drag, startPoint x: 736, startPoint y: 176, endPoint x: 585, endPoint y: 121, distance: 160.6
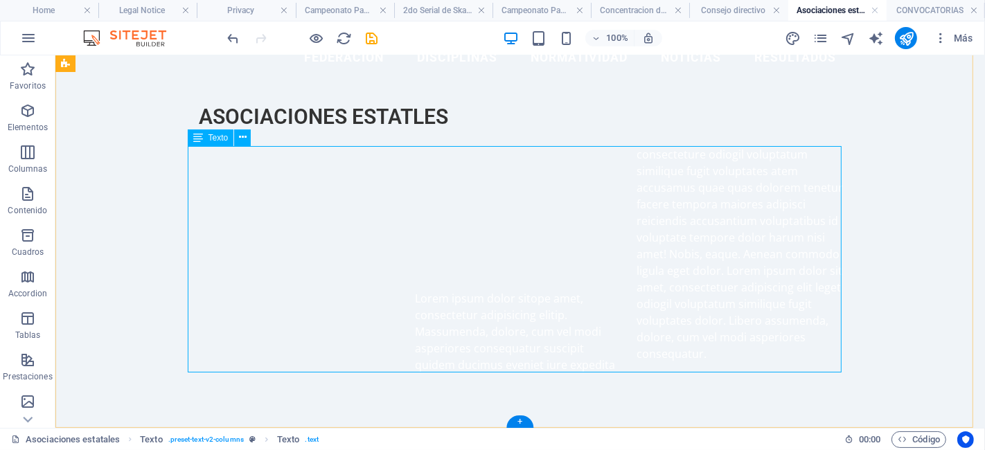
scroll to position [58, 0]
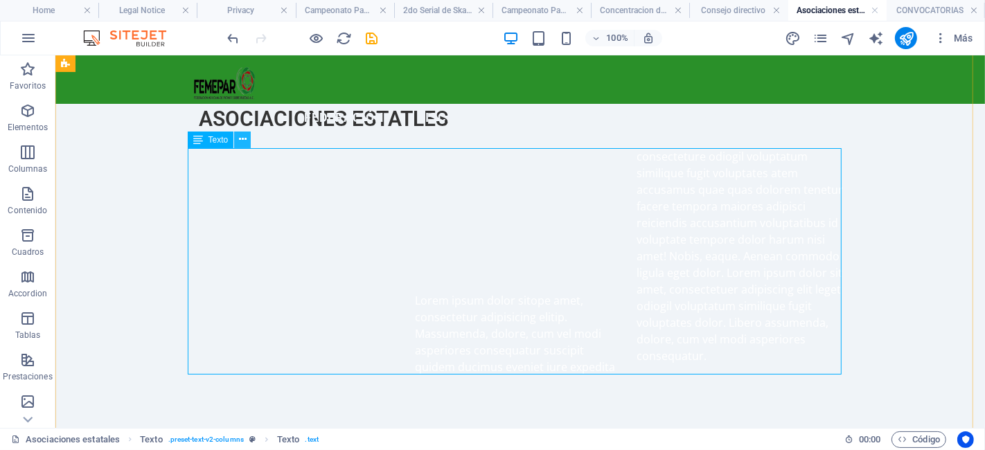
click at [241, 142] on icon at bounding box center [243, 139] width 8 height 15
click at [456, 132] on div "Asociaciones estatles" at bounding box center [520, 118] width 654 height 36
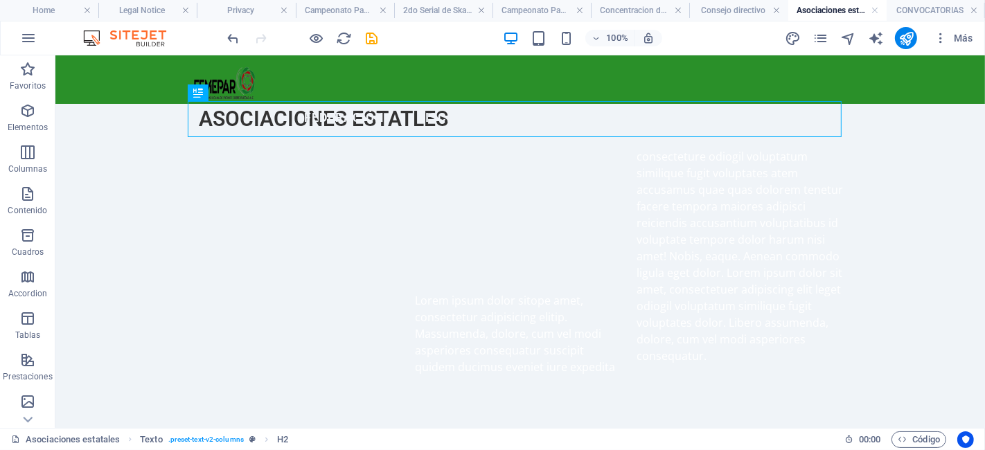
click at [243, 40] on div at bounding box center [302, 38] width 155 height 22
click at [236, 36] on icon "undo" at bounding box center [234, 38] width 16 height 16
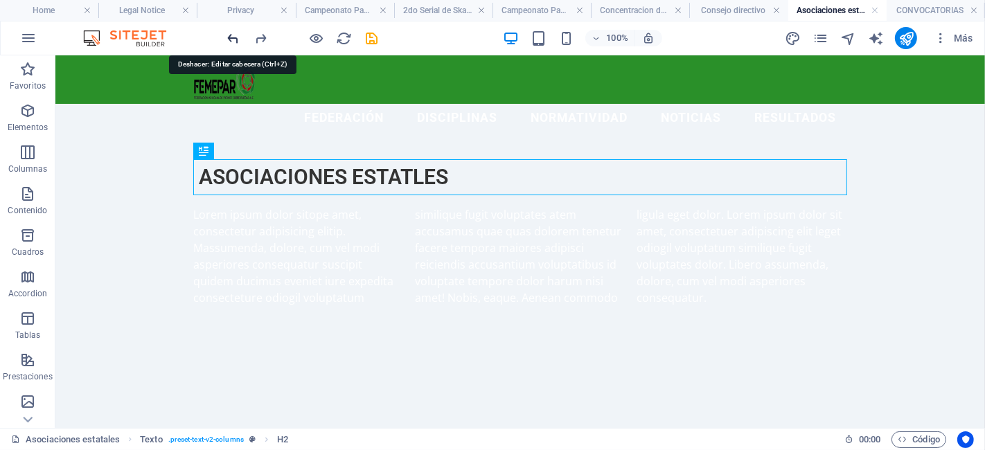
scroll to position [0, 0]
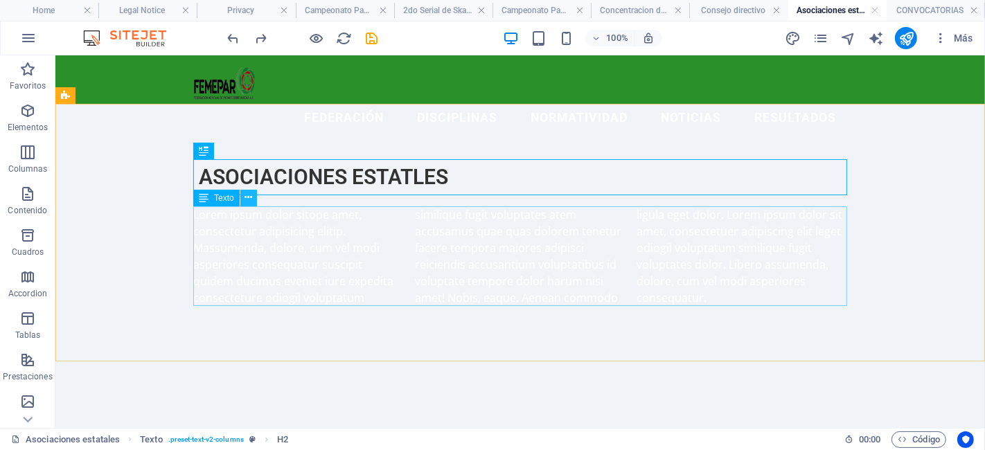
click at [247, 202] on icon at bounding box center [248, 197] width 8 height 15
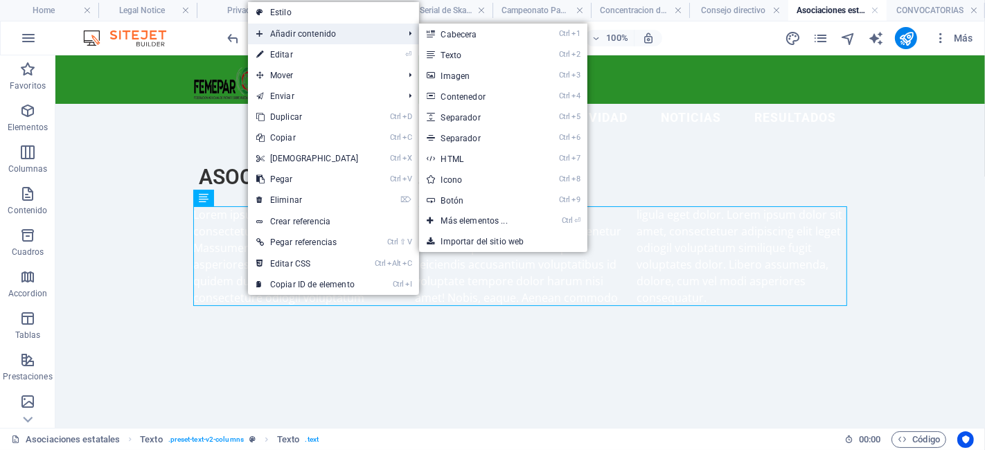
click at [308, 36] on span "Añadir contenido" at bounding box center [323, 34] width 150 height 21
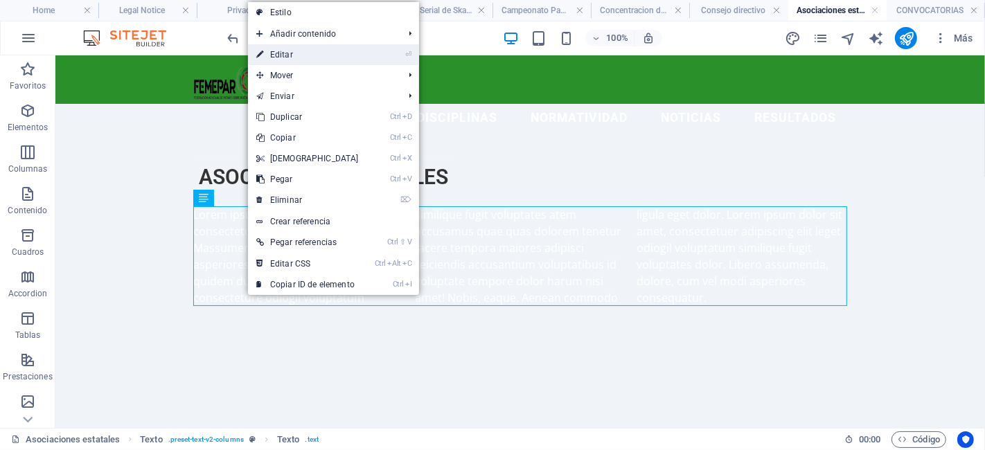
click at [324, 59] on link "⏎ Editar" at bounding box center [307, 54] width 119 height 21
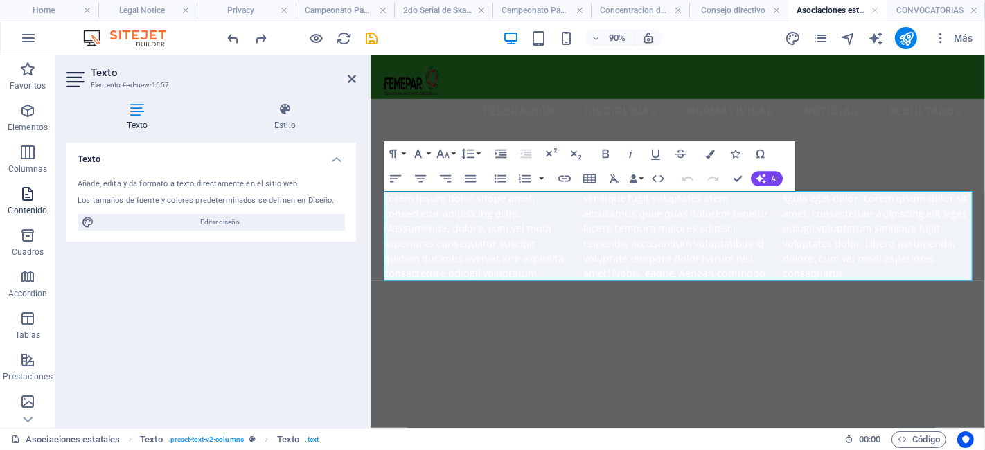
click at [29, 187] on icon "button" at bounding box center [27, 194] width 17 height 17
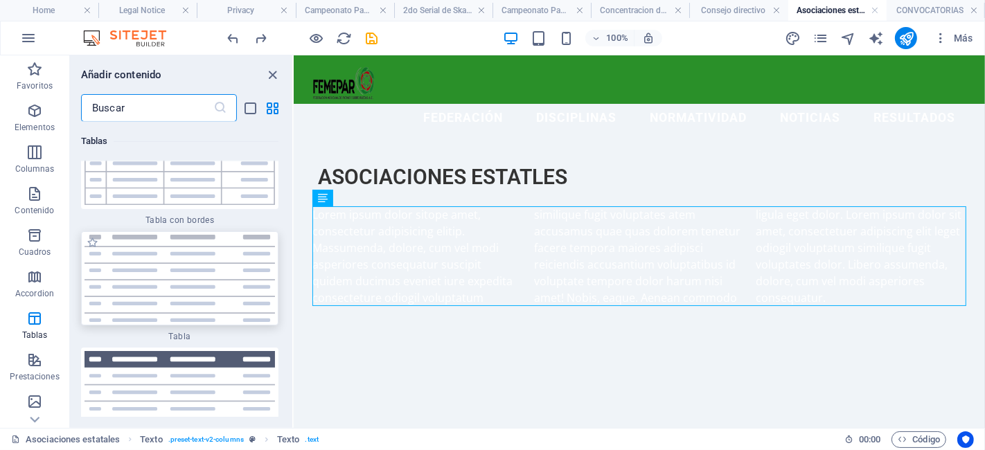
scroll to position [9968, 0]
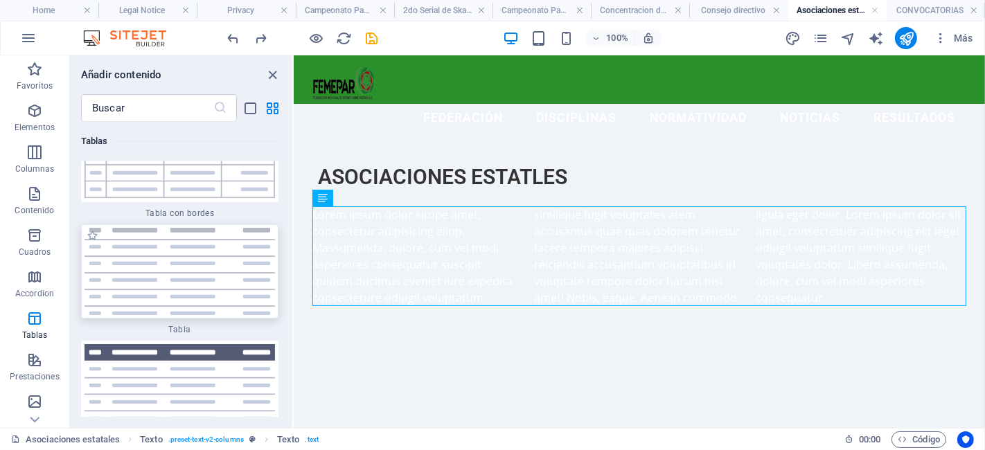
click at [171, 260] on img at bounding box center [179, 271] width 190 height 87
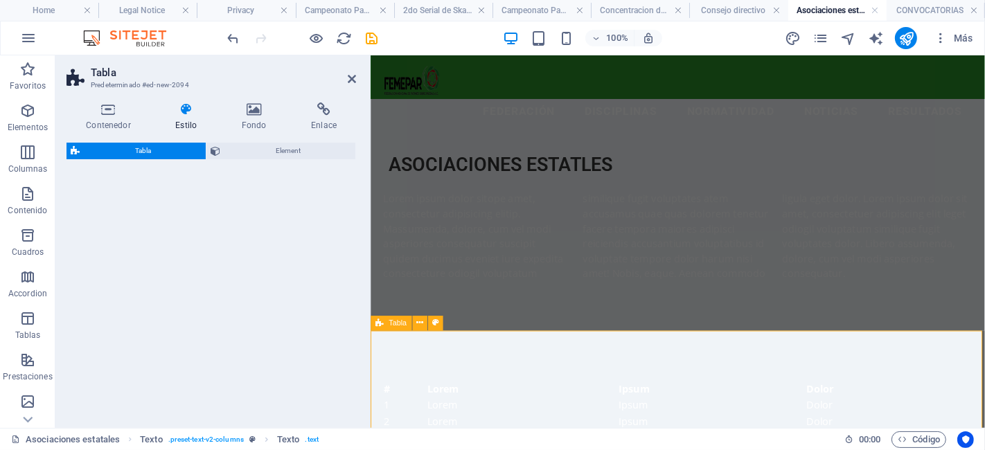
drag, startPoint x: 542, startPoint y: 315, endPoint x: 524, endPoint y: 364, distance: 52.1
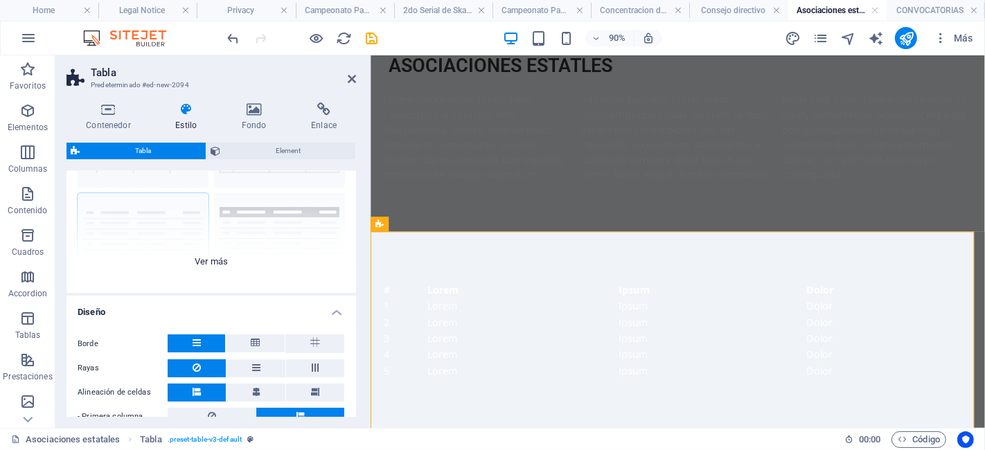
scroll to position [210, 0]
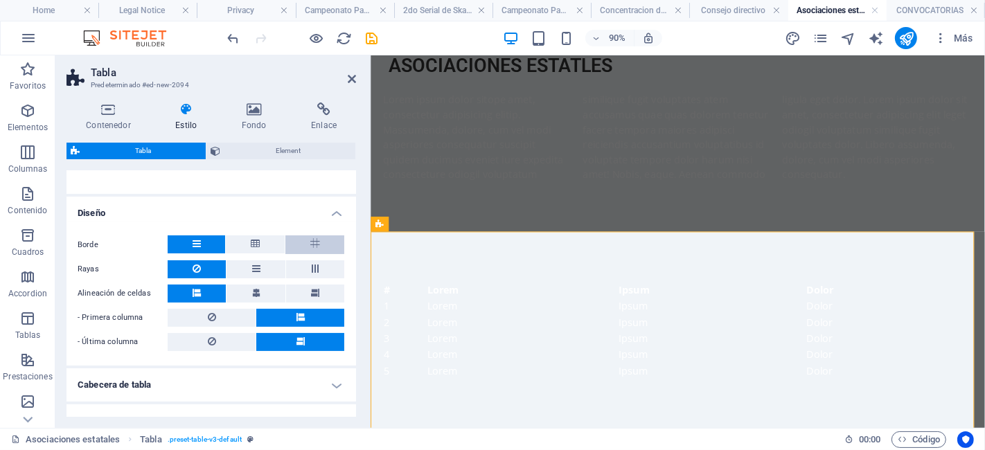
click at [324, 241] on button at bounding box center [314, 244] width 59 height 19
click at [310, 269] on icon at bounding box center [315, 269] width 17 height 8
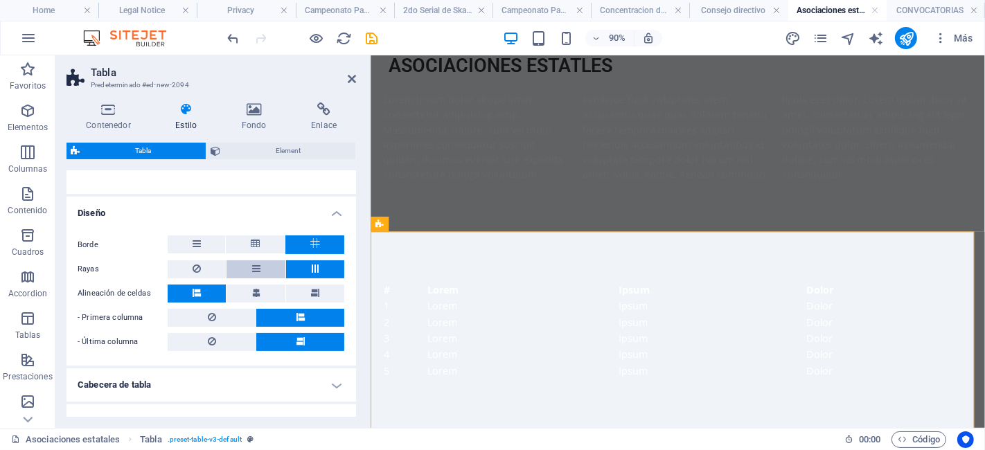
click at [253, 267] on icon at bounding box center [256, 268] width 8 height 17
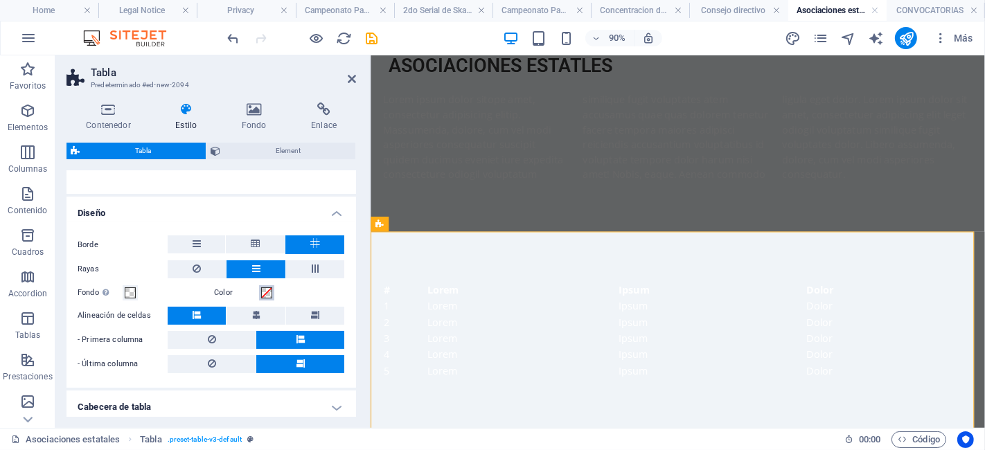
click at [261, 289] on span at bounding box center [266, 292] width 11 height 11
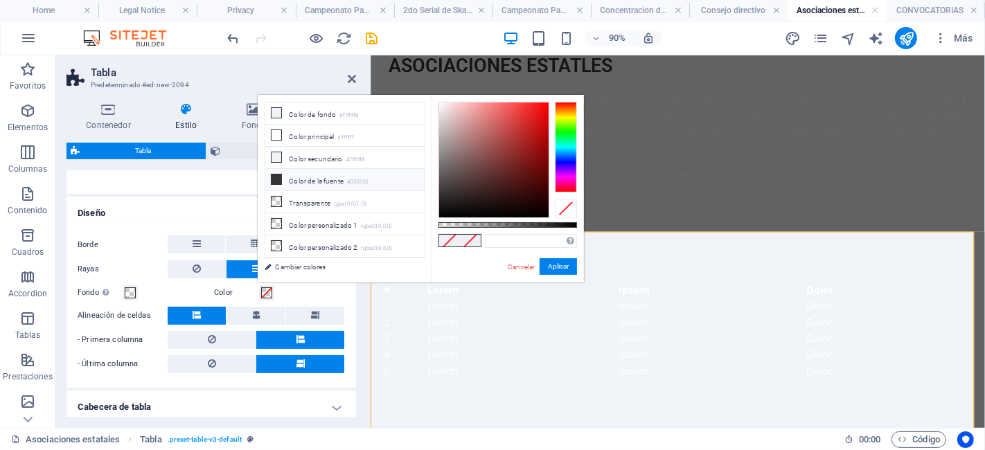
click at [282, 177] on li "Color de la fuente #333333" at bounding box center [344, 180] width 159 height 22
type input "#333333"
click at [551, 266] on button "Aplicar" at bounding box center [558, 266] width 37 height 17
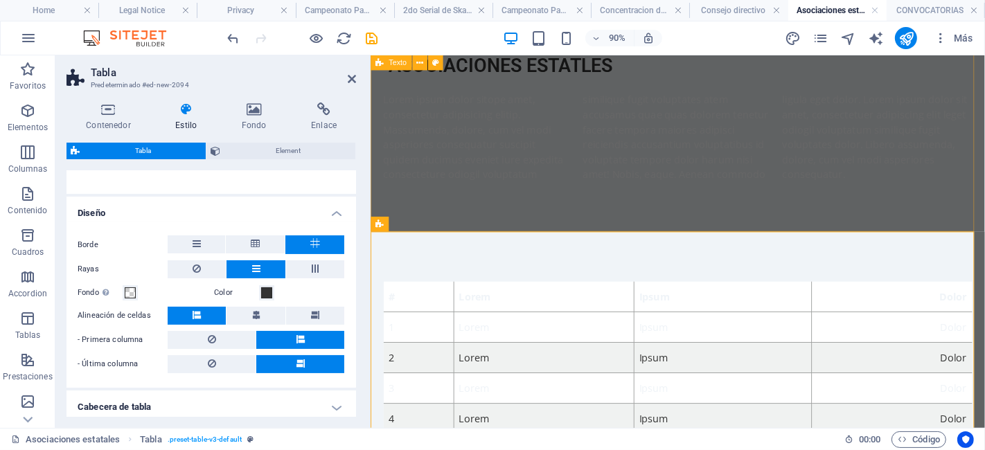
scroll to position [204, 0]
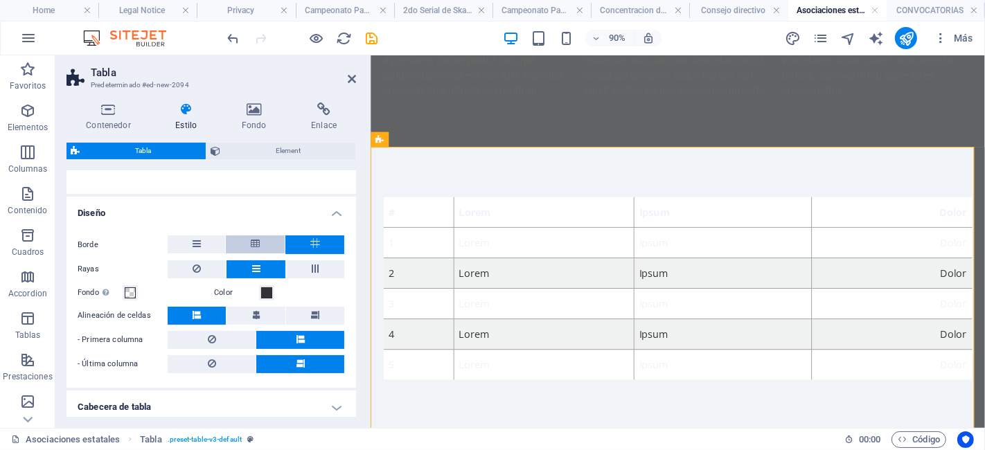
click at [252, 242] on icon at bounding box center [255, 243] width 9 height 17
click at [305, 245] on button at bounding box center [314, 244] width 59 height 19
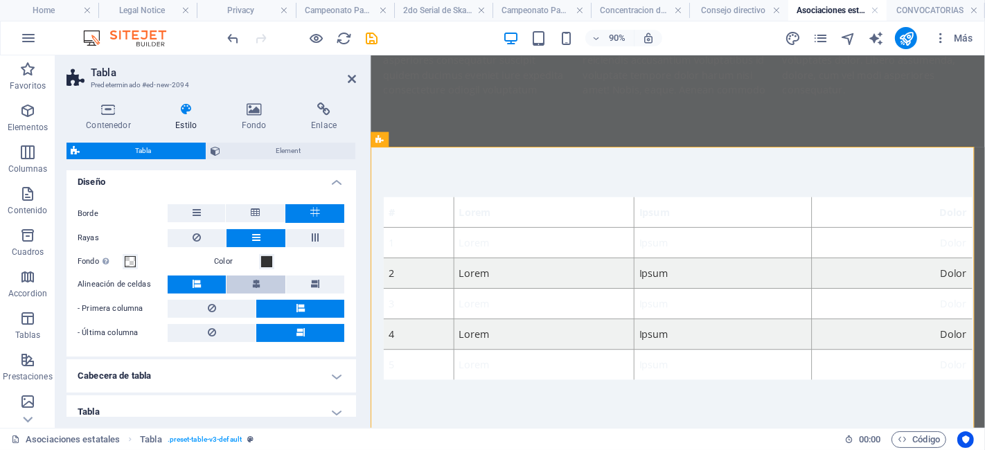
click at [256, 284] on icon at bounding box center [256, 284] width 8 height 8
click at [225, 308] on button at bounding box center [212, 309] width 88 height 18
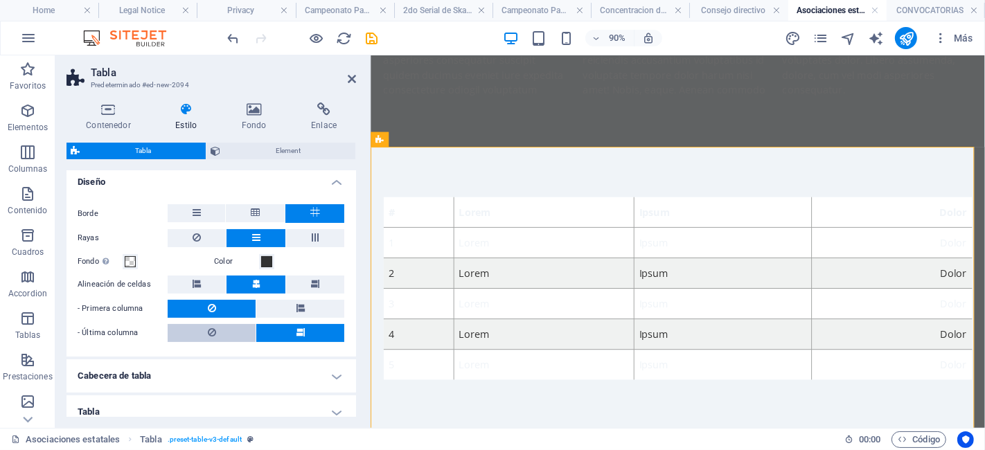
click at [223, 329] on button at bounding box center [212, 333] width 88 height 18
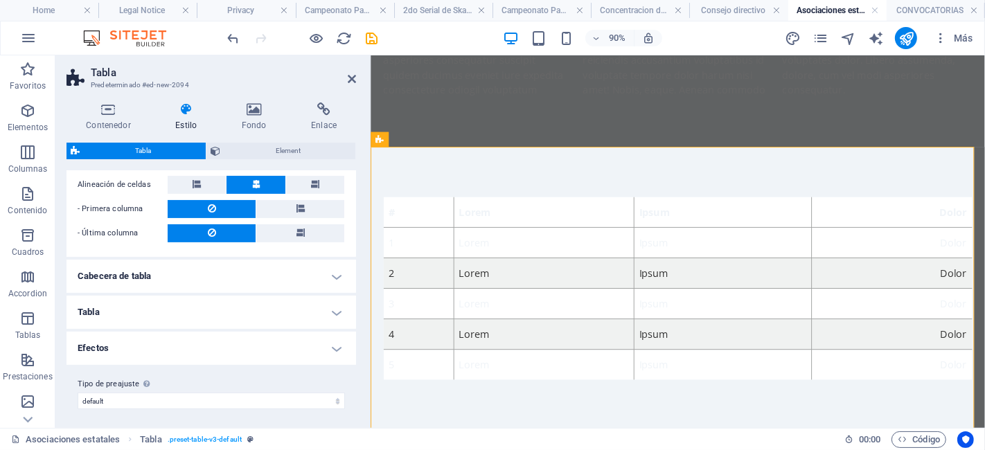
click at [236, 265] on h4 "Cabecera de tabla" at bounding box center [211, 276] width 290 height 33
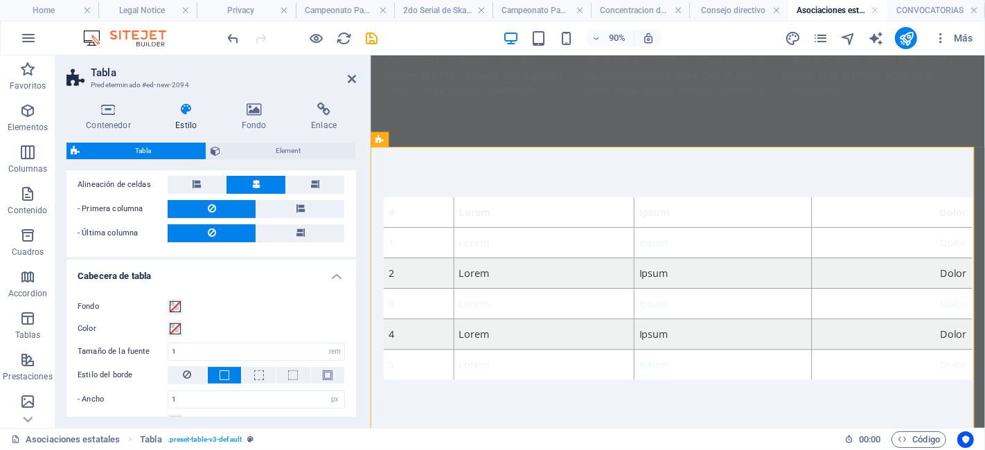
scroll to position [379, 0]
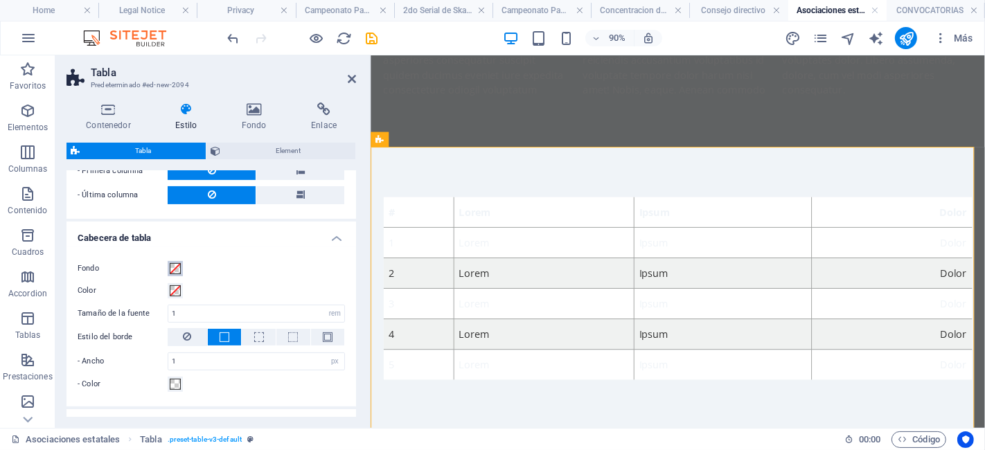
click at [174, 263] on span at bounding box center [175, 268] width 11 height 11
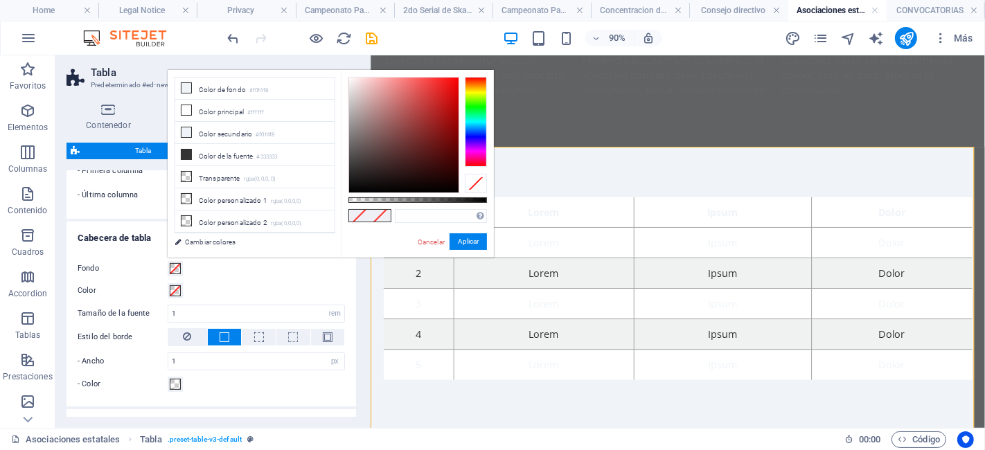
click at [235, 278] on div "Fondo Color Tamaño de la fuente 1 px rem % vh vw Estilo del borde - Ancho 1 px …" at bounding box center [211, 327] width 295 height 160
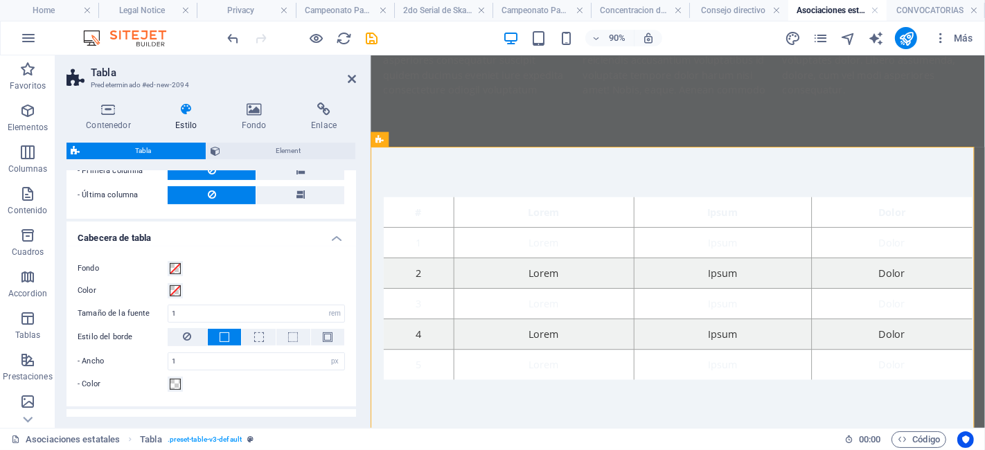
scroll to position [490, 0]
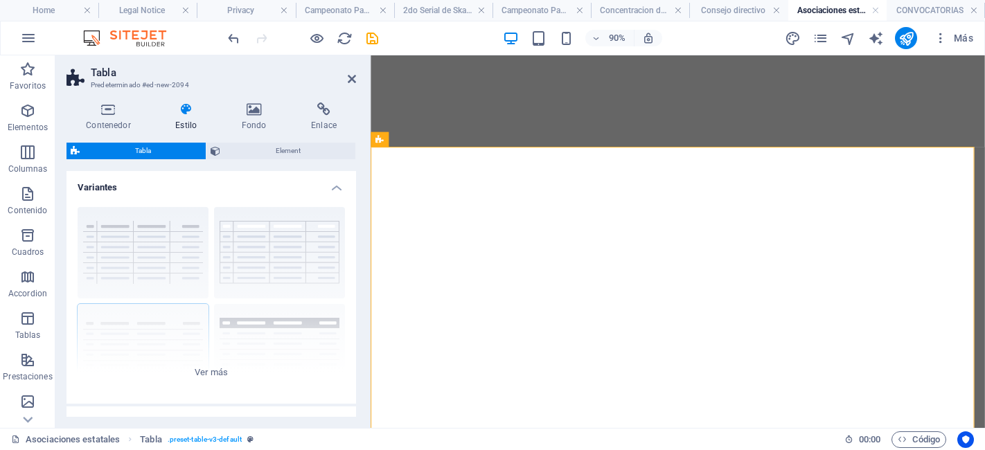
select select "rem"
select select "px"
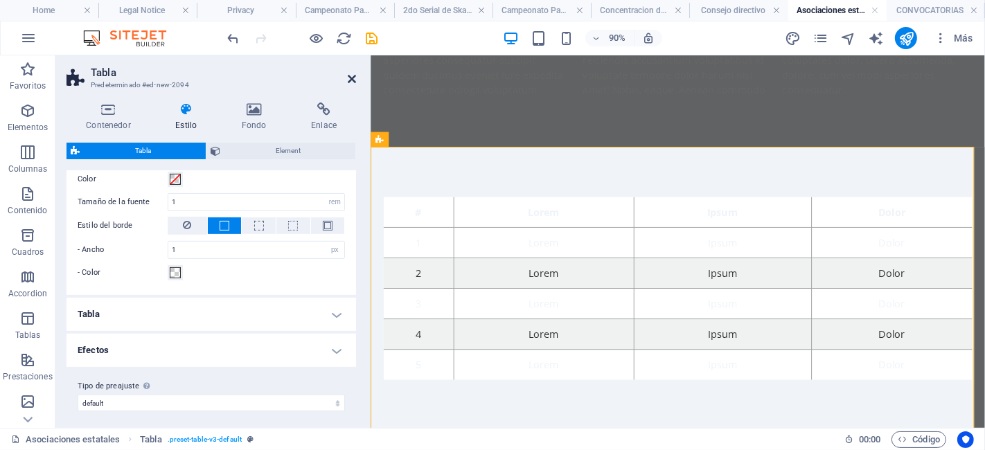
click at [354, 76] on icon at bounding box center [352, 78] width 8 height 11
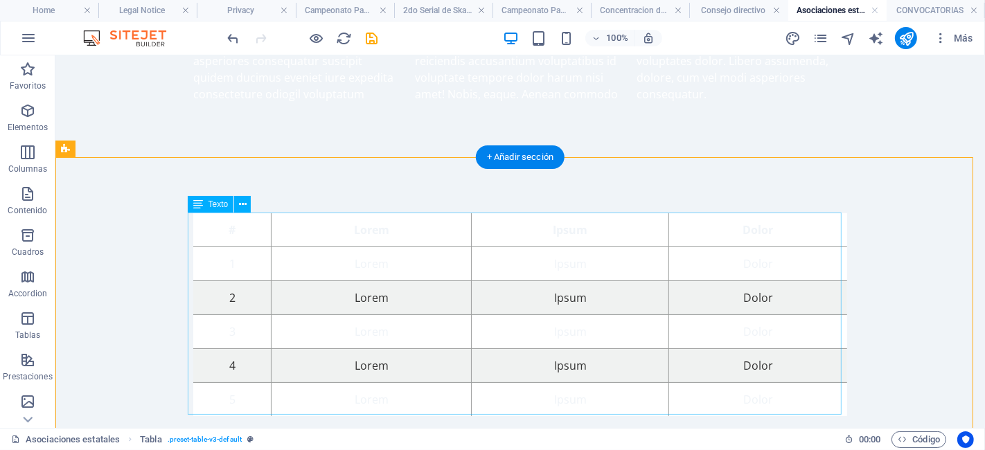
click at [332, 231] on div "# Lorem Ipsum Dolor 1 Lorem Ipsum Dolor 2 Lorem Ipsum Dolor 3 Lorem Ipsum Dolor…" at bounding box center [520, 314] width 654 height 203
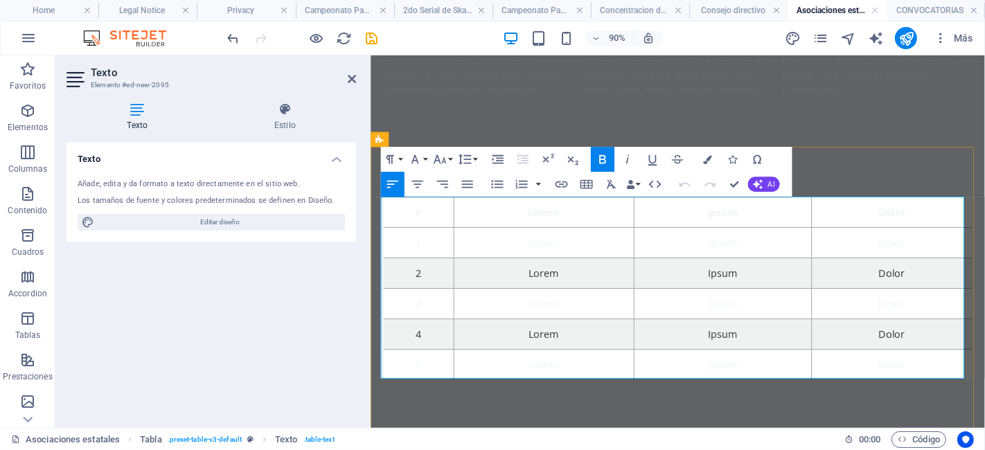
click at [580, 229] on th "Lorem" at bounding box center [563, 230] width 200 height 34
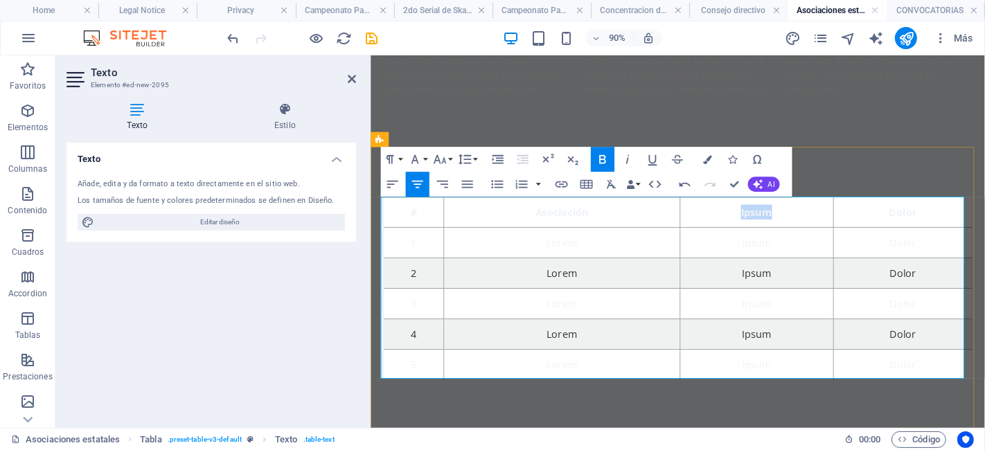
drag, startPoint x: 855, startPoint y: 236, endPoint x: 712, endPoint y: 217, distance: 143.9
click at [714, 217] on th "Ipsum" at bounding box center [799, 230] width 170 height 34
drag, startPoint x: 990, startPoint y: 224, endPoint x: 912, endPoint y: 215, distance: 78.0
click at [912, 215] on th "Dolor" at bounding box center [965, 230] width 145 height 34
click at [406, 247] on td "1" at bounding box center [416, 264] width 63 height 34
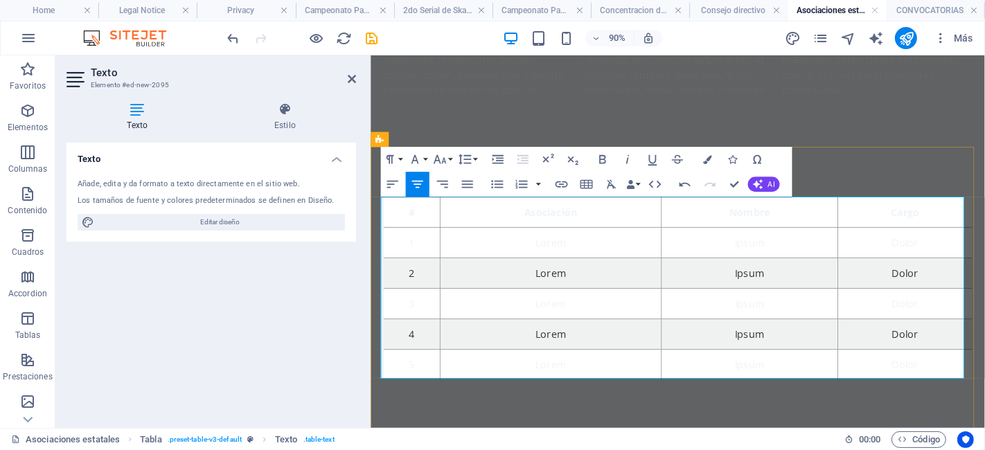
click at [416, 227] on strong "#" at bounding box center [416, 229] width 7 height 15
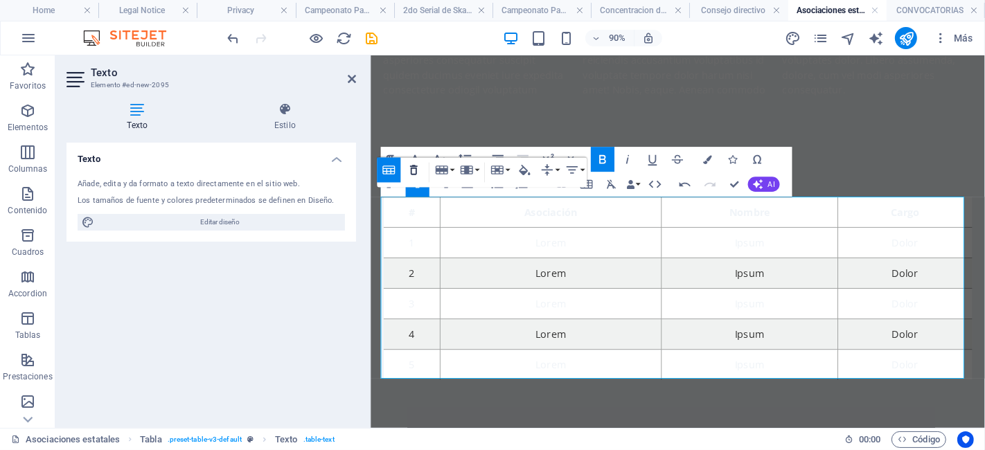
click at [413, 172] on icon "button" at bounding box center [414, 170] width 15 height 15
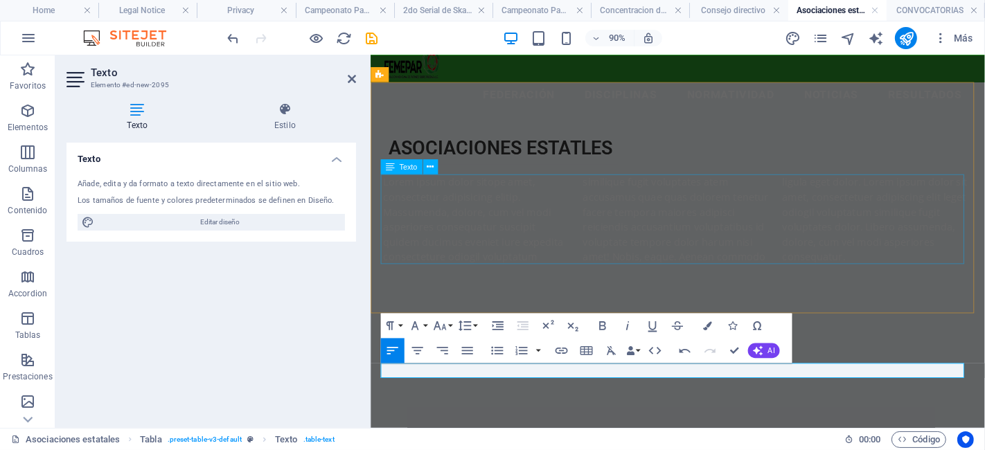
scroll to position [204, 0]
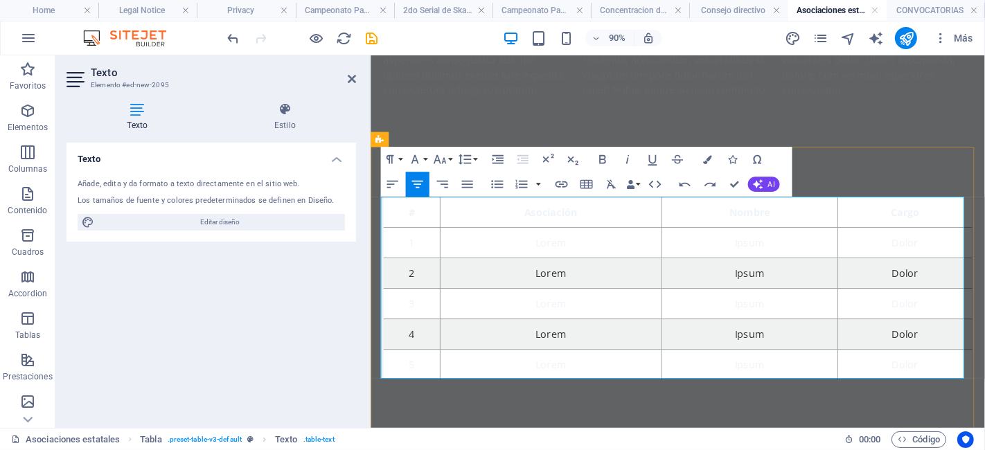
click at [413, 389] on td "5" at bounding box center [416, 400] width 63 height 34
click at [474, 323] on button "Column" at bounding box center [469, 322] width 24 height 25
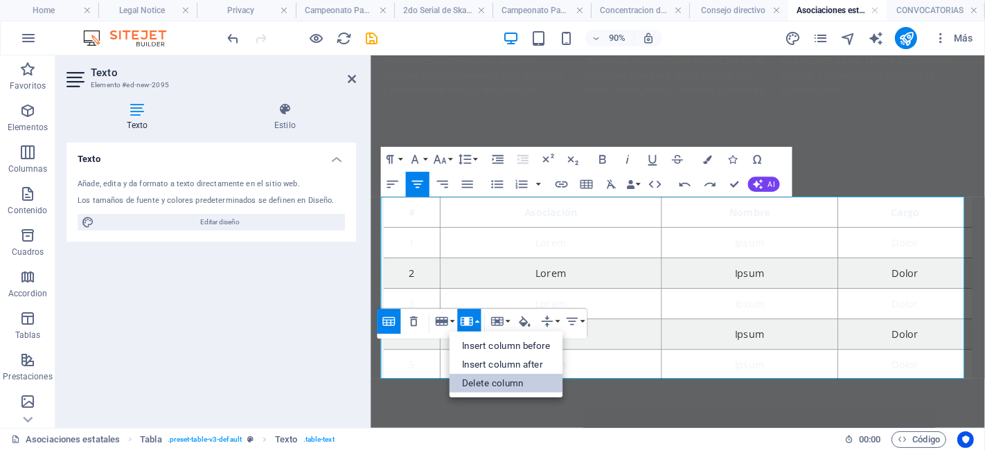
click at [491, 382] on link "Delete column" at bounding box center [507, 383] width 114 height 19
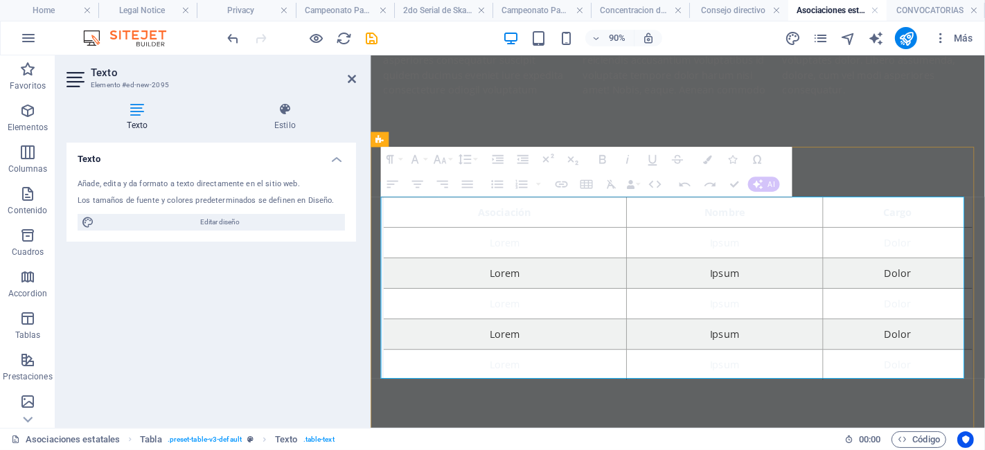
drag, startPoint x: 986, startPoint y: 234, endPoint x: 939, endPoint y: 224, distance: 47.4
click at [939, 224] on th "Cargo" at bounding box center [956, 230] width 166 height 34
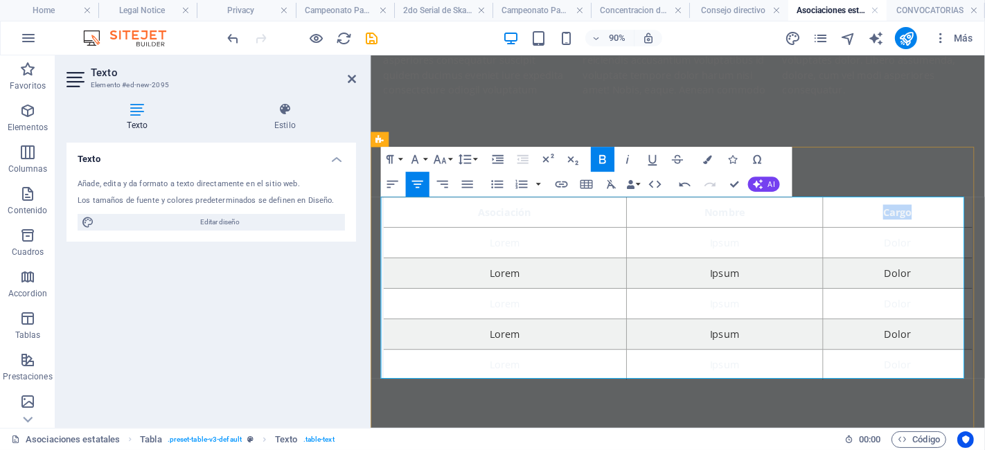
drag, startPoint x: 966, startPoint y: 231, endPoint x: 919, endPoint y: 225, distance: 47.4
click at [919, 225] on th "Cargo" at bounding box center [956, 230] width 166 height 34
click at [709, 159] on icon "button" at bounding box center [707, 159] width 9 height 9
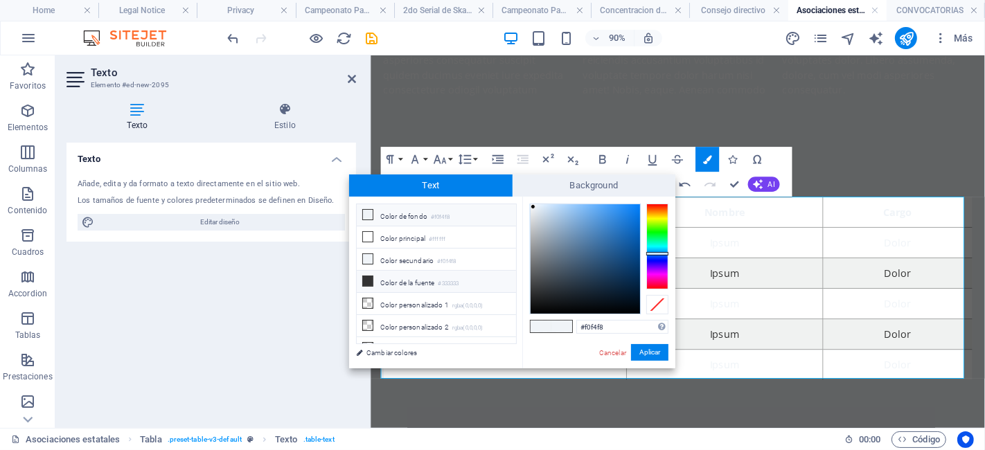
click at [416, 282] on li "Color de la fuente #333333" at bounding box center [436, 282] width 159 height 22
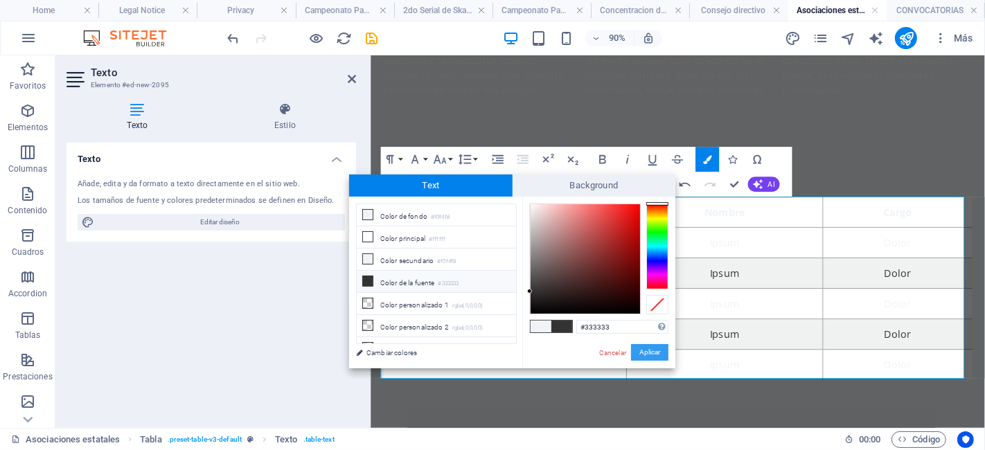
click at [643, 350] on button "Aplicar" at bounding box center [649, 352] width 37 height 17
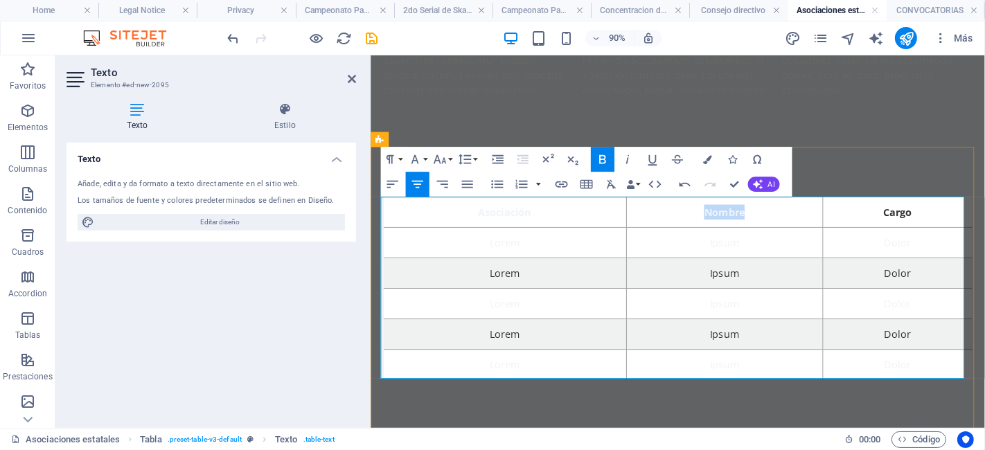
drag, startPoint x: 782, startPoint y: 234, endPoint x: 710, endPoint y: 228, distance: 72.3
click at [710, 228] on th "Nombre" at bounding box center [764, 230] width 218 height 34
click at [712, 157] on button "Colors" at bounding box center [707, 159] width 24 height 25
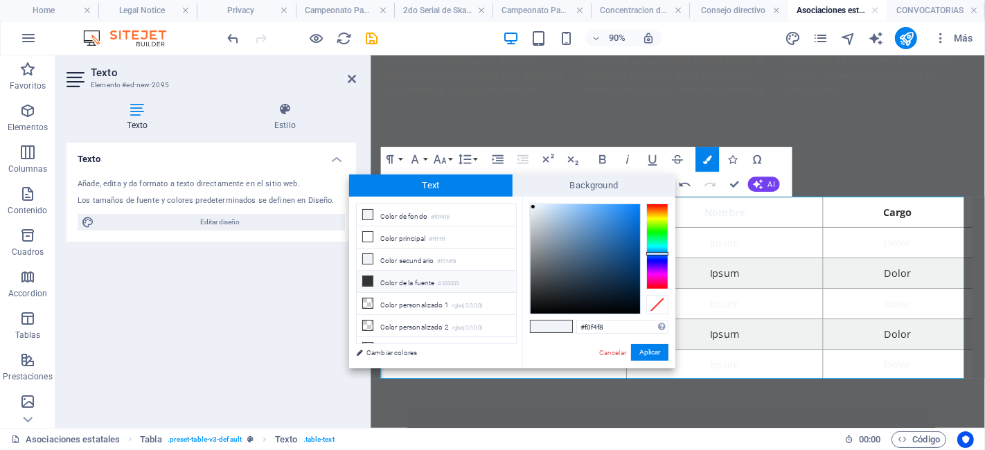
click at [456, 276] on li "Color de la fuente #333333" at bounding box center [436, 282] width 159 height 22
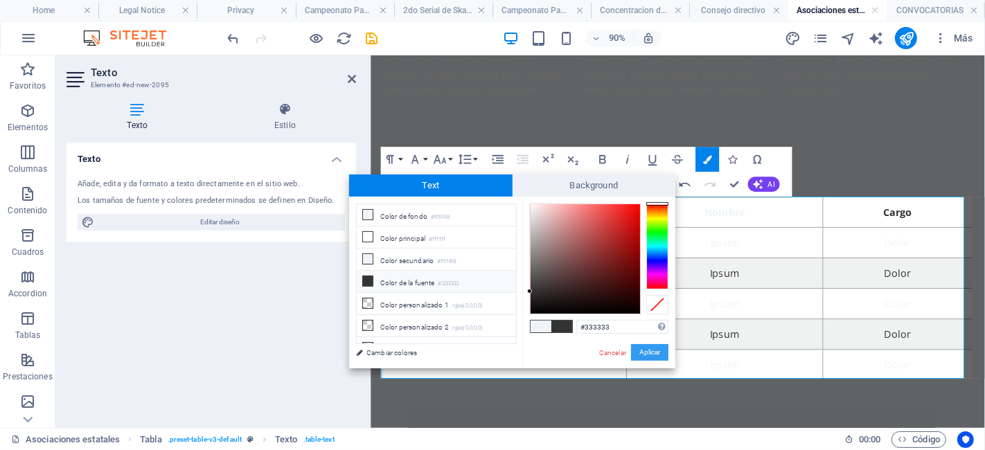
click at [664, 353] on button "Aplicar" at bounding box center [649, 352] width 37 height 17
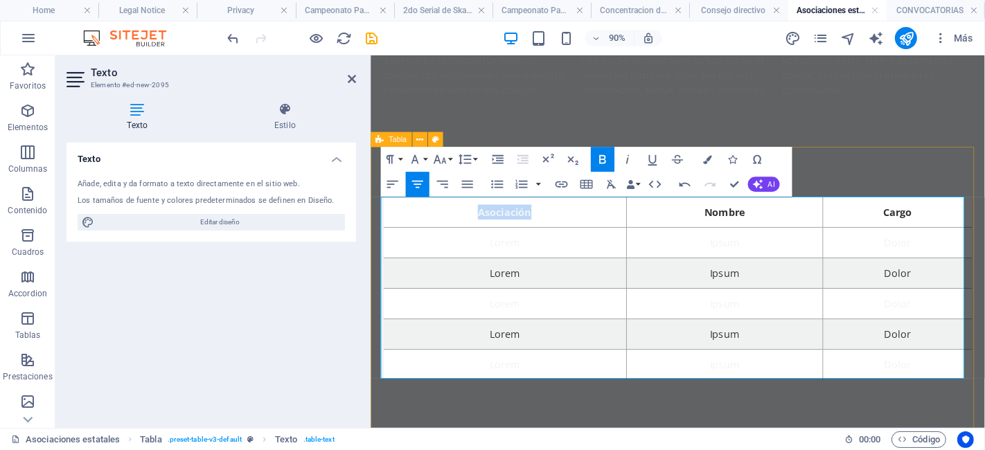
drag, startPoint x: 592, startPoint y: 230, endPoint x: 407, endPoint y: 210, distance: 186.7
click at [407, 210] on div "Asociación Nombre Cargo Lorem Ipsum Dolor Lorem Ipsum Dolor Lorem Ipsum Dolor L…" at bounding box center [712, 315] width 682 height 314
click at [700, 157] on button "Colors" at bounding box center [707, 159] width 24 height 25
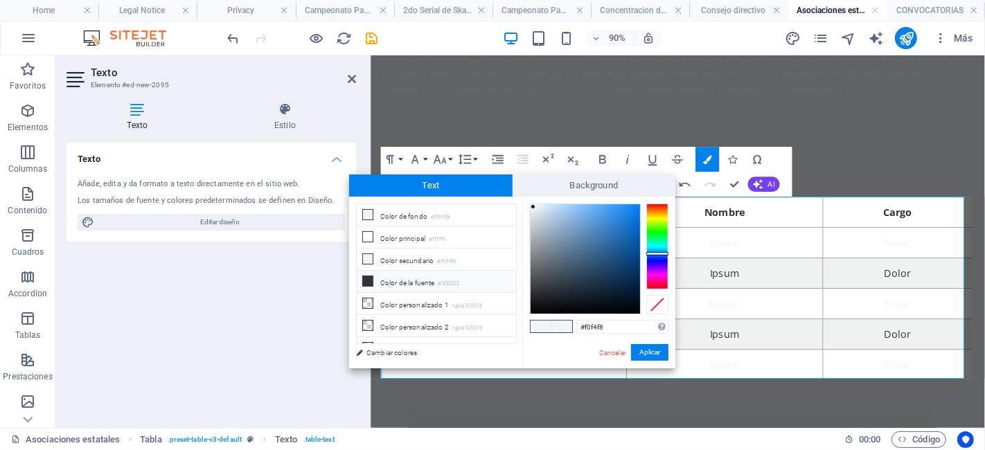
click at [390, 274] on li "Color de la fuente #333333" at bounding box center [436, 282] width 159 height 22
type input "#333333"
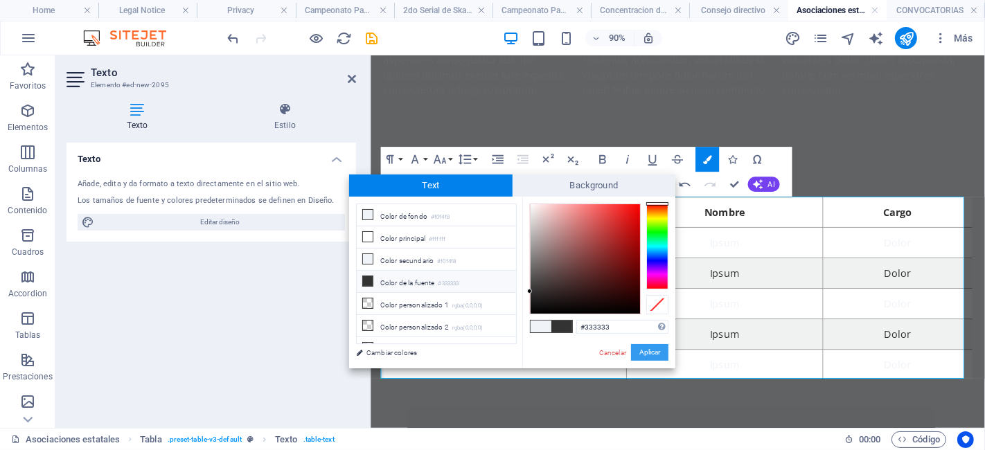
click at [652, 351] on button "Aplicar" at bounding box center [649, 352] width 37 height 17
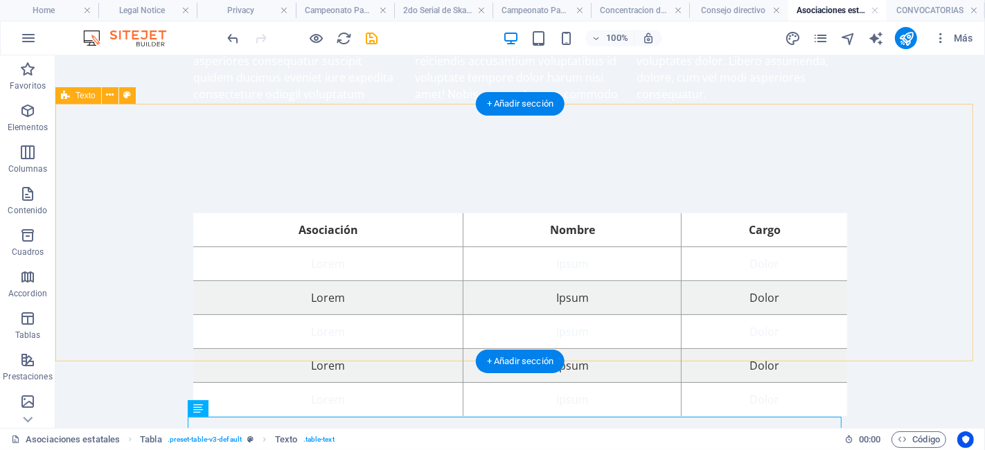
scroll to position [0, 0]
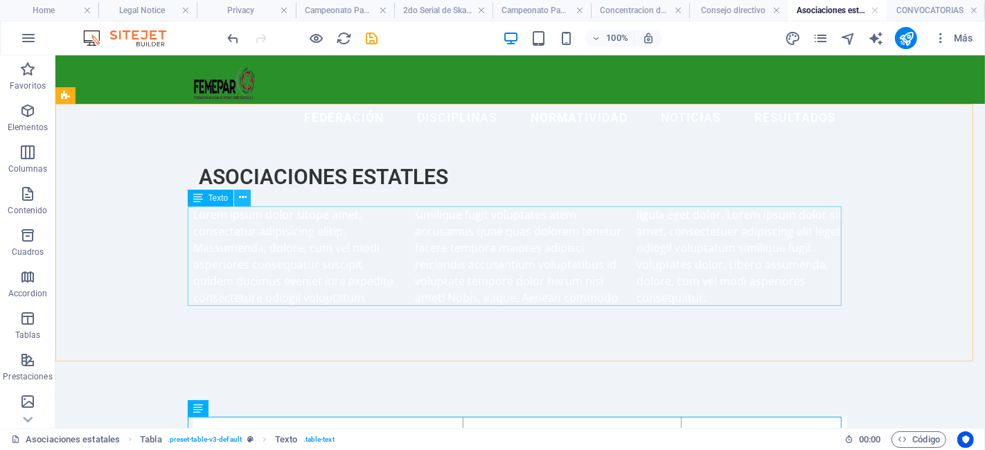
click at [242, 197] on icon at bounding box center [243, 197] width 8 height 15
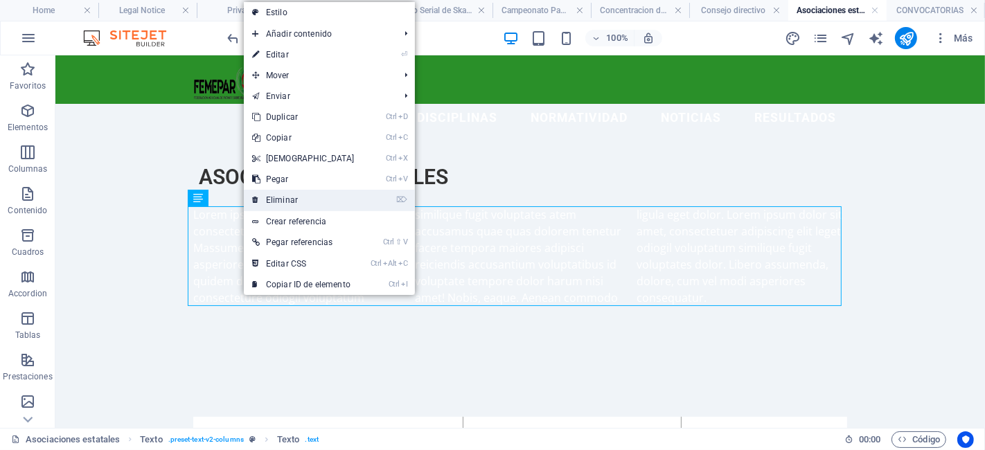
click at [285, 201] on link "⌦ Eliminar" at bounding box center [303, 200] width 119 height 21
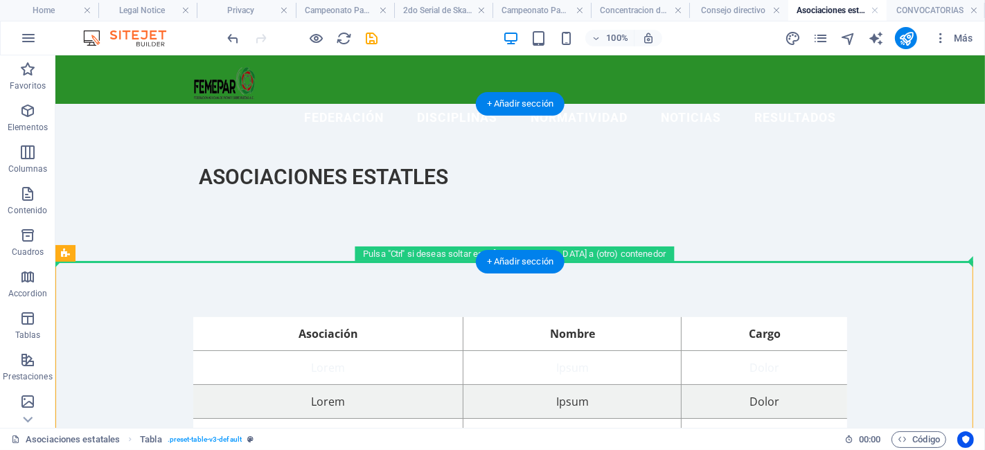
drag, startPoint x: 139, startPoint y: 307, endPoint x: 107, endPoint y: 191, distance: 120.2
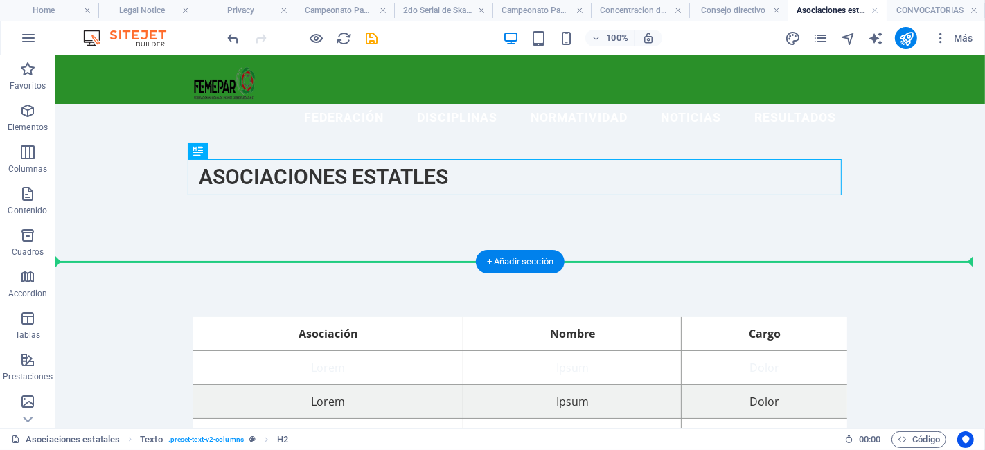
drag, startPoint x: 258, startPoint y: 205, endPoint x: 199, endPoint y: 290, distance: 103.0
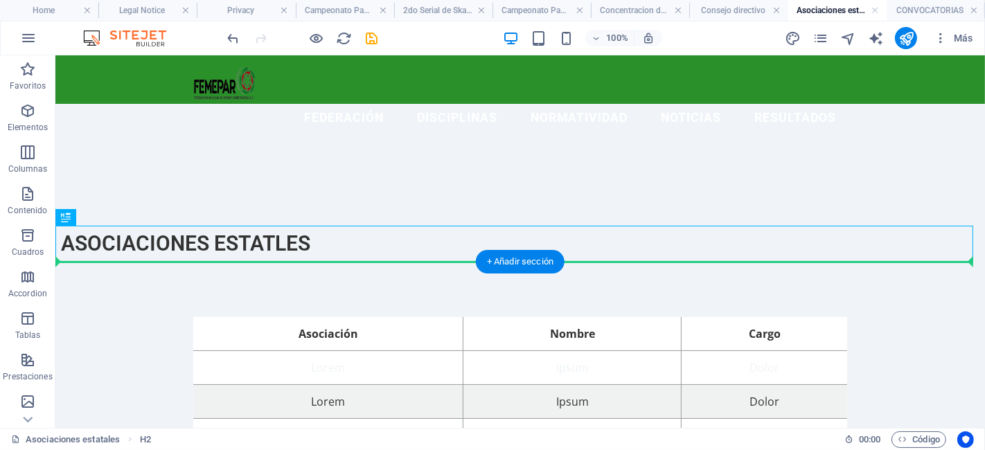
drag, startPoint x: 120, startPoint y: 272, endPoint x: 280, endPoint y: 293, distance: 161.4
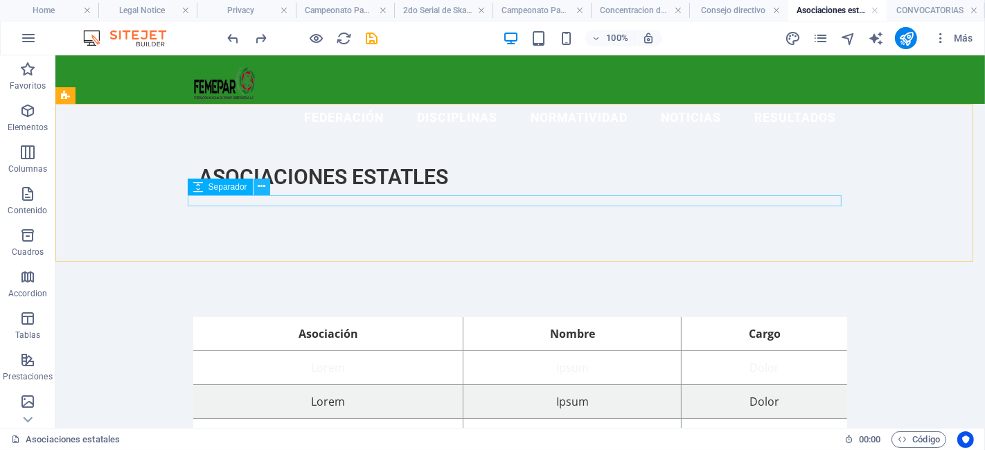
click at [262, 187] on icon at bounding box center [262, 186] width 8 height 15
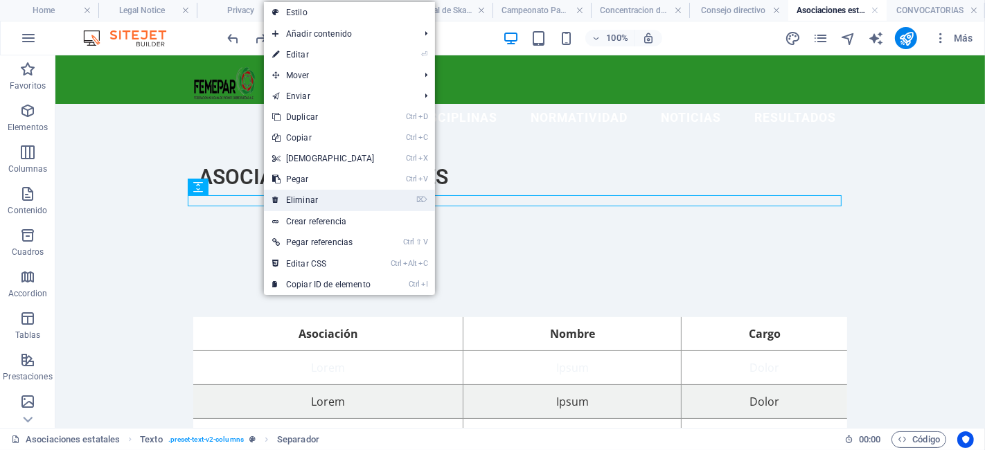
click at [306, 202] on link "⌦ Eliminar" at bounding box center [323, 200] width 119 height 21
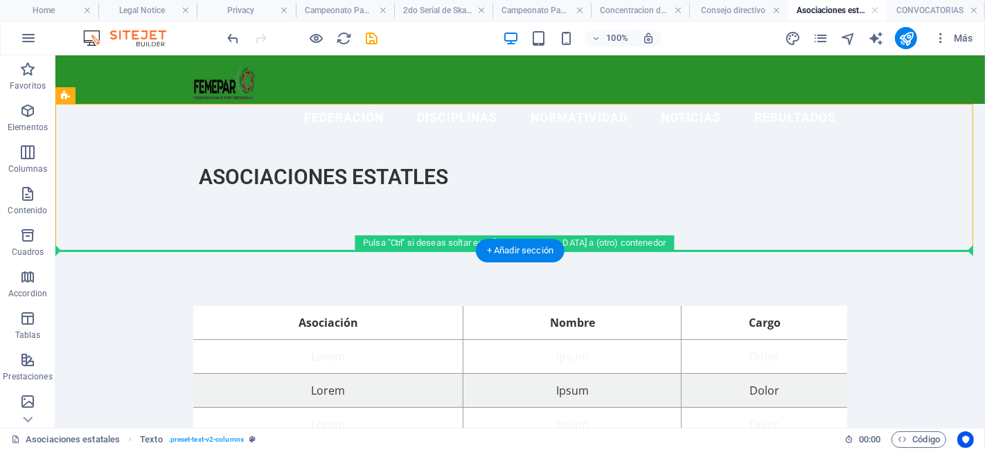
drag, startPoint x: 136, startPoint y: 150, endPoint x: 119, endPoint y: 303, distance: 154.7
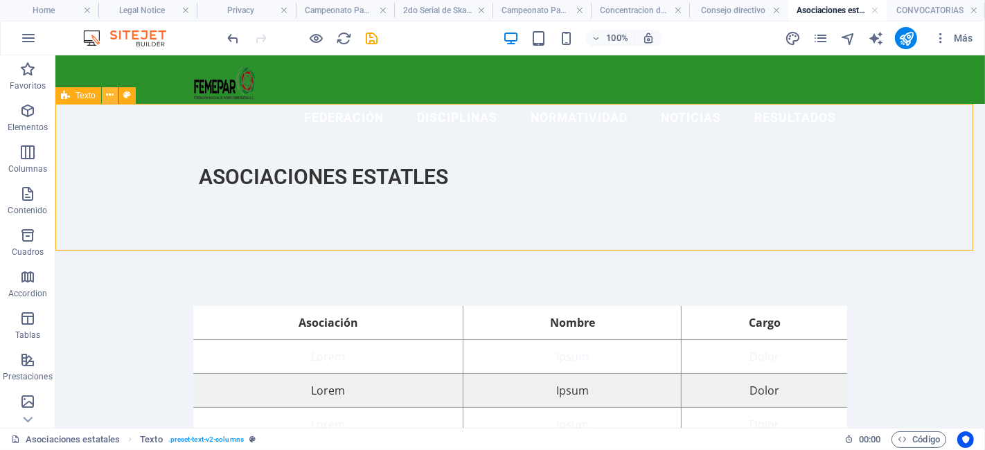
click at [109, 94] on icon at bounding box center [110, 95] width 8 height 15
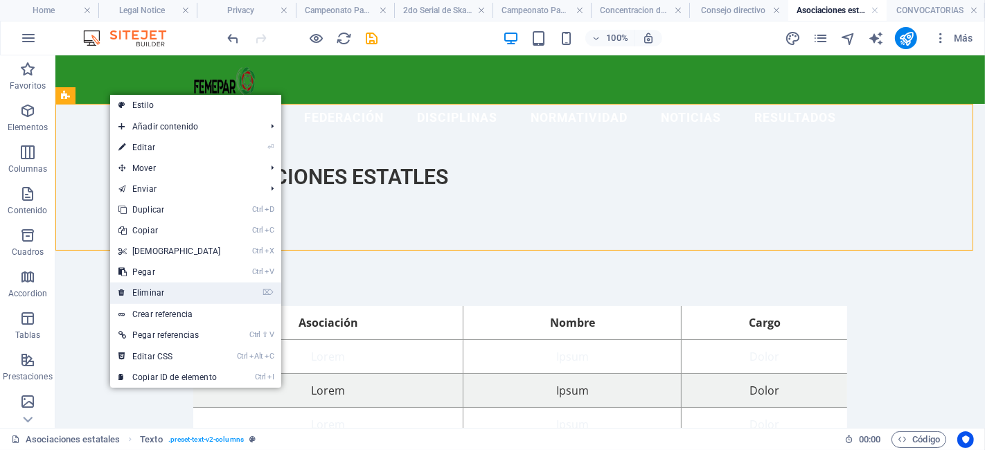
click at [183, 290] on link "⌦ Eliminar" at bounding box center [169, 293] width 119 height 21
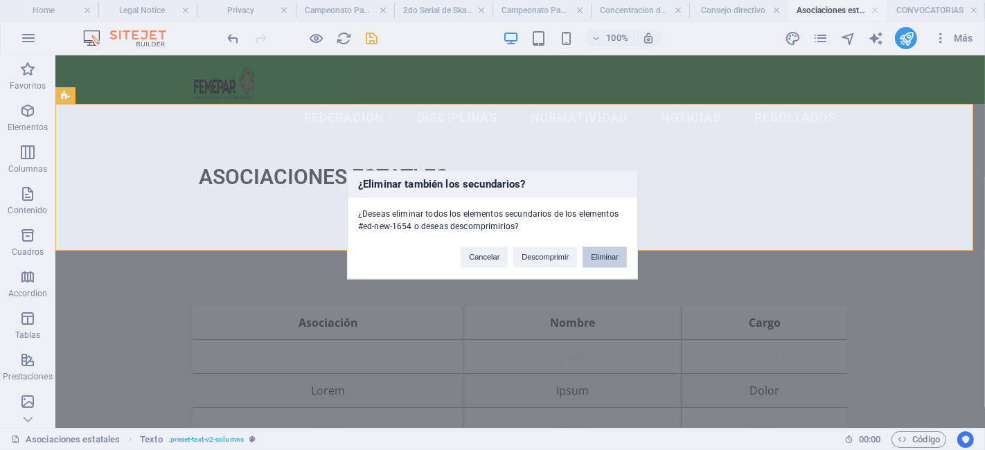
click at [617, 260] on button "Eliminar" at bounding box center [604, 257] width 44 height 21
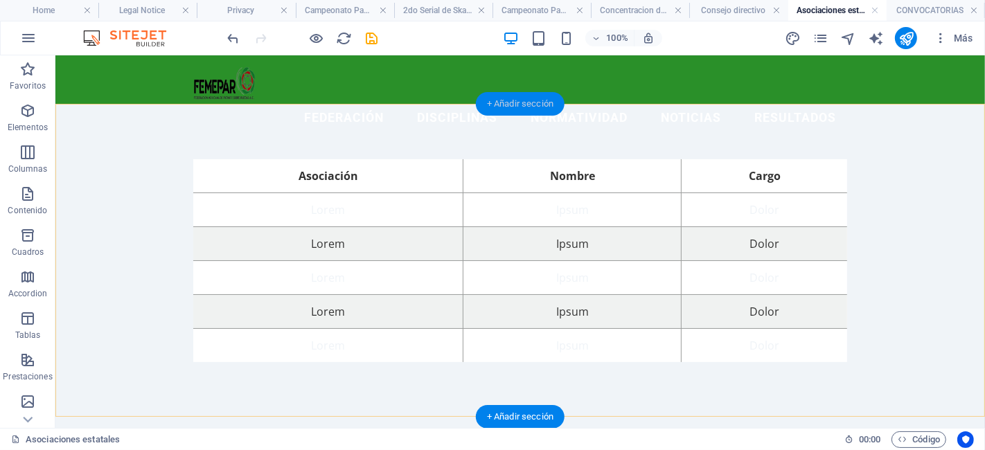
click at [515, 107] on div "+ Añadir sección" at bounding box center [520, 104] width 89 height 24
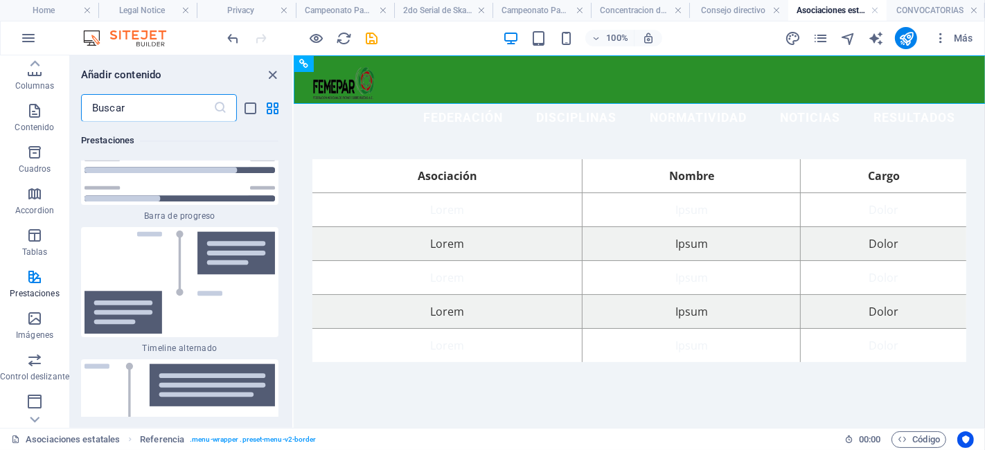
scroll to position [11541, 0]
click at [39, 96] on button "Columnas" at bounding box center [34, 76] width 69 height 42
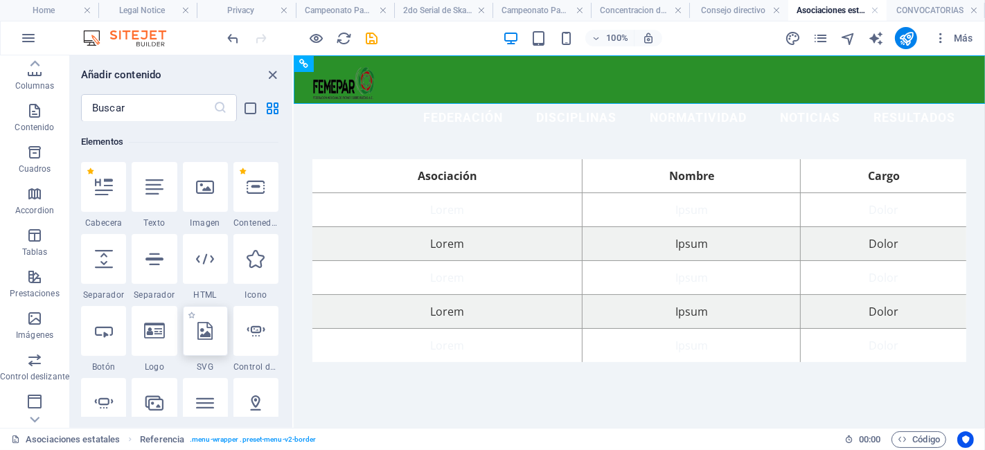
scroll to position [209, 0]
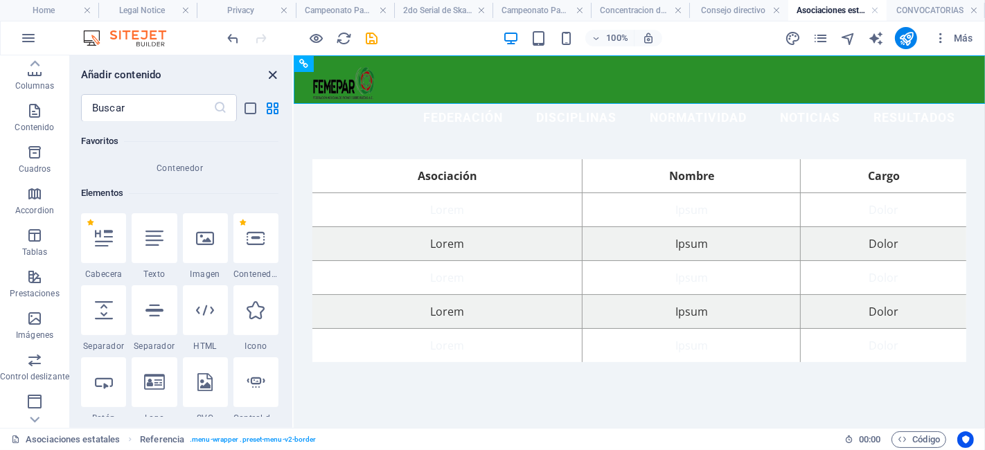
click at [271, 74] on icon "close panel" at bounding box center [273, 75] width 16 height 16
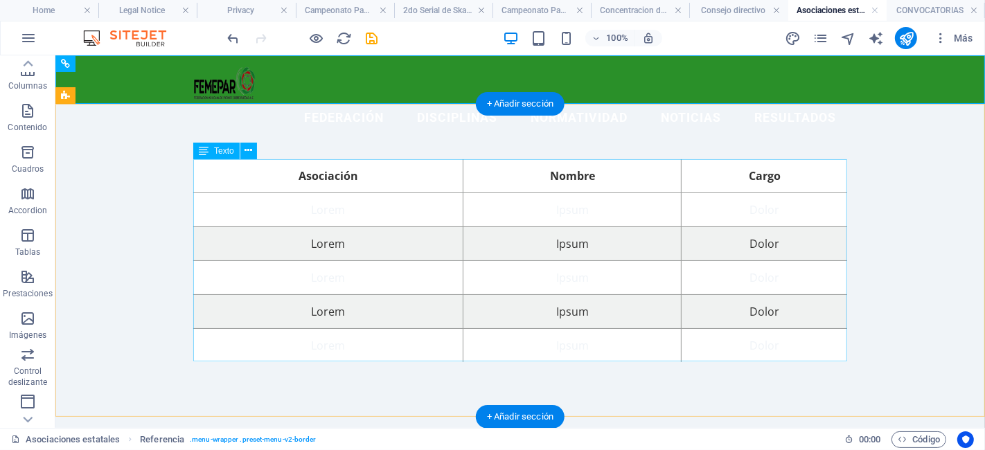
click at [330, 202] on div "Asociación Nombre Cargo Lorem Ipsum Dolor Lorem Ipsum Dolor Lorem Ipsum Dolor L…" at bounding box center [520, 260] width 654 height 203
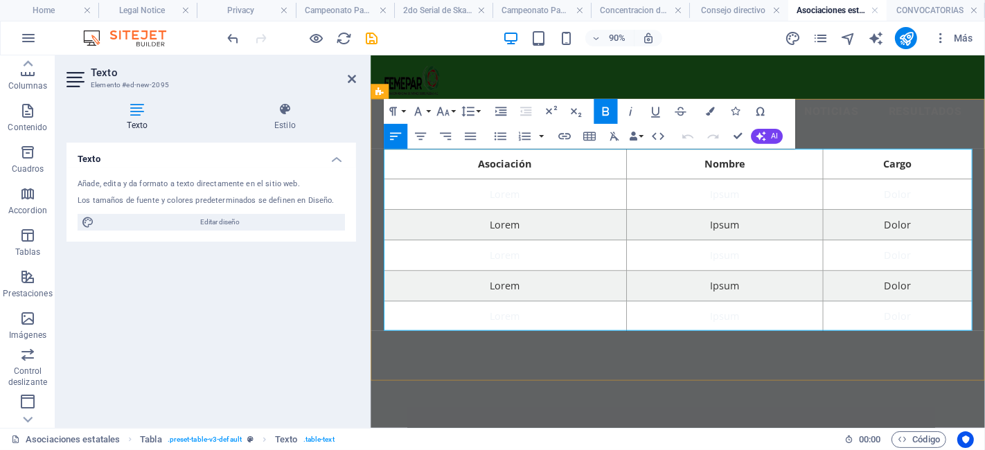
click at [556, 215] on td "Lorem" at bounding box center [520, 210] width 270 height 34
drag, startPoint x: 567, startPoint y: 215, endPoint x: 415, endPoint y: 206, distance: 151.9
click at [415, 206] on td "Aguascalientes" at bounding box center [520, 210] width 270 height 34
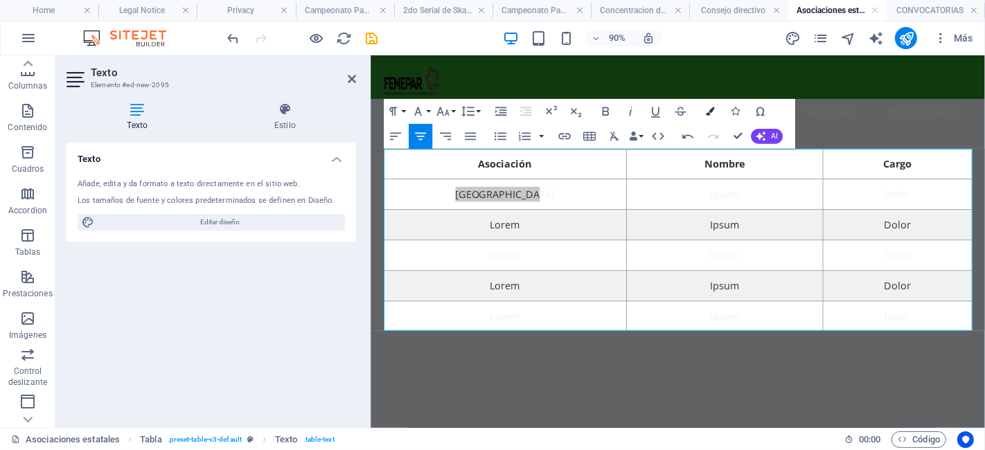
click at [713, 109] on icon "button" at bounding box center [710, 111] width 9 height 9
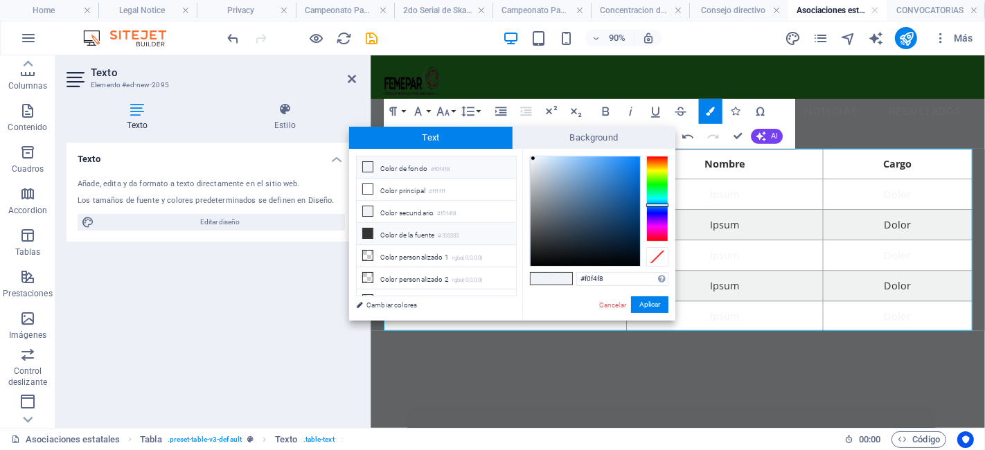
click at [431, 235] on li "Color de la fuente #333333" at bounding box center [436, 234] width 159 height 22
type input "#333333"
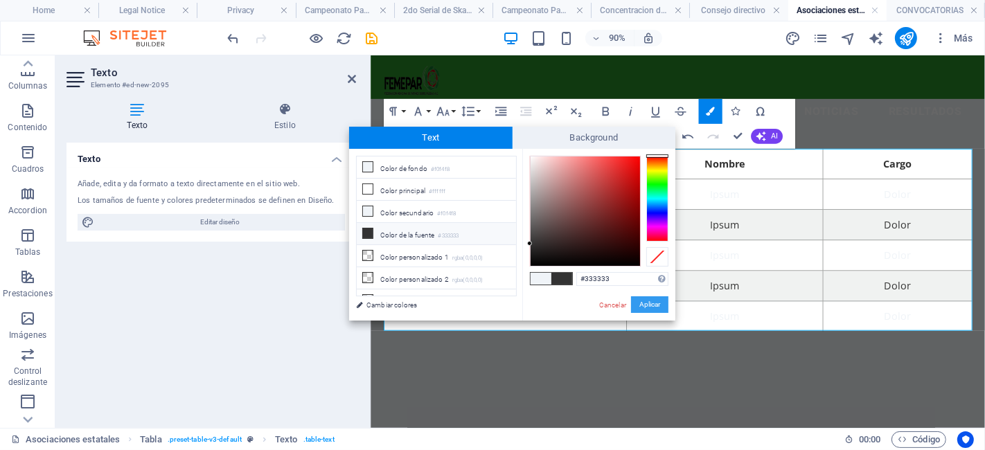
click at [655, 305] on button "Aplicar" at bounding box center [649, 304] width 37 height 17
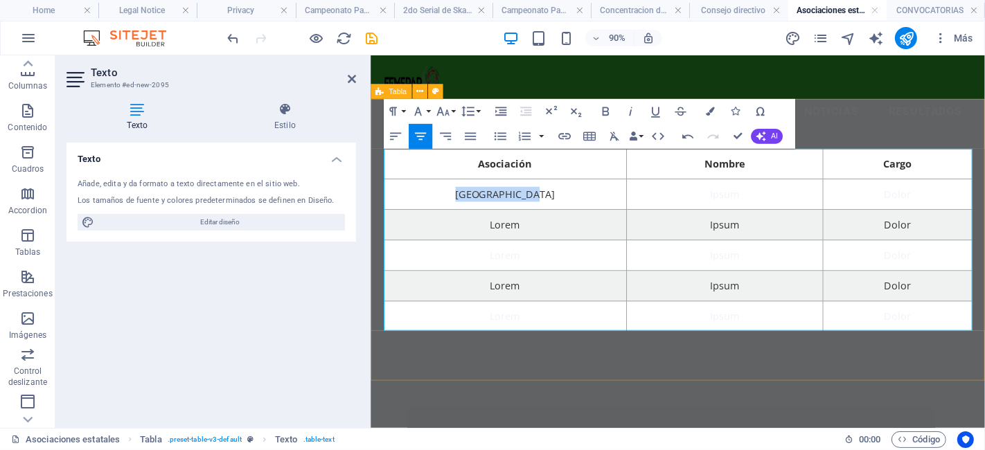
click at [959, 125] on div "Asociación Nombre Cargo Aguascalientes Ipsum Dolor Lorem Ipsum Dolor Lorem Ipsu…" at bounding box center [712, 261] width 682 height 314
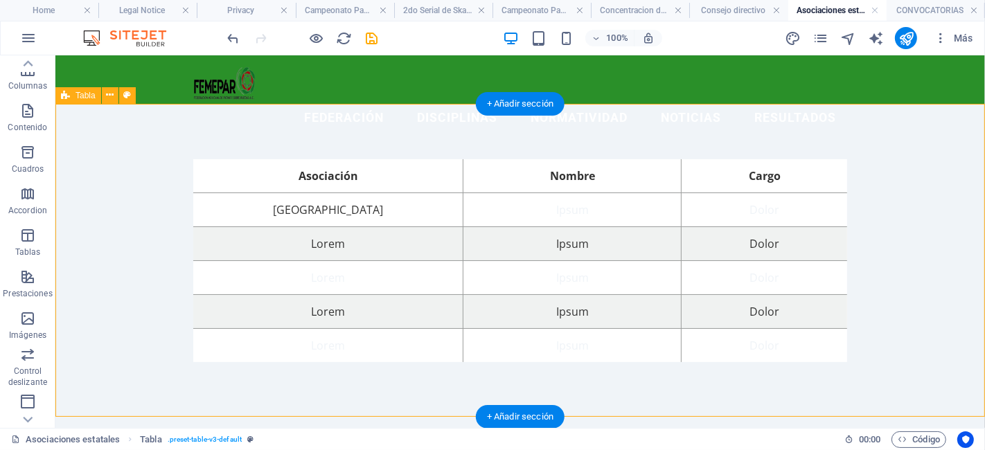
click at [132, 182] on div "Asociación Nombre Cargo Aguascalientes Ipsum Dolor Lorem Ipsum Dolor Lorem Ipsu…" at bounding box center [519, 260] width 929 height 314
click at [214, 172] on div "Asociación Nombre Cargo Aguascalientes Ipsum Dolor Lorem Ipsum Dolor Lorem Ipsu…" at bounding box center [520, 260] width 654 height 203
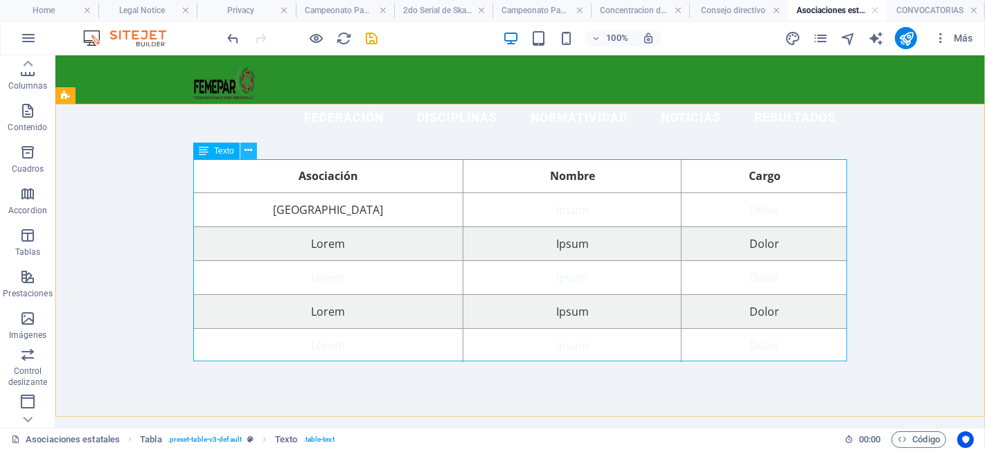
click at [251, 153] on icon at bounding box center [248, 150] width 8 height 15
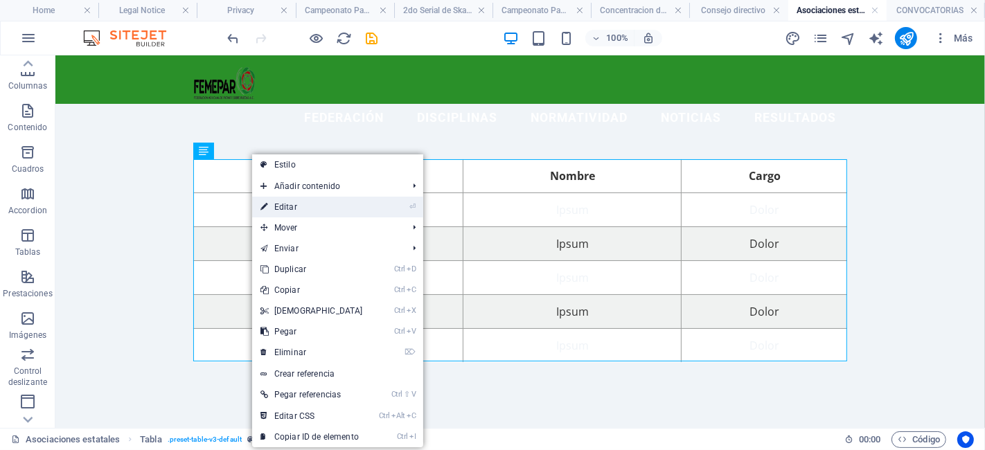
click at [301, 209] on link "⏎ Editar" at bounding box center [311, 207] width 119 height 21
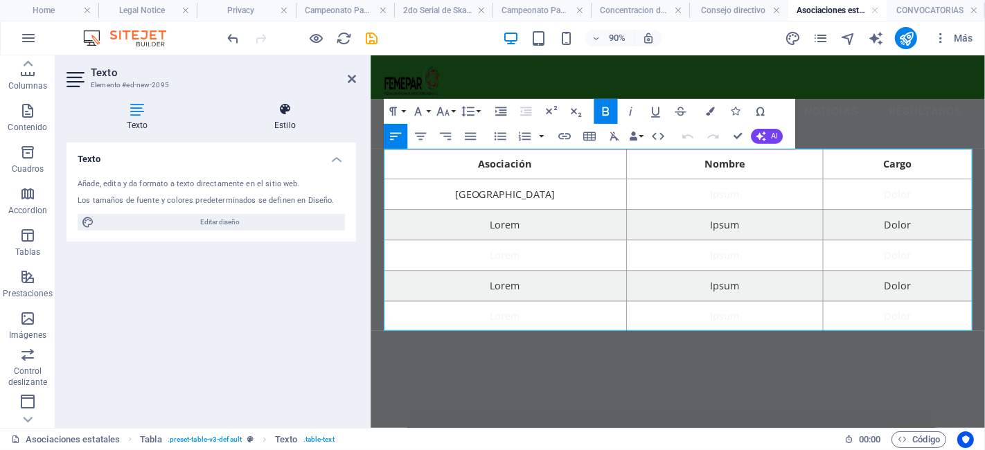
click at [277, 104] on icon at bounding box center [285, 110] width 143 height 14
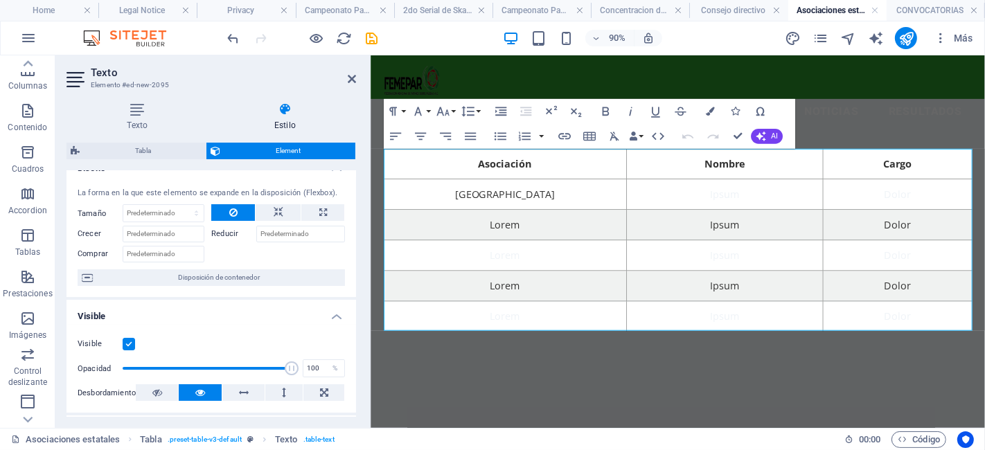
scroll to position [0, 0]
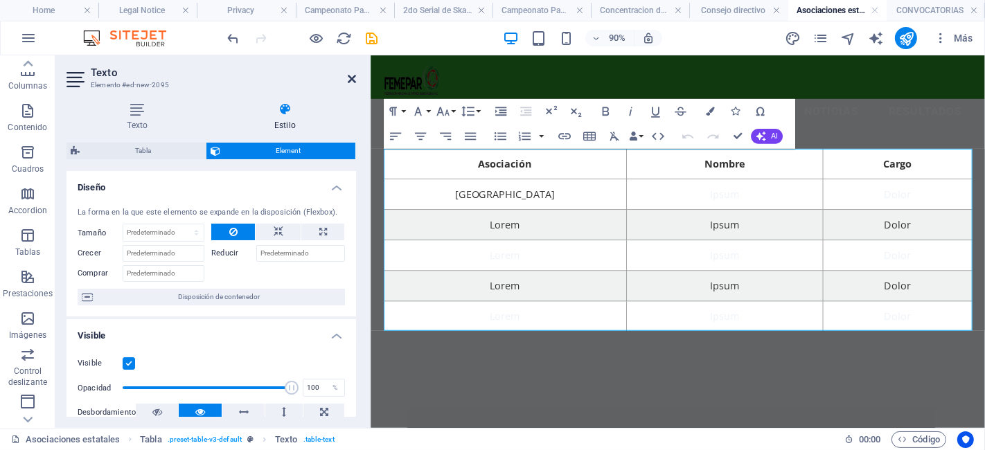
click at [349, 80] on icon at bounding box center [352, 78] width 8 height 11
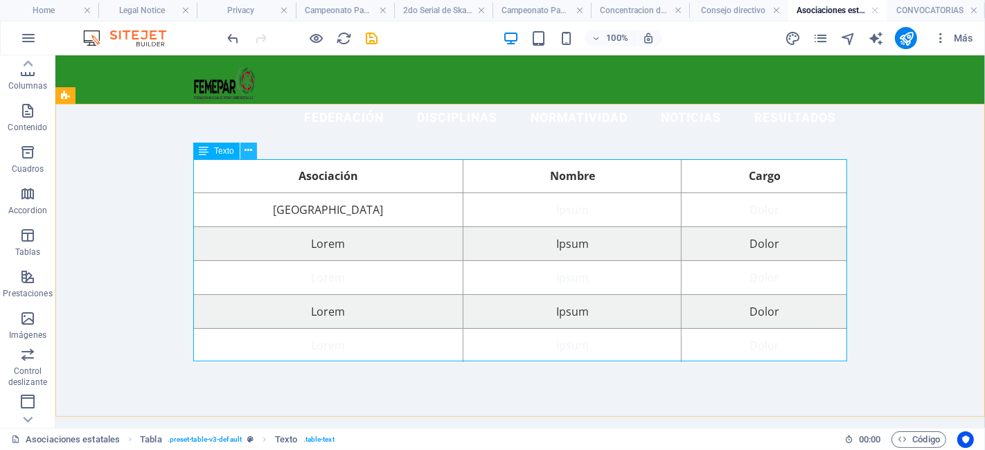
click at [255, 152] on button at bounding box center [248, 151] width 17 height 17
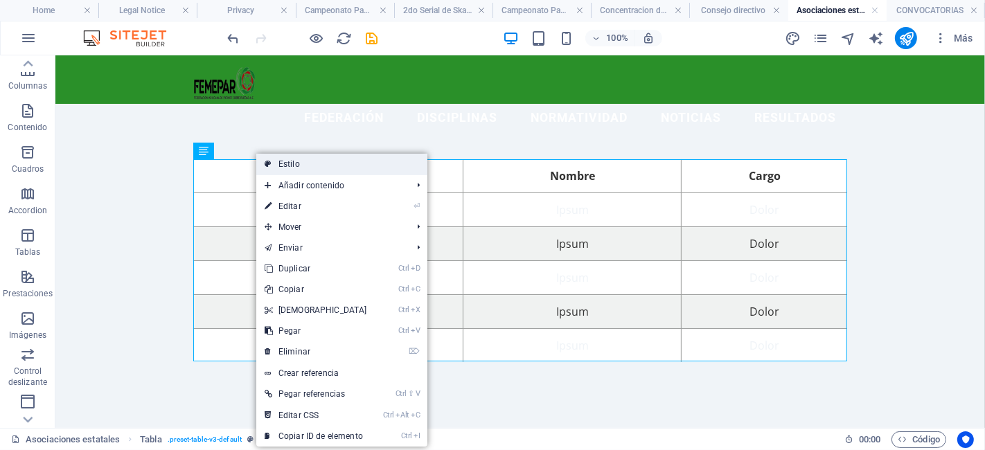
click at [297, 168] on link "Estilo" at bounding box center [341, 164] width 171 height 21
select select "rem"
select select "px"
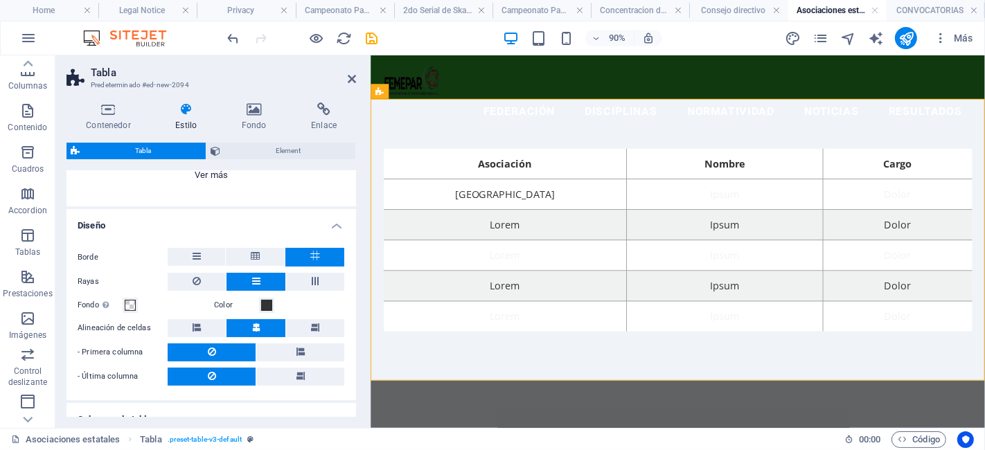
scroll to position [199, 0]
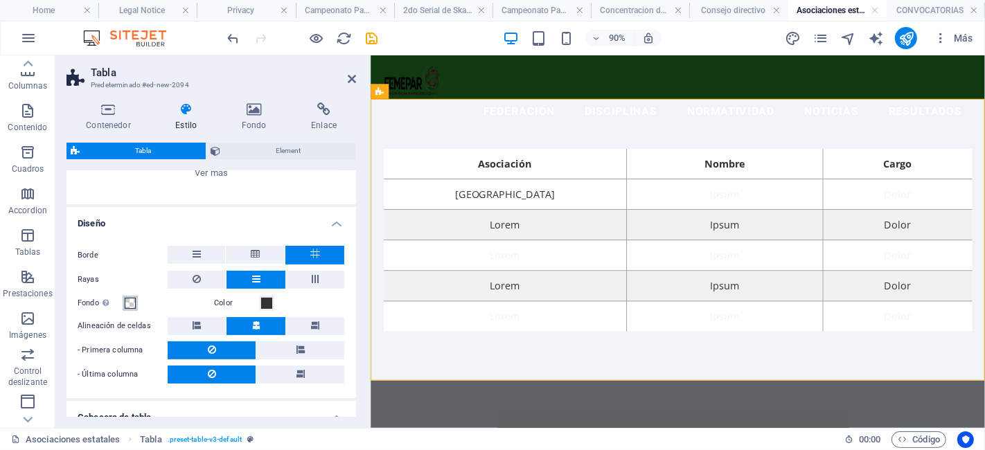
click at [128, 301] on span at bounding box center [130, 303] width 11 height 11
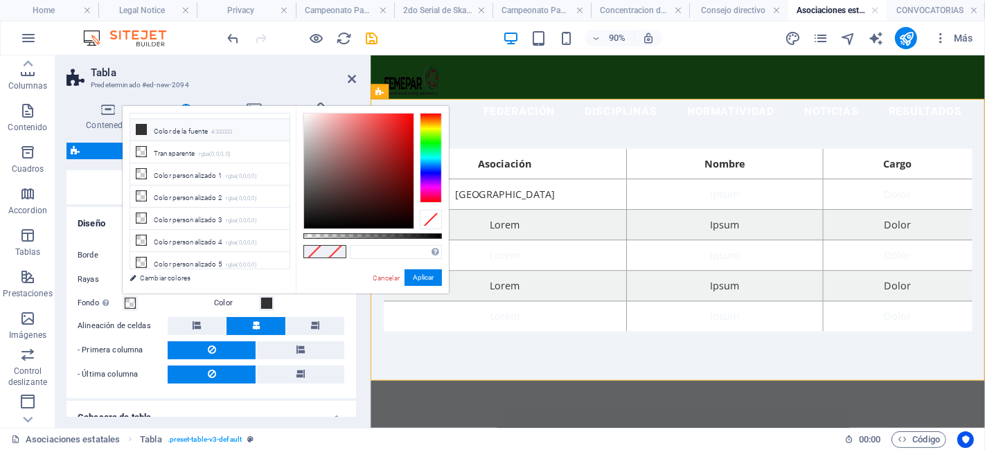
scroll to position [0, 0]
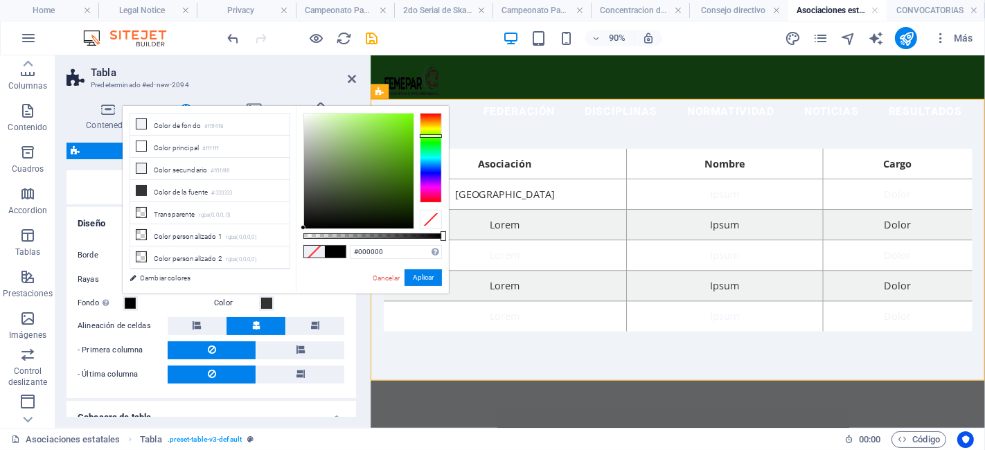
drag, startPoint x: 430, startPoint y: 149, endPoint x: 430, endPoint y: 136, distance: 13.2
click at [430, 136] on div at bounding box center [431, 158] width 22 height 90
click at [308, 139] on div at bounding box center [358, 171] width 109 height 115
drag, startPoint x: 362, startPoint y: 148, endPoint x: 356, endPoint y: 154, distance: 8.3
click at [356, 154] on div at bounding box center [358, 171] width 109 height 115
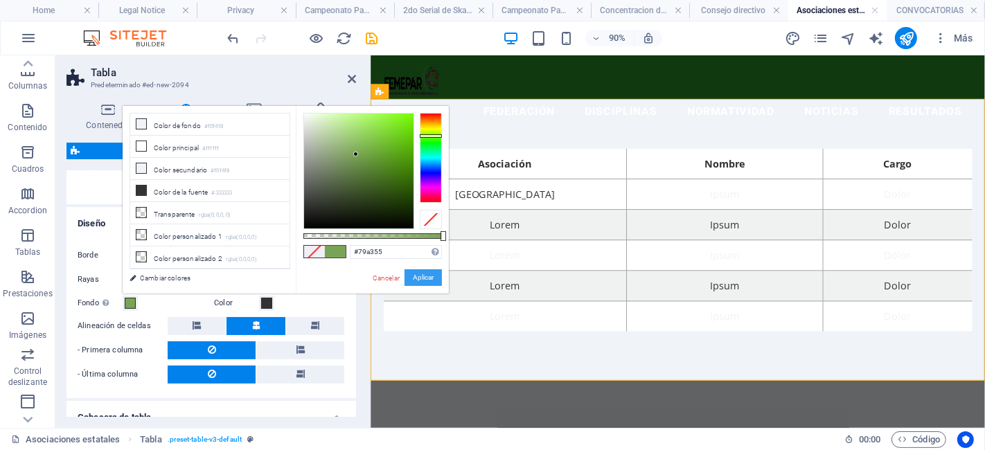
click at [416, 278] on button "Aplicar" at bounding box center [422, 277] width 37 height 17
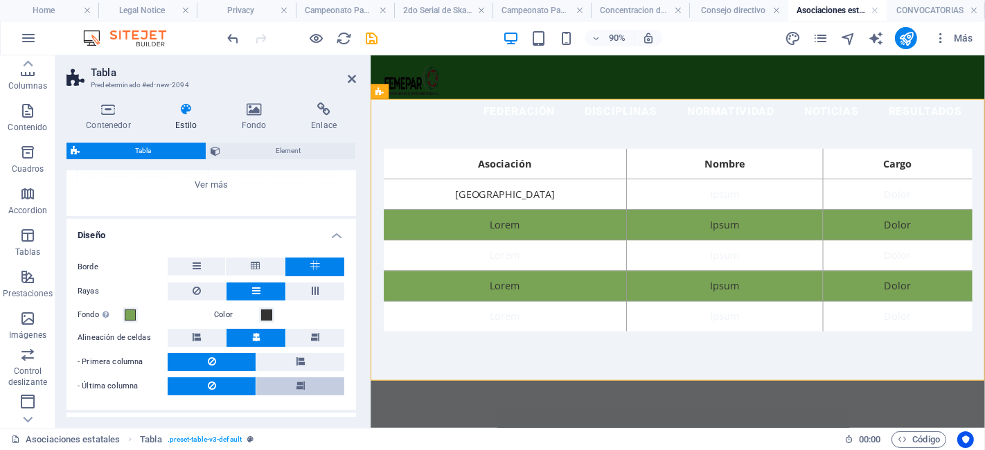
scroll to position [186, 0]
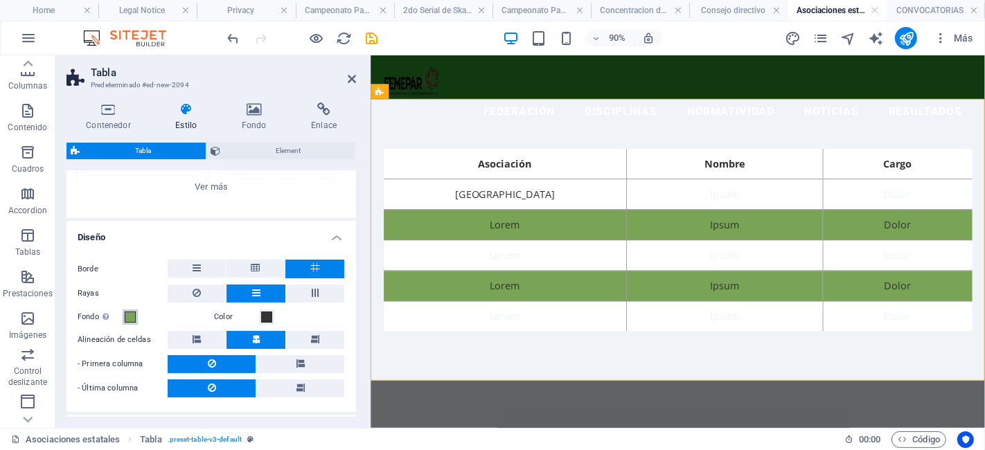
click at [136, 315] on button "Fondo Solo si el estilo a rayas está activo" at bounding box center [130, 317] width 15 height 15
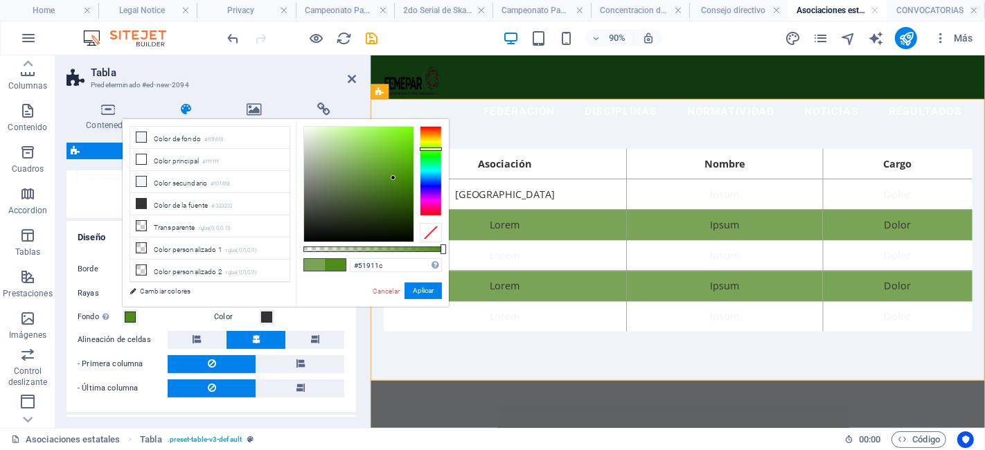
drag, startPoint x: 366, startPoint y: 161, endPoint x: 392, endPoint y: 175, distance: 29.1
click at [392, 175] on div at bounding box center [358, 184] width 109 height 115
type input "#53941c"
click at [418, 289] on button "Aplicar" at bounding box center [422, 291] width 37 height 17
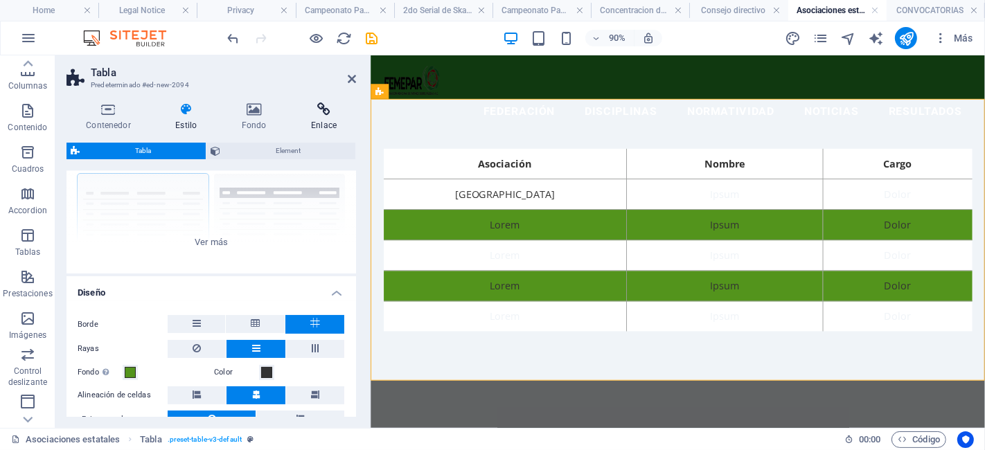
scroll to position [123, 0]
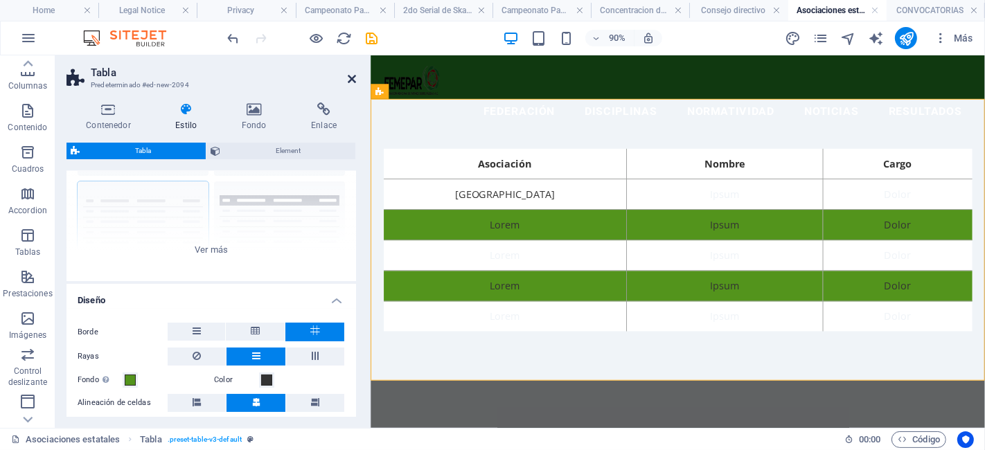
click at [354, 76] on icon at bounding box center [352, 78] width 8 height 11
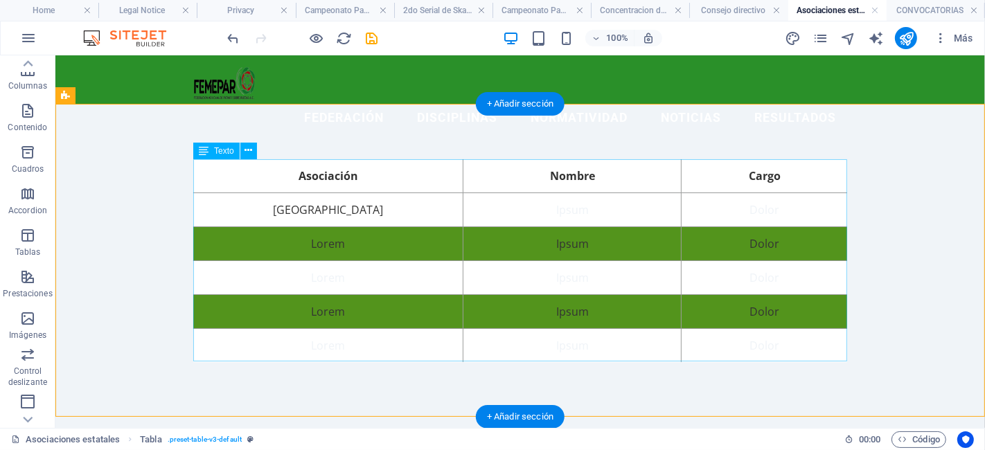
click at [341, 176] on div "Asociación Nombre Cargo Aguascalientes Ipsum Dolor Lorem Ipsum Dolor Lorem Ipsu…" at bounding box center [520, 260] width 654 height 203
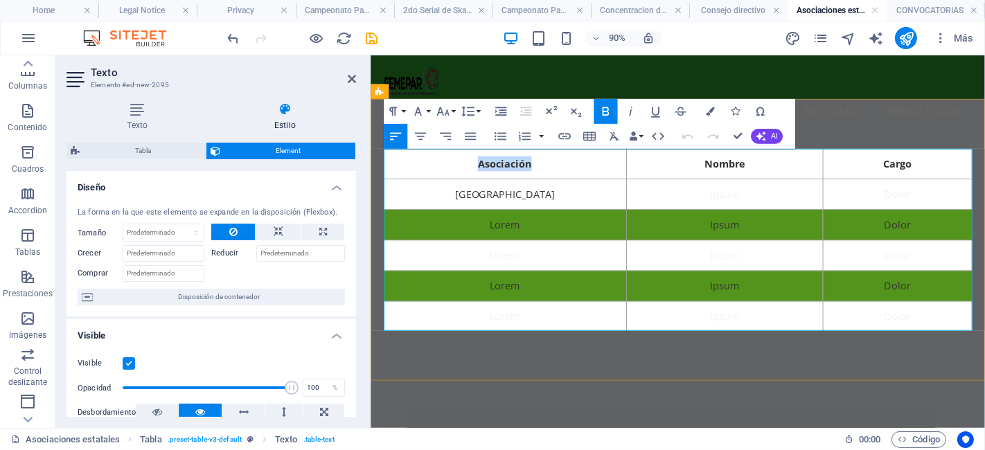
drag, startPoint x: 564, startPoint y: 179, endPoint x: 465, endPoint y: 173, distance: 99.9
click at [465, 173] on th "Asociación" at bounding box center [520, 176] width 270 height 34
click at [699, 113] on button "Colors" at bounding box center [710, 111] width 24 height 25
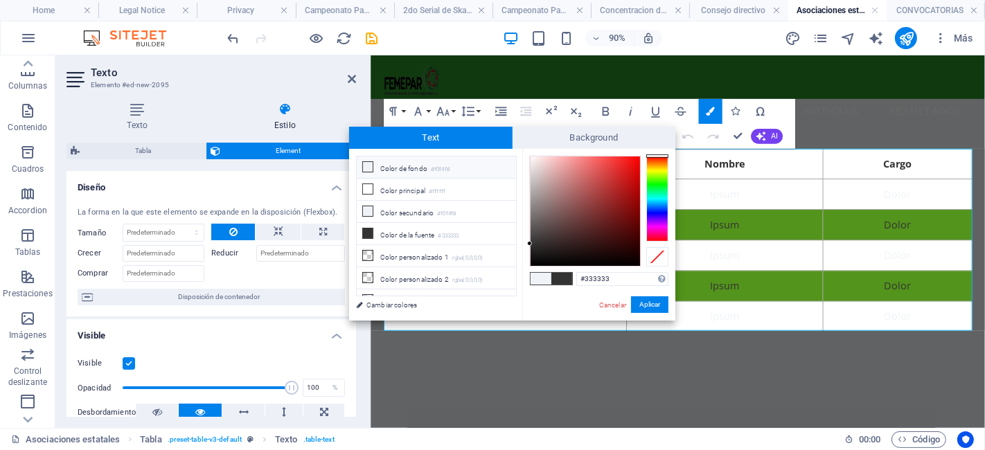
click at [667, 186] on div "#333333 Formatos soportados #0852ed rgb(8, 82, 237) rgba(8, 82, 237, 90%) hsv(2…" at bounding box center [598, 335] width 153 height 373
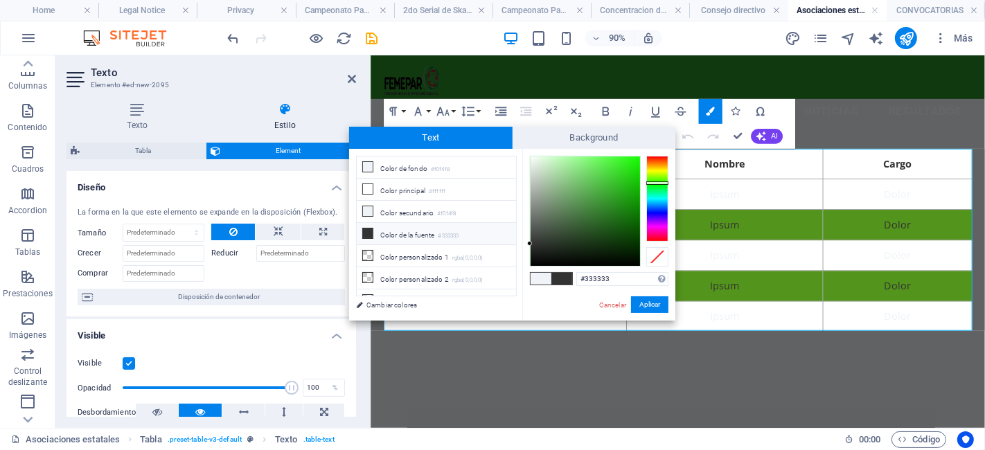
click at [664, 183] on div at bounding box center [657, 199] width 22 height 86
type input "#1b7013"
drag, startPoint x: 612, startPoint y: 202, endPoint x: 621, endPoint y: 217, distance: 18.3
click at [621, 217] on div at bounding box center [585, 211] width 109 height 109
click at [650, 310] on button "Aplicar" at bounding box center [649, 304] width 37 height 17
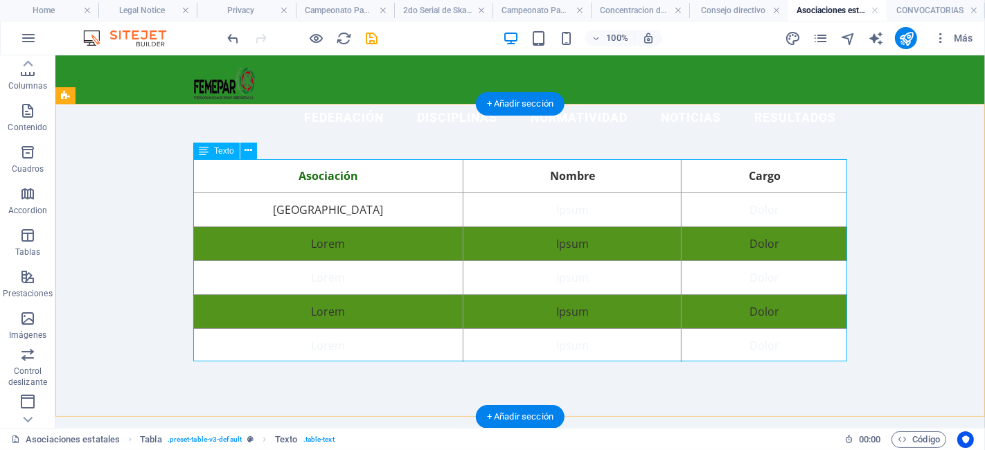
click at [574, 172] on div "Asociación Nombre Cargo Aguascalientes Ipsum Dolor Lorem Ipsum Dolor Lorem Ipsu…" at bounding box center [520, 260] width 654 height 203
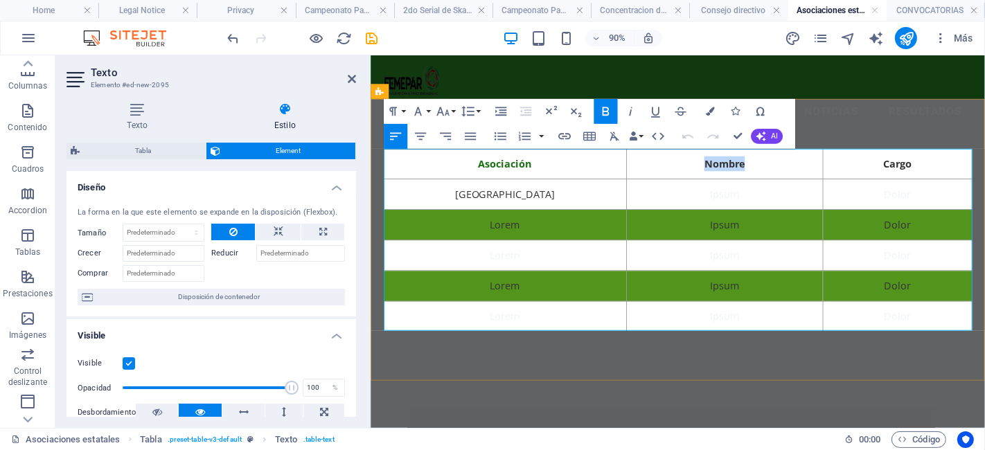
drag, startPoint x: 794, startPoint y: 179, endPoint x: 706, endPoint y: 163, distance: 89.4
click at [706, 163] on th "Nombre" at bounding box center [764, 176] width 218 height 34
click at [706, 119] on button "Colors" at bounding box center [710, 111] width 24 height 25
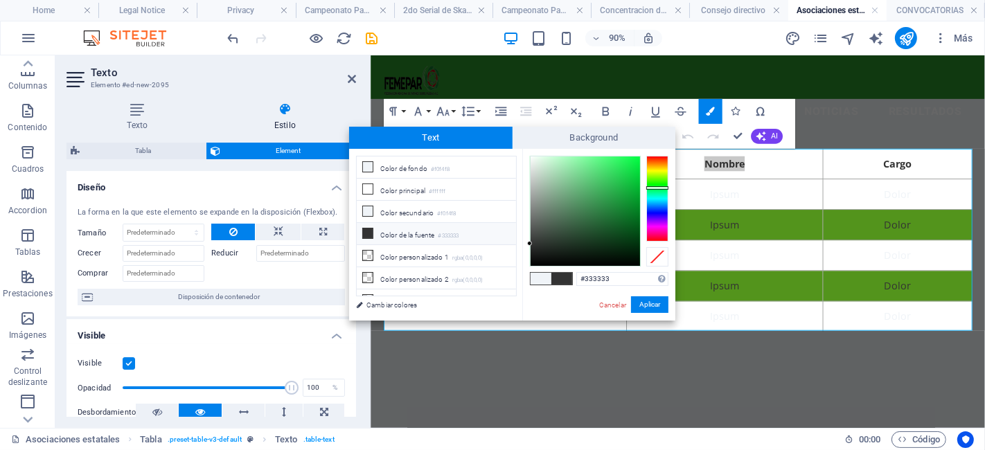
click at [659, 186] on div at bounding box center [657, 199] width 22 height 86
type input "#167925"
drag, startPoint x: 616, startPoint y: 197, endPoint x: 620, endPoint y: 213, distance: 16.5
click at [620, 213] on div at bounding box center [585, 211] width 109 height 109
click at [651, 303] on button "Aplicar" at bounding box center [649, 304] width 37 height 17
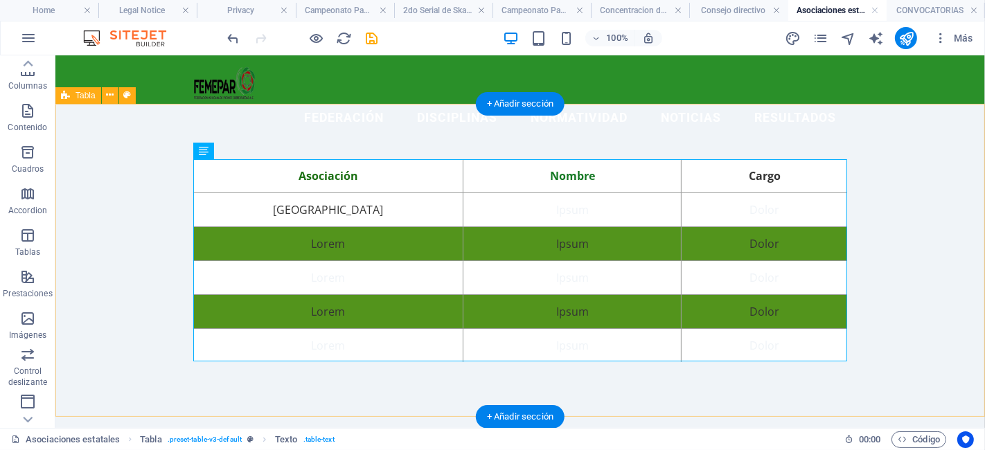
click at [903, 198] on div "Asociación Nombre Cargo Aguascalientes Ipsum Dolor Lorem Ipsum Dolor Lorem Ipsu…" at bounding box center [519, 260] width 929 height 314
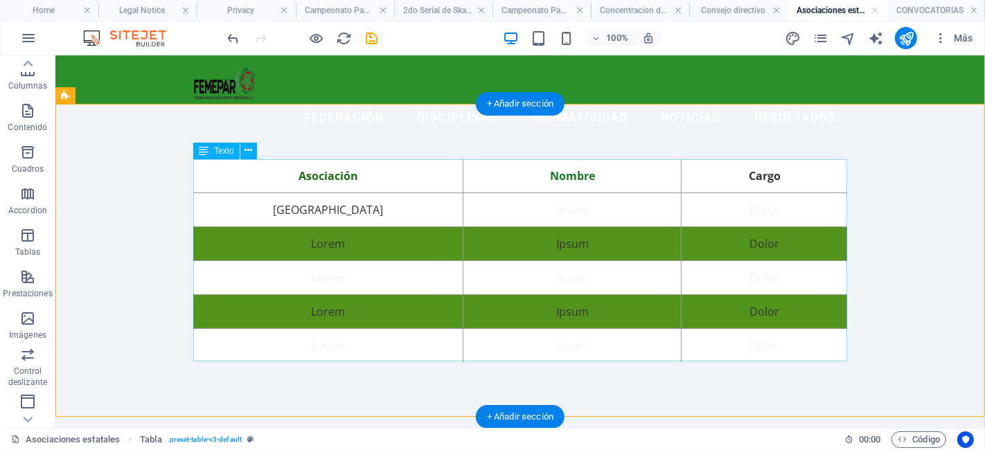
click at [764, 174] on div "Asociación Nombre Cargo Aguascalientes Ipsum Dolor Lorem Ipsum Dolor Lorem Ipsu…" at bounding box center [520, 260] width 654 height 203
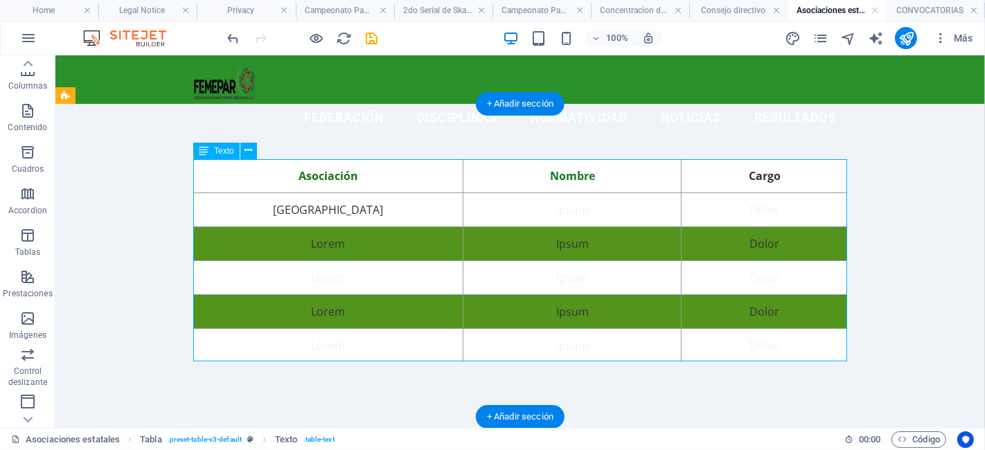
click at [764, 174] on div "Asociación Nombre Cargo Aguascalientes Ipsum Dolor Lorem Ipsum Dolor Lorem Ipsu…" at bounding box center [520, 260] width 654 height 203
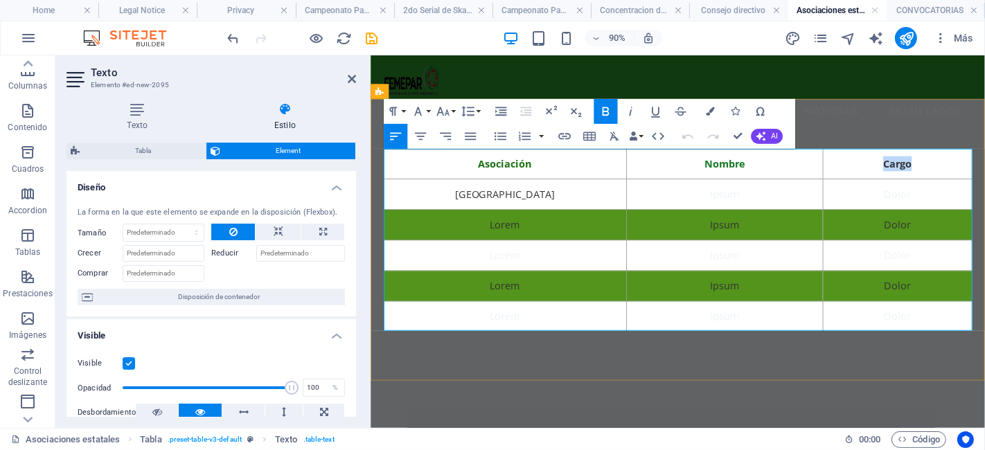
drag, startPoint x: 976, startPoint y: 182, endPoint x: 898, endPoint y: 170, distance: 79.1
click at [898, 170] on th "Cargo" at bounding box center [956, 176] width 166 height 34
click at [712, 107] on icon "button" at bounding box center [710, 111] width 9 height 9
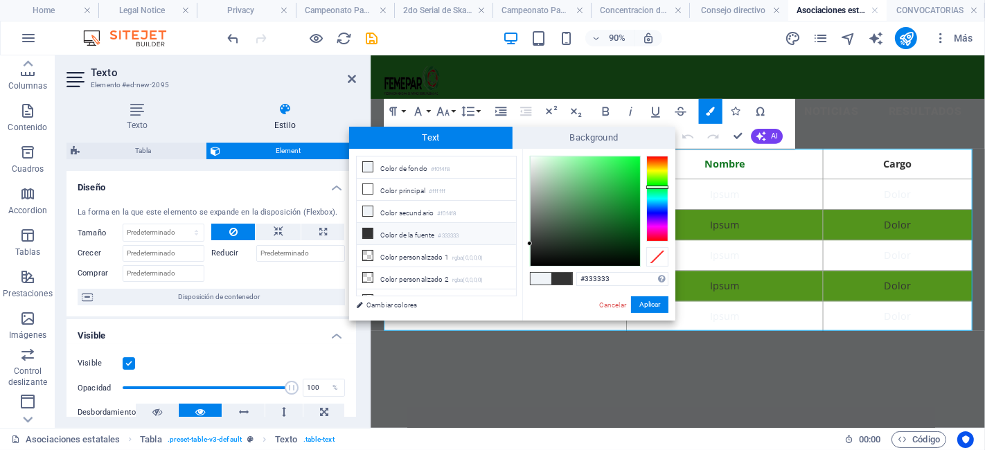
click at [665, 187] on div at bounding box center [657, 199] width 22 height 86
type input "#1c6d2d"
drag, startPoint x: 610, startPoint y: 204, endPoint x: 611, endPoint y: 219, distance: 14.6
click at [611, 219] on div at bounding box center [585, 211] width 109 height 109
click at [645, 308] on button "Aplicar" at bounding box center [649, 304] width 37 height 17
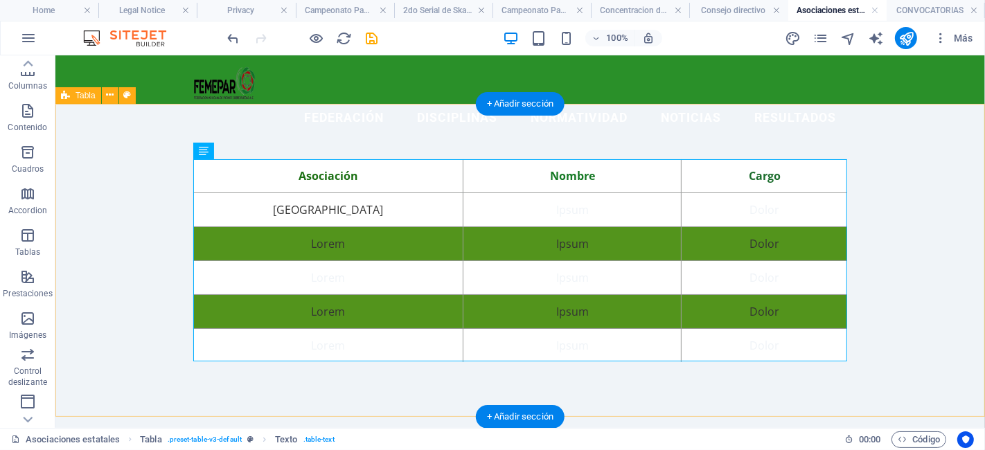
click at [873, 239] on div "Asociación Nombre Cargo Aguascalientes Ipsum Dolor Lorem Ipsum Dolor Lorem Ipsu…" at bounding box center [519, 260] width 929 height 314
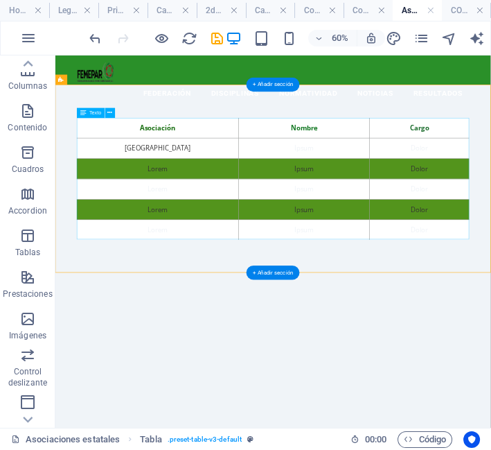
click at [245, 237] on div "Asociación Nombre Cargo Aguascalientes Ipsum Dolor Lorem Ipsum Dolor Lorem Ipsu…" at bounding box center [418, 260] width 654 height 203
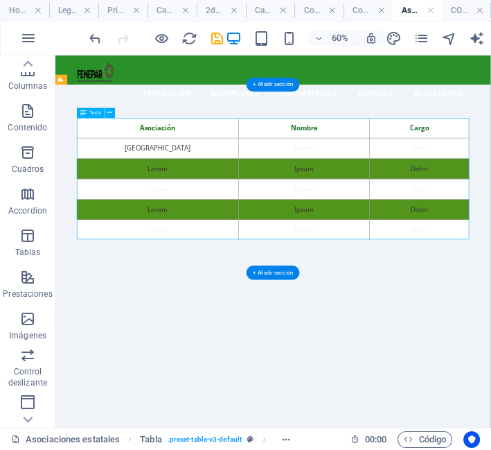
click at [245, 237] on div "Asociación Nombre Cargo Aguascalientes Ipsum Dolor Lorem Ipsum Dolor Lorem Ipsu…" at bounding box center [418, 260] width 654 height 203
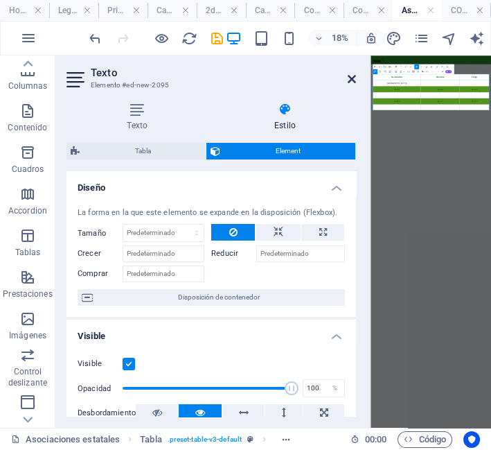
click at [351, 78] on icon at bounding box center [352, 78] width 8 height 11
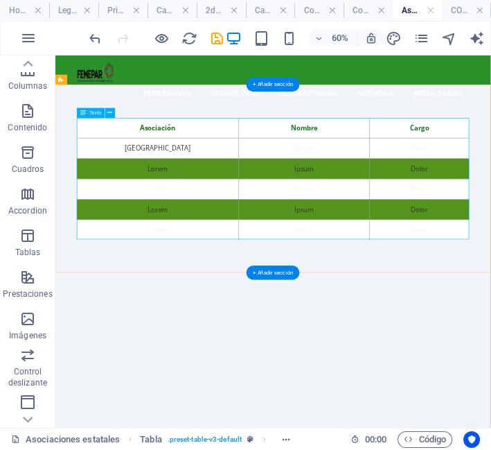
click at [253, 235] on div "Asociación Nombre Cargo Aguascalientes Ipsum Dolor Lorem Ipsum Dolor Lorem Ipsu…" at bounding box center [418, 260] width 654 height 203
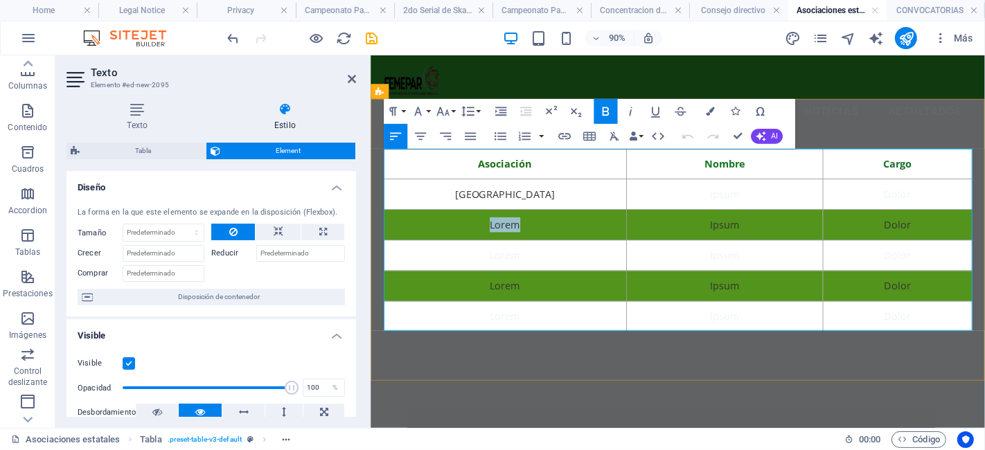
drag, startPoint x: 540, startPoint y: 241, endPoint x: 437, endPoint y: 234, distance: 102.7
click at [437, 234] on td "Lorem" at bounding box center [520, 244] width 270 height 34
click at [568, 241] on td "Baja" at bounding box center [520, 244] width 270 height 34
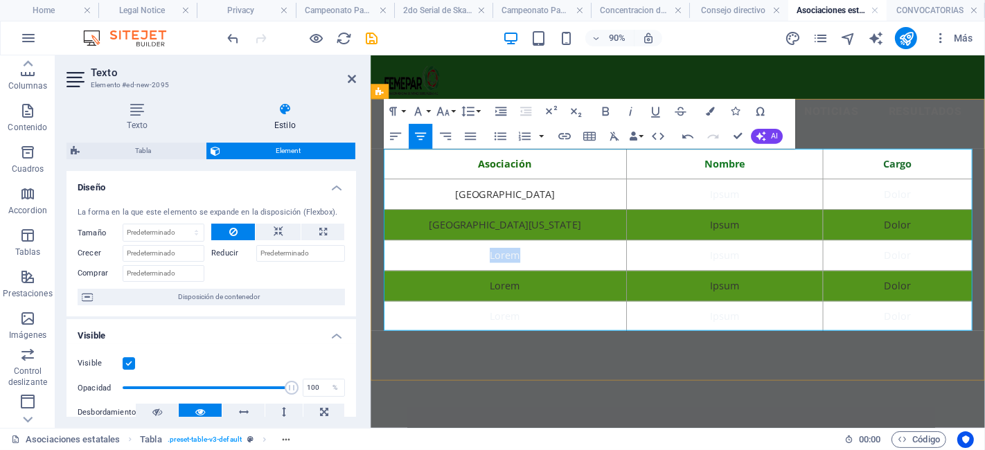
drag, startPoint x: 550, startPoint y: 278, endPoint x: 459, endPoint y: 271, distance: 91.0
click at [459, 271] on td "Lorem" at bounding box center [520, 278] width 270 height 34
drag, startPoint x: 600, startPoint y: 269, endPoint x: 416, endPoint y: 283, distance: 184.1
click at [416, 283] on td "Campeche" at bounding box center [520, 278] width 270 height 34
click at [706, 114] on icon "button" at bounding box center [710, 111] width 9 height 9
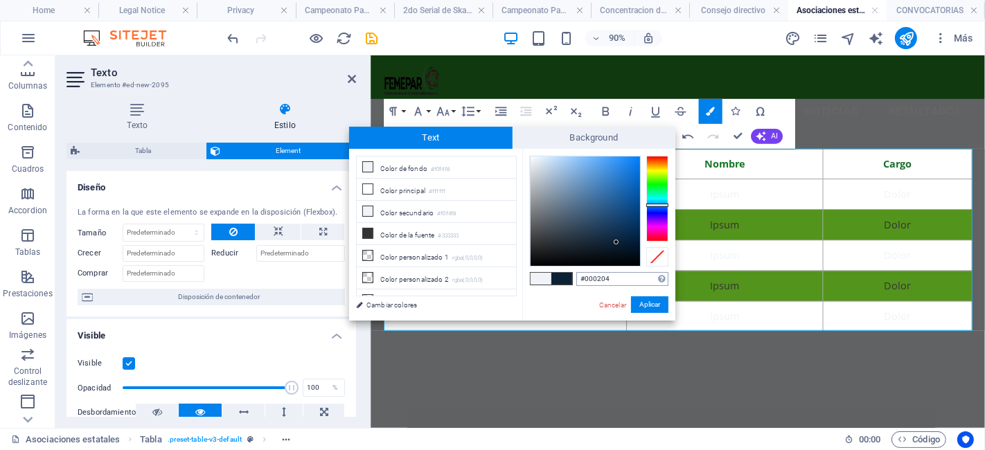
type input "#000000"
drag, startPoint x: 614, startPoint y: 238, endPoint x: 652, endPoint y: 284, distance: 59.5
click at [652, 284] on div "#000000 Formatos soportados #0852ed rgb(8, 82, 237) rgba(8, 82, 237, 90%) hsv(2…" at bounding box center [598, 335] width 153 height 373
click at [654, 299] on button "Aplicar" at bounding box center [649, 304] width 37 height 17
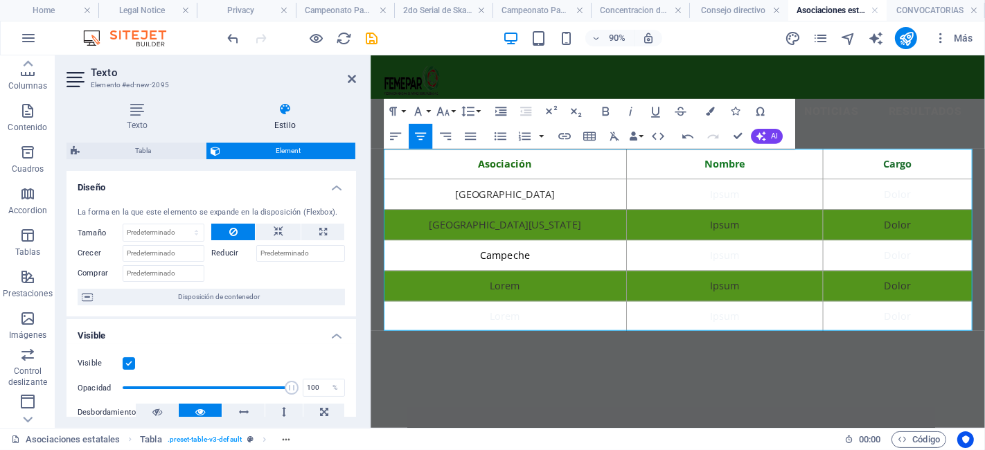
drag, startPoint x: 583, startPoint y: 257, endPoint x: 368, endPoint y: 119, distance: 255.7
click at [583, 257] on div "Arrastra aquí para reemplazar el contenido existente. Si quieres crear un eleme…" at bounding box center [678, 241] width 614 height 373
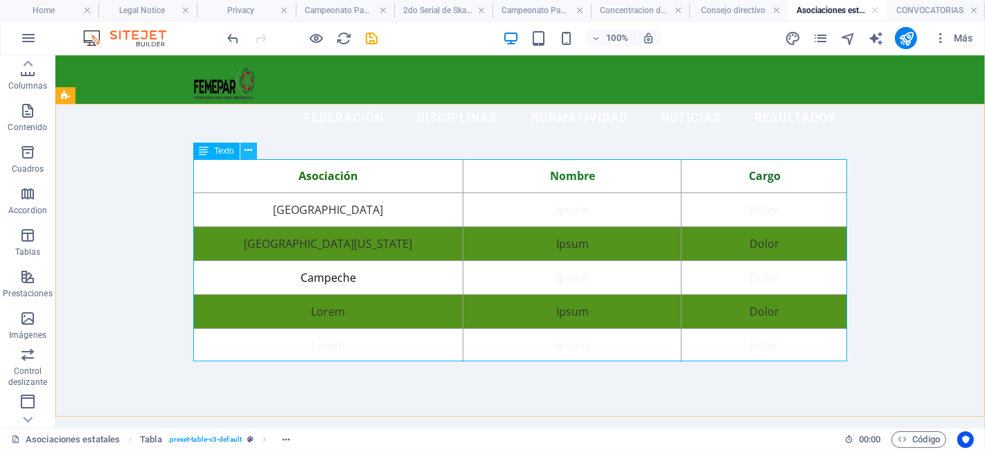
click at [251, 153] on icon at bounding box center [248, 150] width 8 height 15
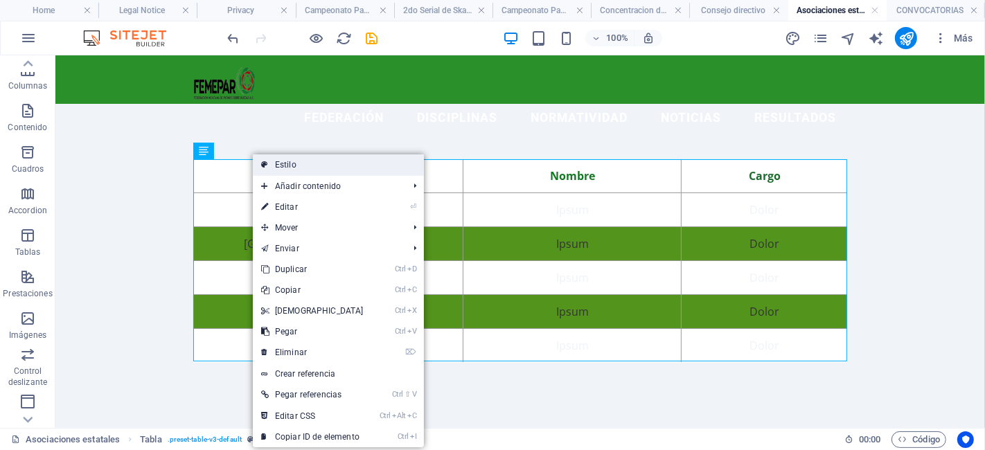
click at [314, 155] on link "Estilo" at bounding box center [338, 164] width 171 height 21
select select "rem"
select select "px"
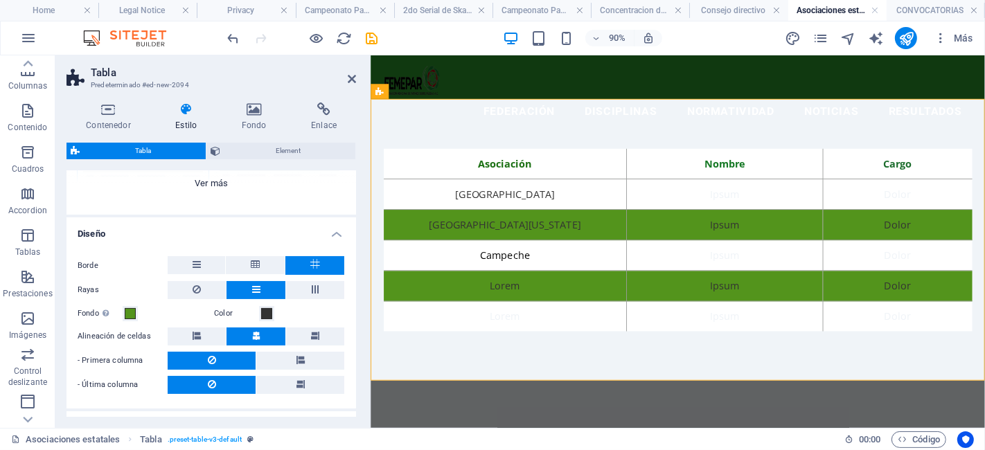
scroll to position [207, 0]
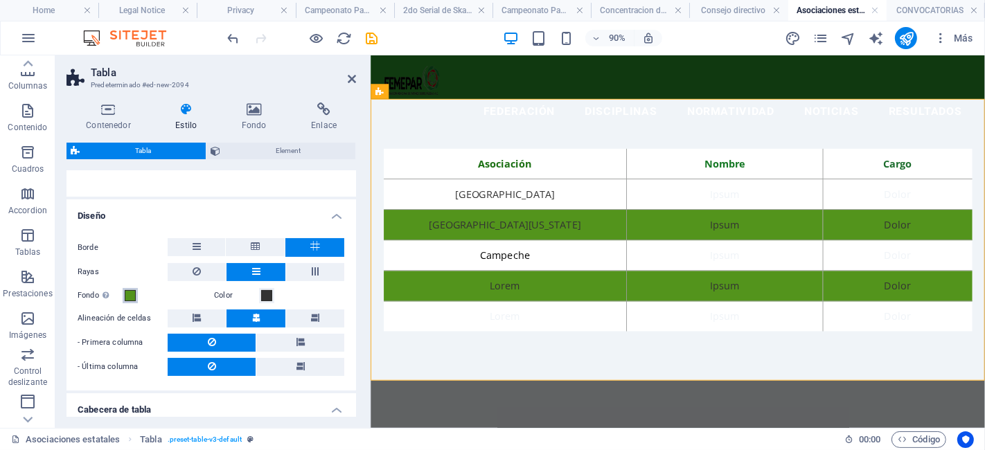
click at [134, 296] on span at bounding box center [130, 295] width 11 height 11
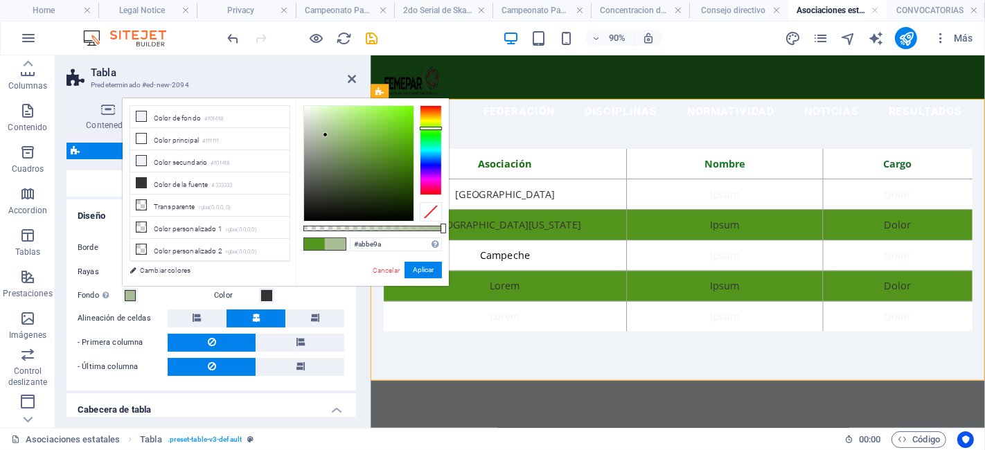
type input "#adc09c"
drag, startPoint x: 329, startPoint y: 141, endPoint x: 323, endPoint y: 134, distance: 9.4
click at [323, 134] on div at bounding box center [358, 163] width 109 height 115
click at [427, 269] on button "Aplicar" at bounding box center [422, 270] width 37 height 17
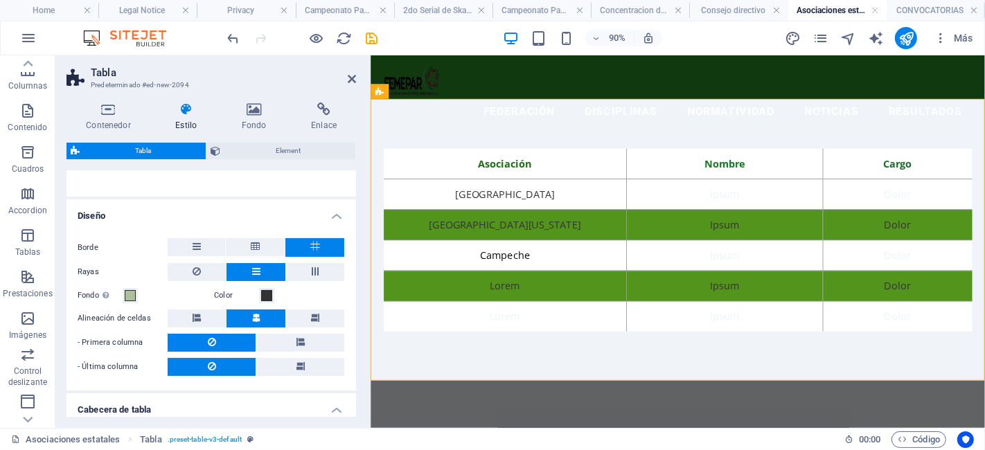
click at [344, 76] on h2 "Tabla" at bounding box center [223, 72] width 265 height 12
click at [356, 82] on icon at bounding box center [352, 78] width 8 height 11
